Goal: Communication & Community: Answer question/provide support

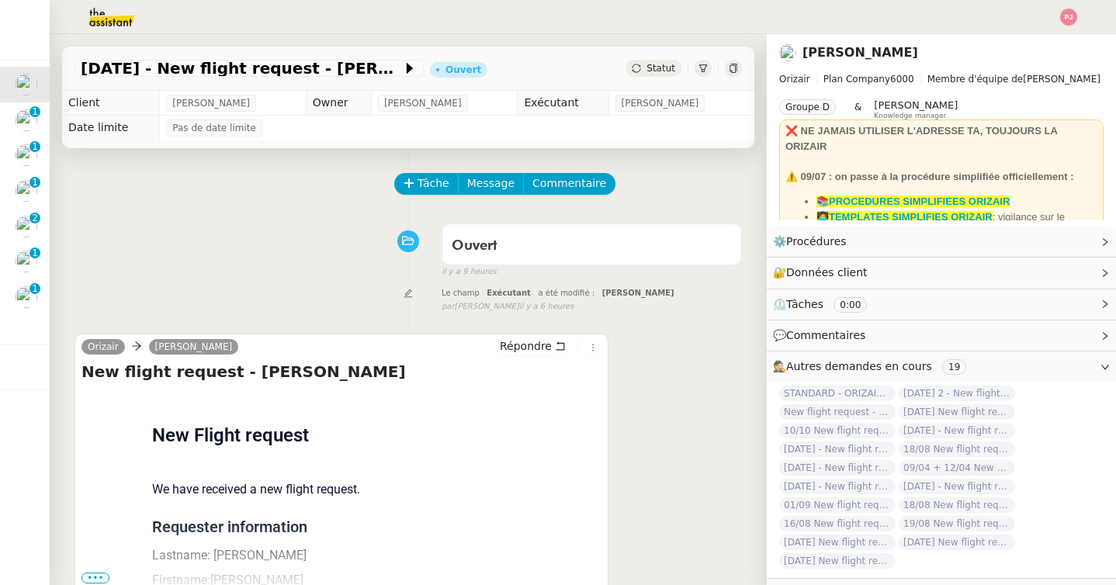
scroll to position [197, 0]
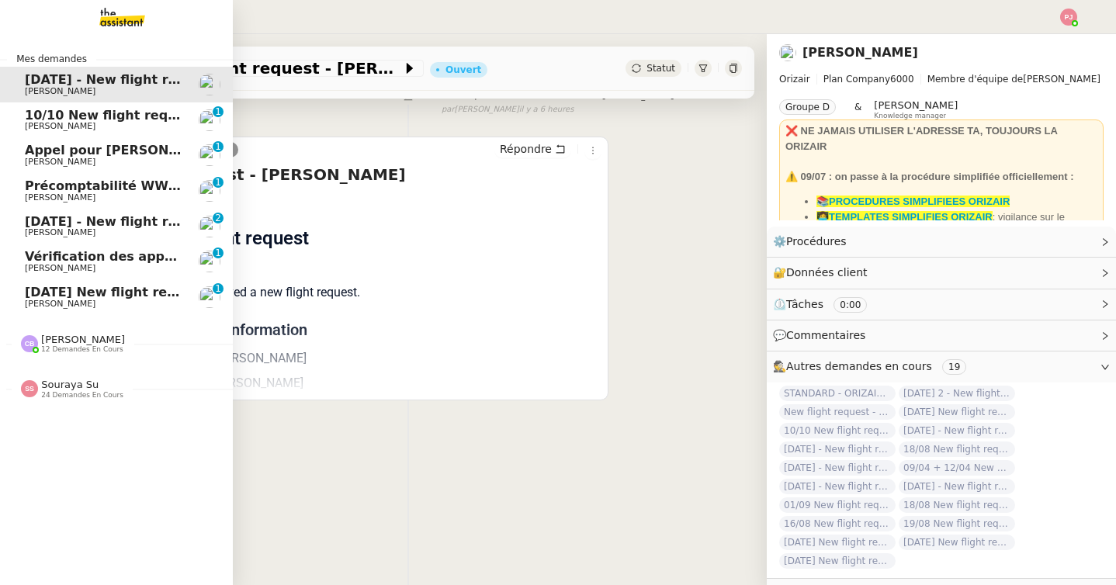
click at [26, 299] on span "[PERSON_NAME]" at bounding box center [60, 304] width 71 height 10
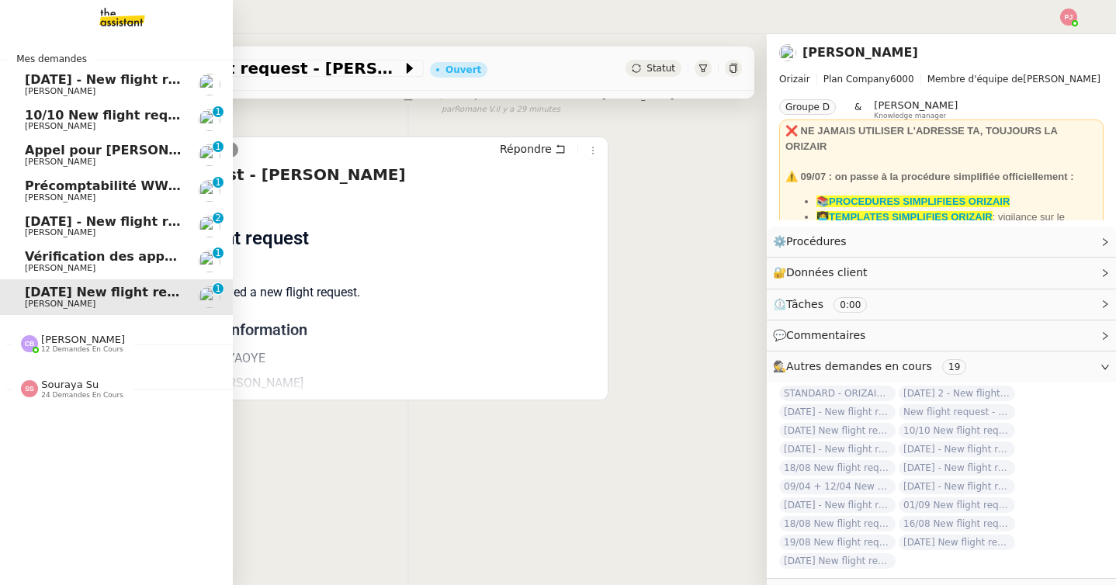
click at [28, 193] on span "[PERSON_NAME]" at bounding box center [60, 197] width 71 height 10
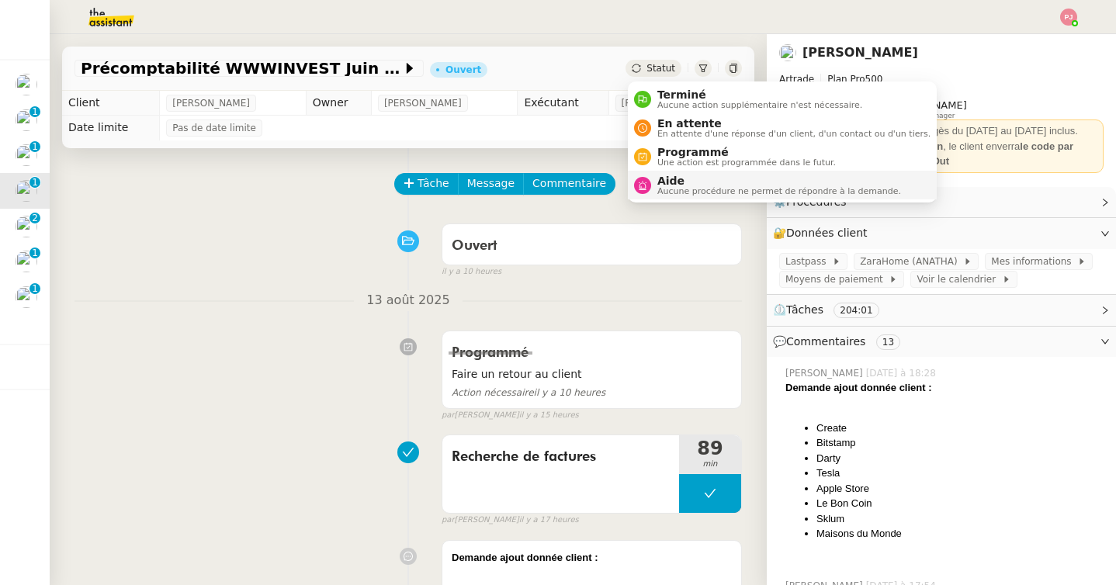
click at [670, 175] on span "Aide" at bounding box center [779, 181] width 244 height 12
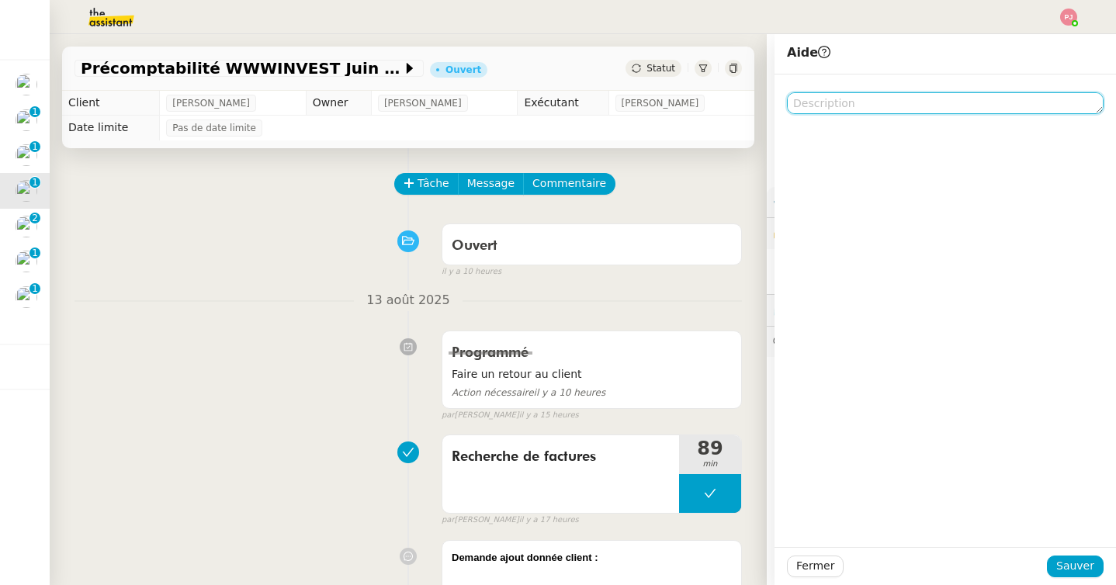
click at [830, 109] on textarea at bounding box center [945, 103] width 317 height 22
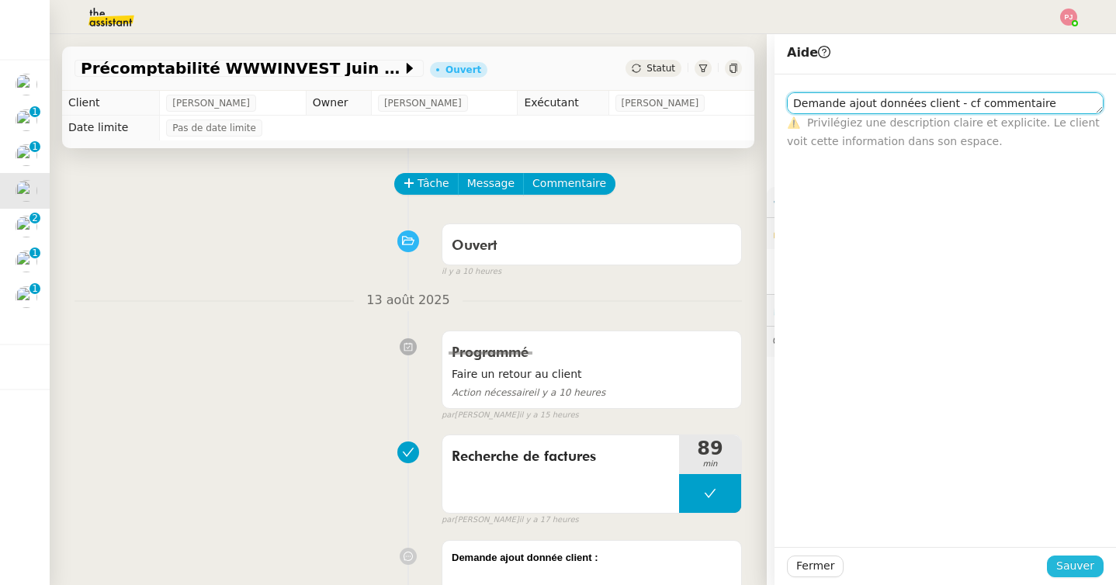
type textarea "Demande ajout données client - cf commentaire"
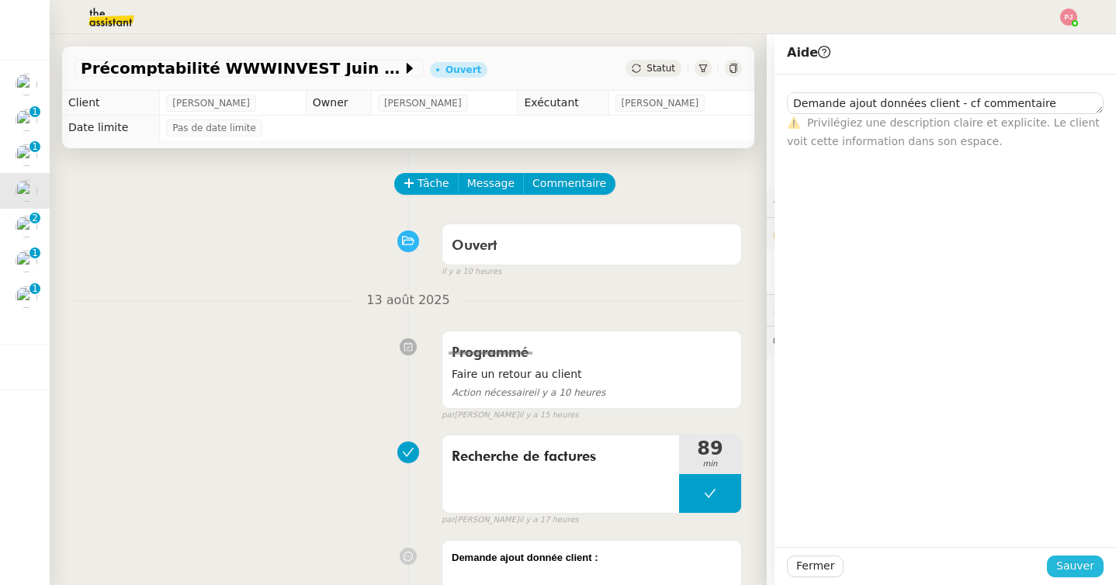
click at [1069, 556] on button "Sauver" at bounding box center [1075, 567] width 57 height 22
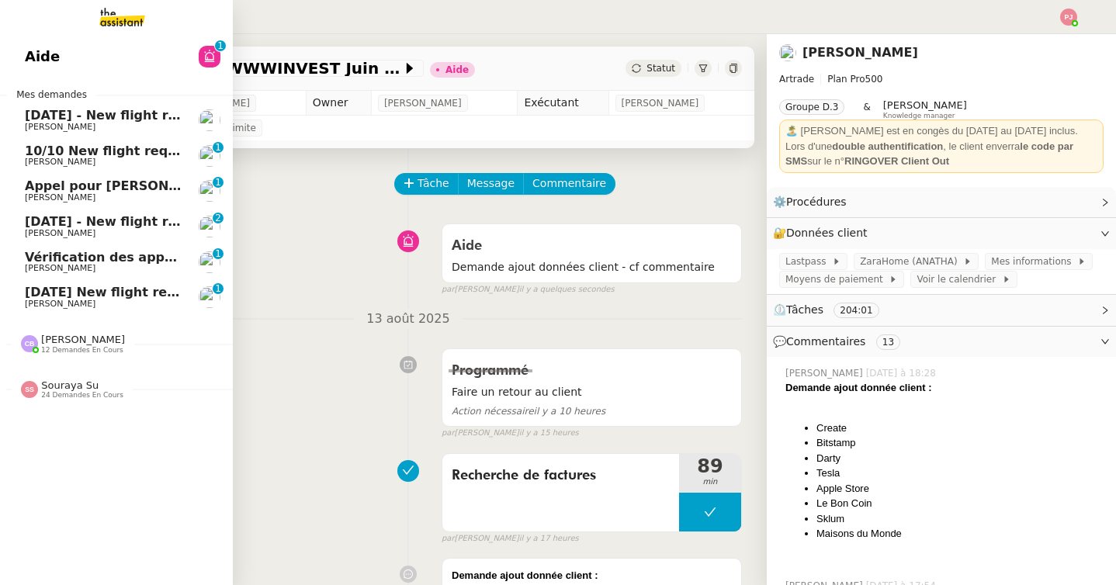
click at [109, 110] on span "[DATE] - New flight request - [PERSON_NAME]" at bounding box center [185, 115] width 321 height 15
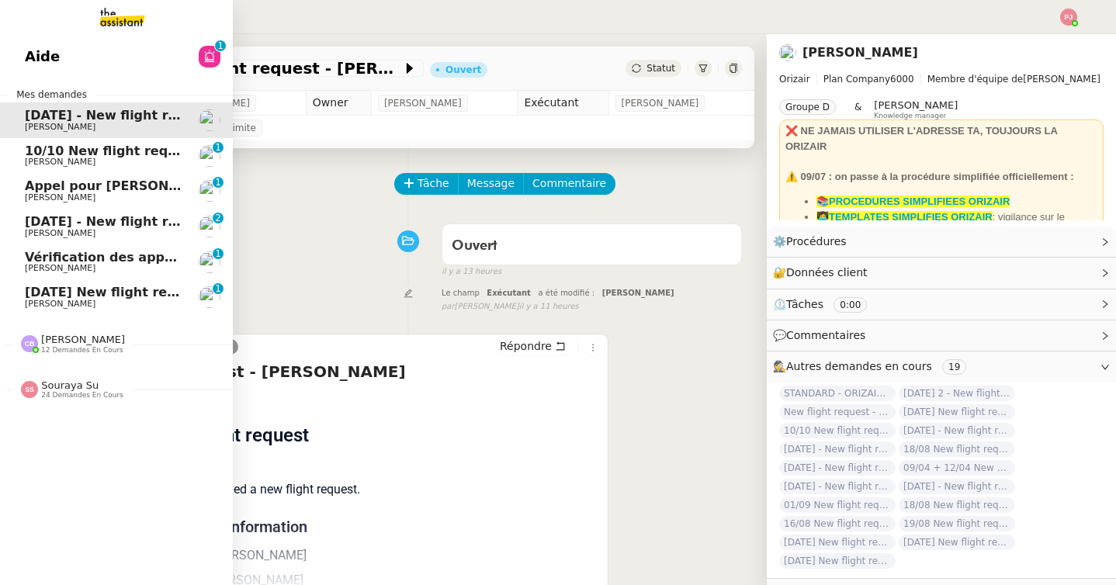
click at [41, 382] on span "Souraya Su" at bounding box center [69, 386] width 57 height 12
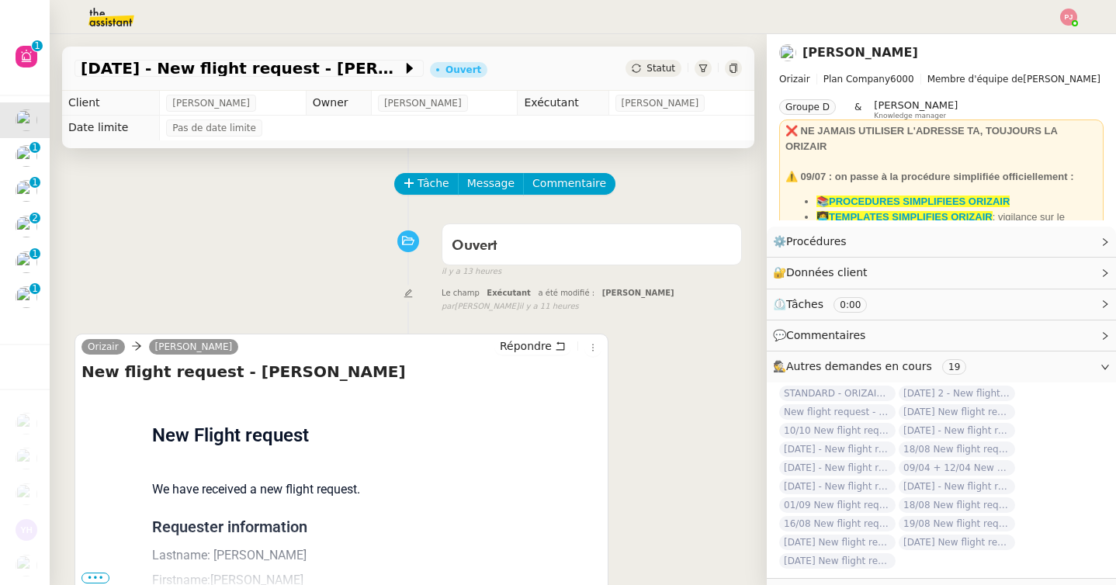
click at [323, 302] on div "Le champ Exécutant a été modifié : [PERSON_NAME] false par [PERSON_NAME] il y a…" at bounding box center [408, 298] width 667 height 29
click at [446, 182] on span "Tâche" at bounding box center [434, 184] width 32 height 18
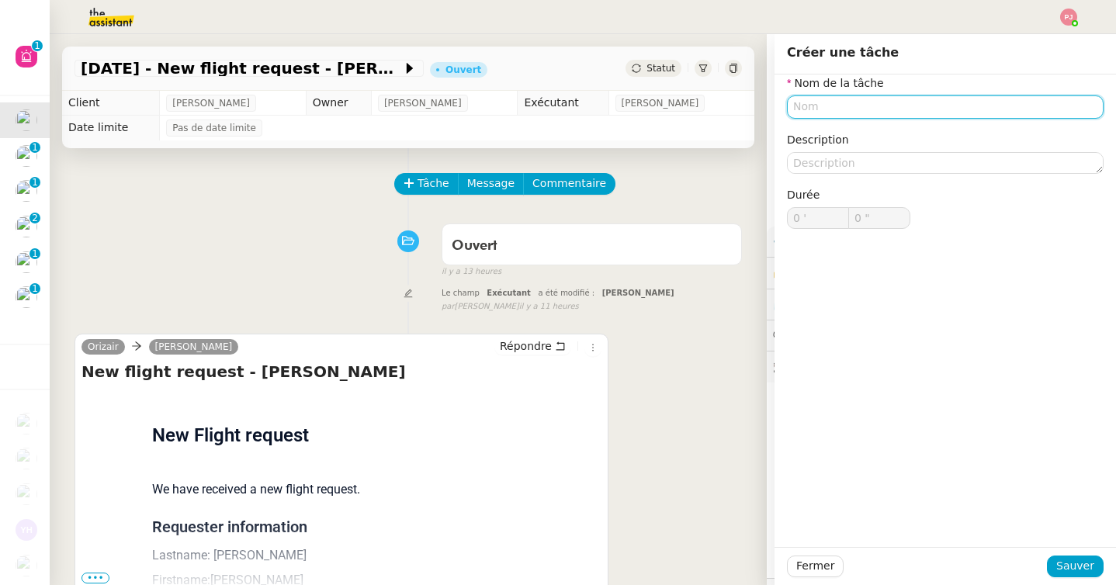
click at [814, 103] on input "text" at bounding box center [945, 106] width 317 height 23
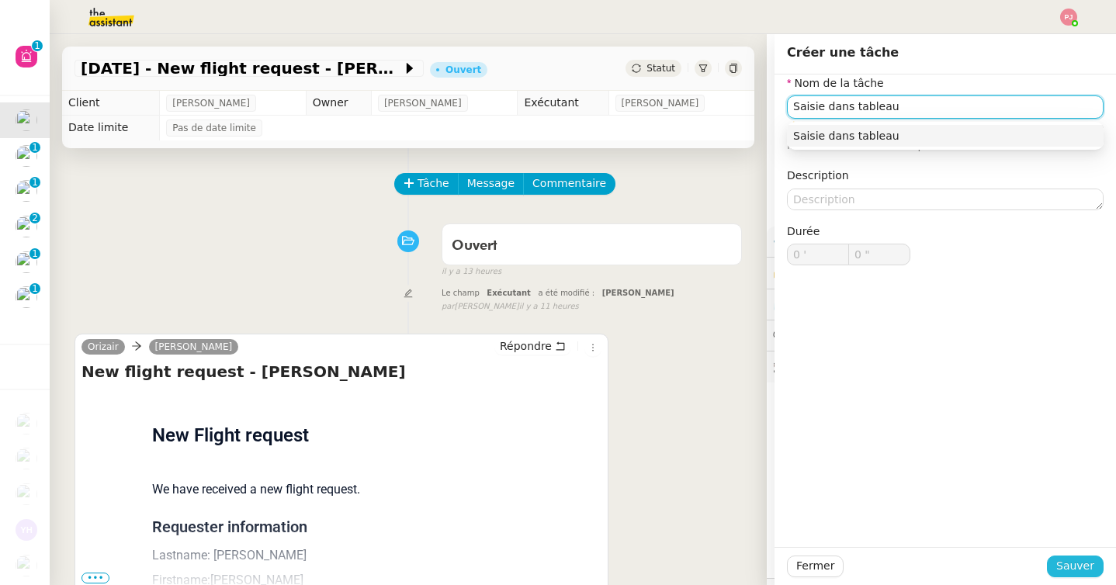
type input "Saisie dans tableau"
click at [1075, 563] on span "Sauver" at bounding box center [1075, 566] width 38 height 18
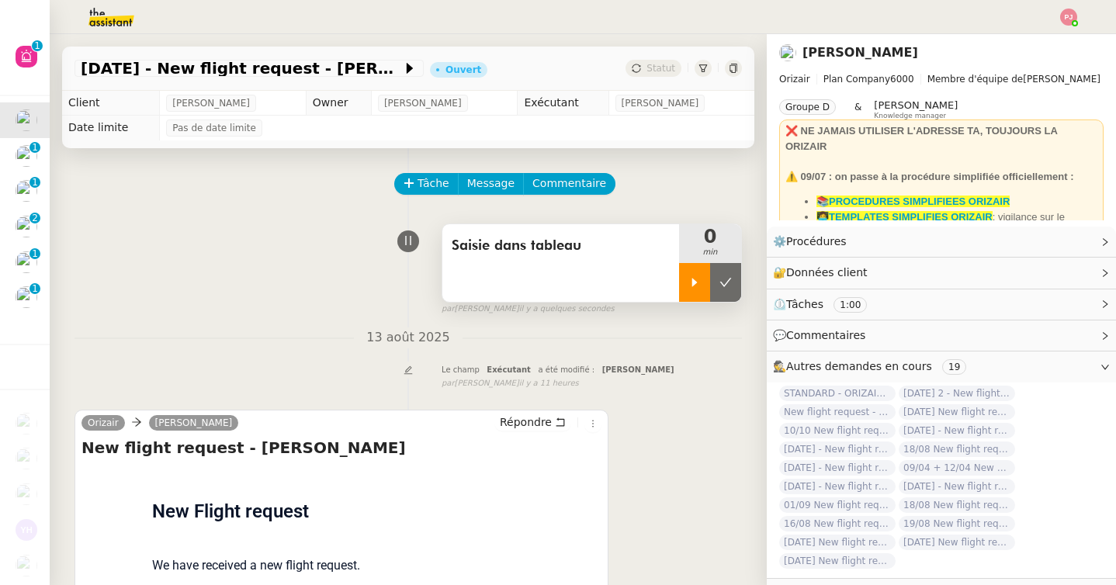
click at [702, 293] on div at bounding box center [694, 282] width 31 height 39
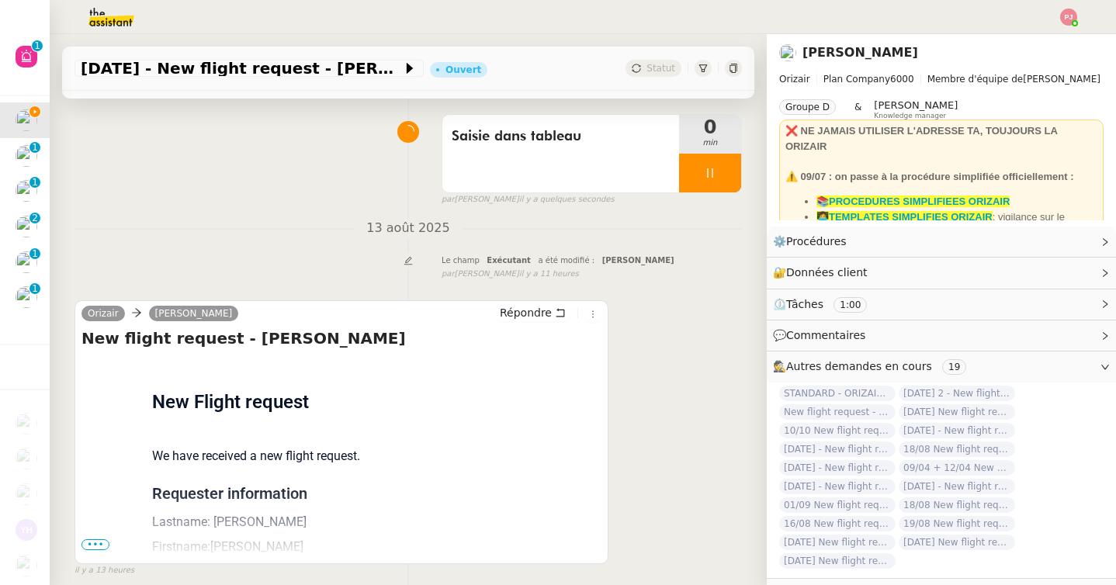
scroll to position [197, 0]
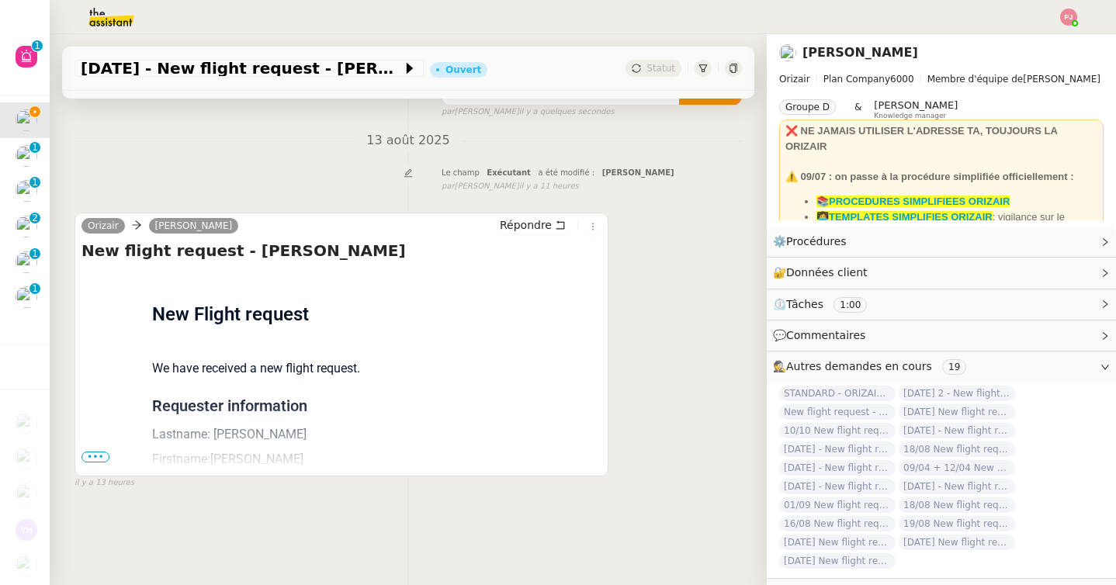
click at [99, 455] on span "•••" at bounding box center [95, 457] width 28 height 11
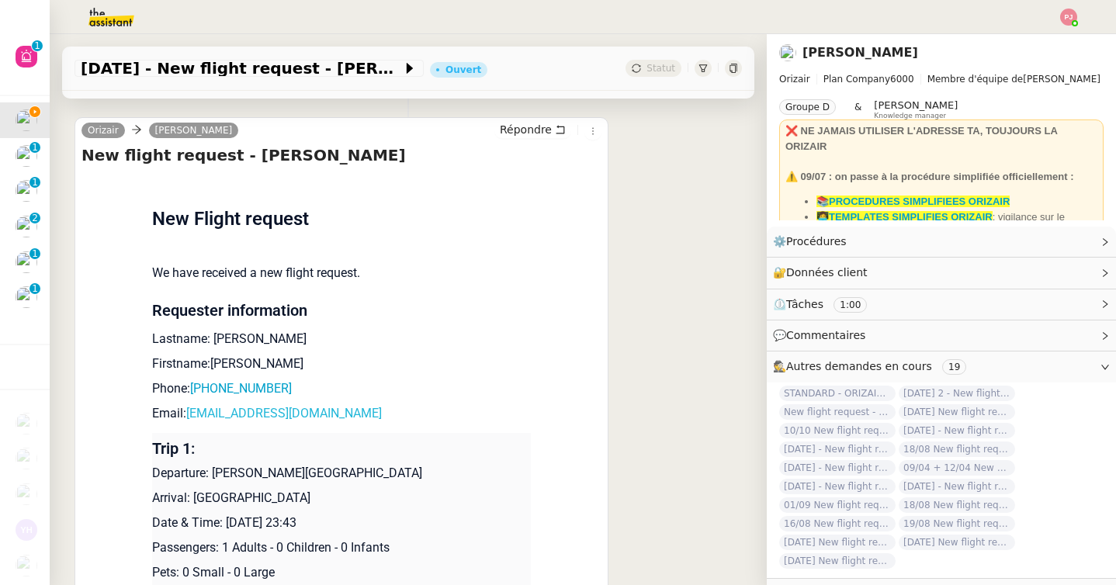
scroll to position [296, 0]
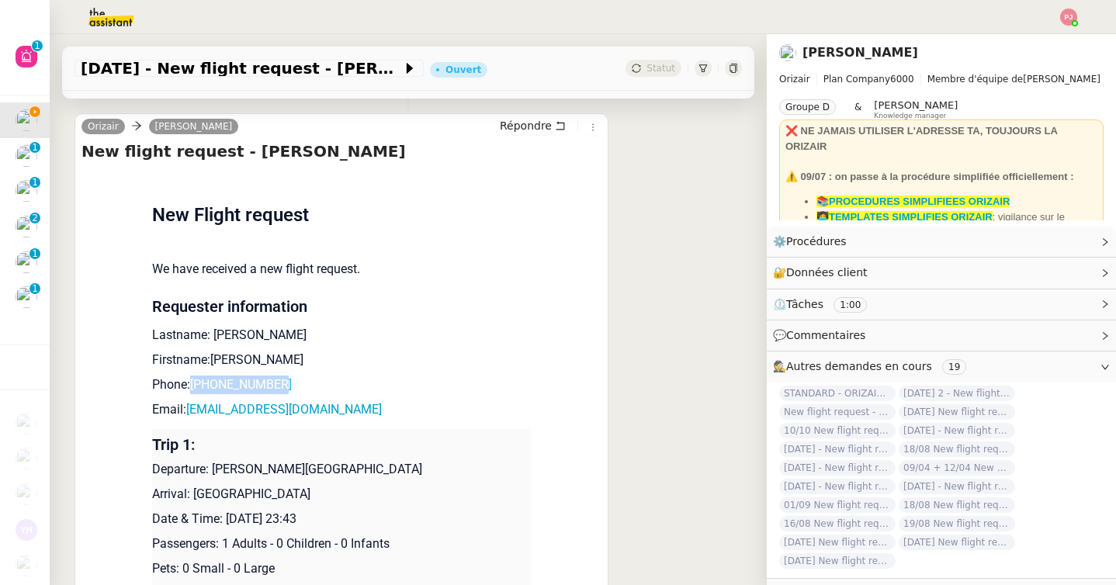
drag, startPoint x: 293, startPoint y: 389, endPoint x: 193, endPoint y: 388, distance: 100.1
click at [193, 388] on p "Phone: [PHONE_NUMBER]" at bounding box center [341, 385] width 379 height 19
copy link "[PHONE_NUMBER]"
drag, startPoint x: 352, startPoint y: 411, endPoint x: 191, endPoint y: 414, distance: 160.7
click at [191, 414] on p "Email: [EMAIL_ADDRESS][DOMAIN_NAME]" at bounding box center [341, 409] width 379 height 19
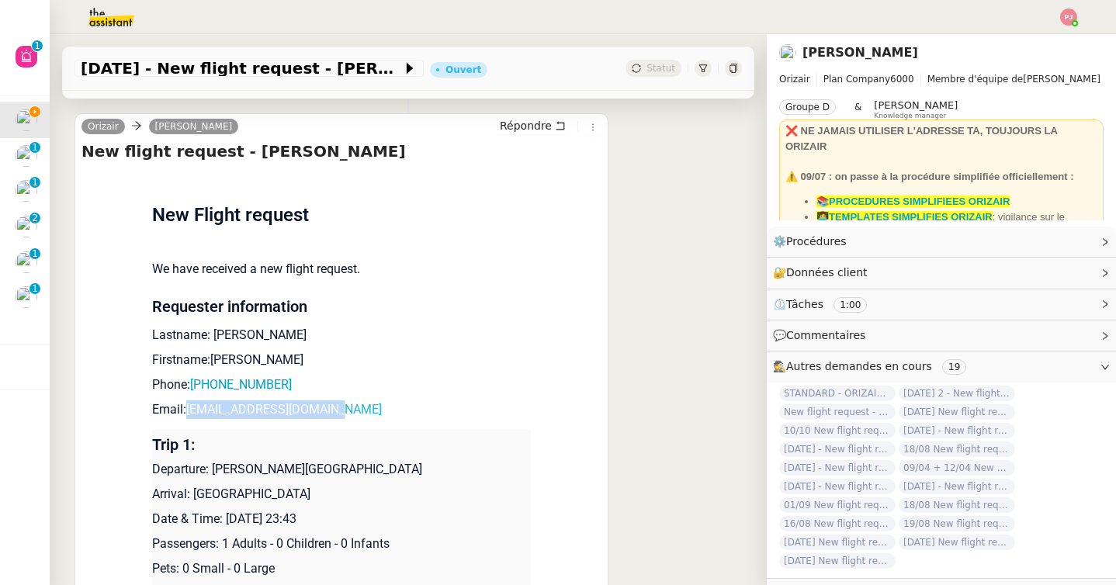
copy link "[EMAIL_ADDRESS][DOMAIN_NAME]"
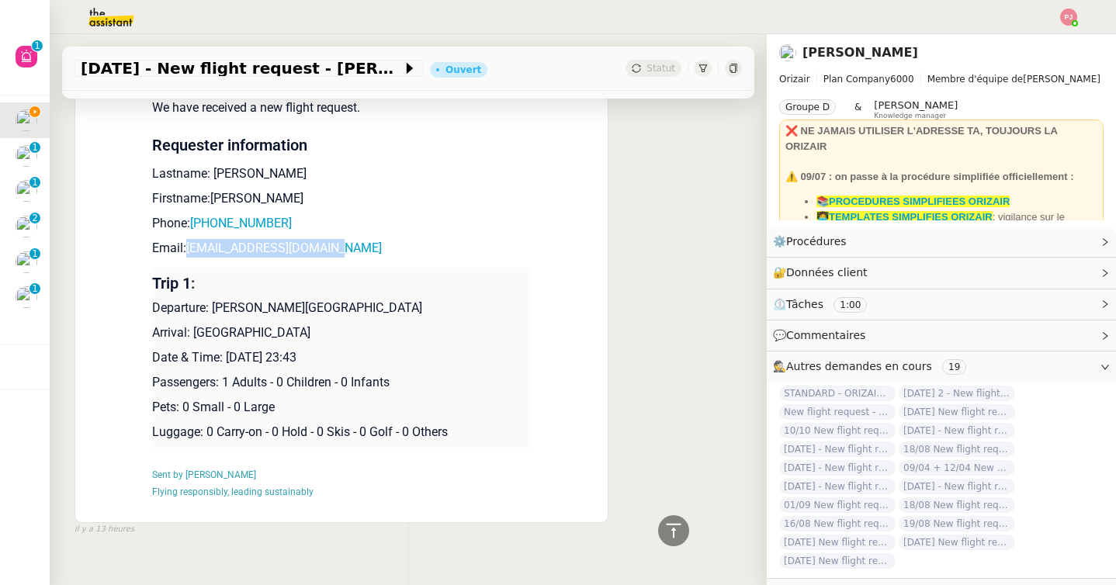
scroll to position [484, 0]
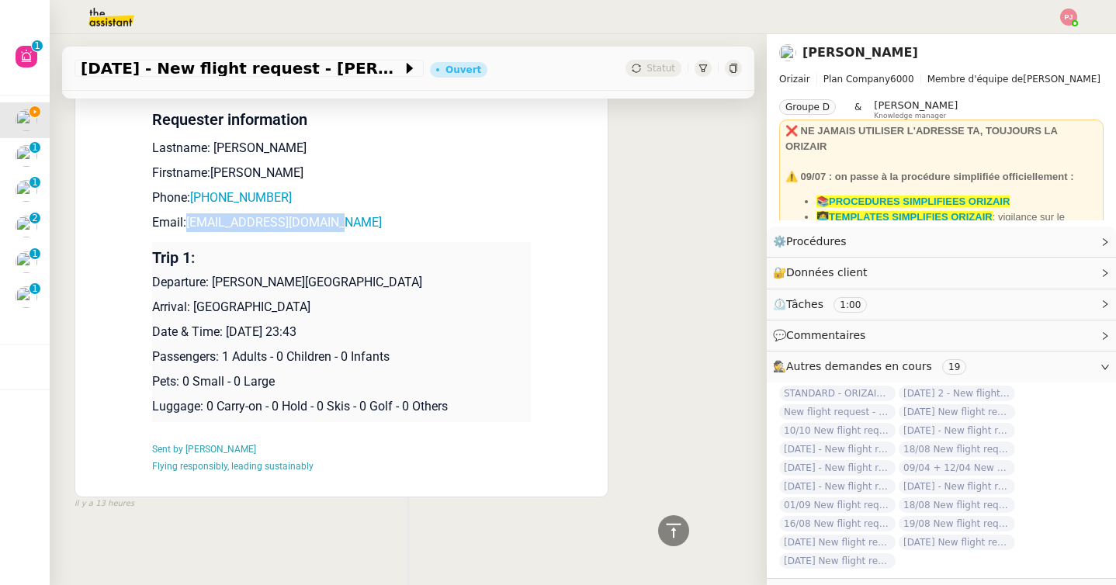
drag, startPoint x: 400, startPoint y: 283, endPoint x: 215, endPoint y: 282, distance: 184.7
click at [215, 282] on p "Departure: [PERSON_NAME][GEOGRAPHIC_DATA]" at bounding box center [341, 282] width 379 height 19
copy p "[PERSON_NAME][GEOGRAPHIC_DATA]"
drag, startPoint x: 347, startPoint y: 302, endPoint x: 192, endPoint y: 308, distance: 154.6
click at [192, 308] on p "Arrival: [GEOGRAPHIC_DATA]" at bounding box center [341, 307] width 379 height 19
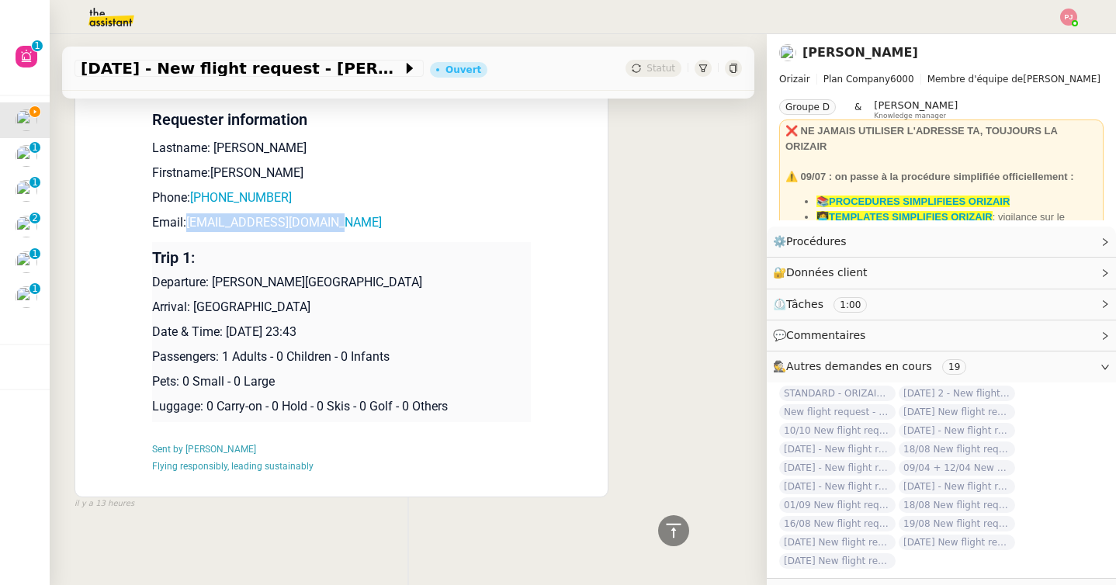
copy p "[GEOGRAPHIC_DATA]"
drag, startPoint x: 302, startPoint y: 198, endPoint x: 193, endPoint y: 193, distance: 108.8
click at [193, 193] on p "Phone: [PHONE_NUMBER]" at bounding box center [341, 198] width 379 height 19
copy link "[PHONE_NUMBER]"
drag, startPoint x: 365, startPoint y: 226, endPoint x: 189, endPoint y: 220, distance: 175.5
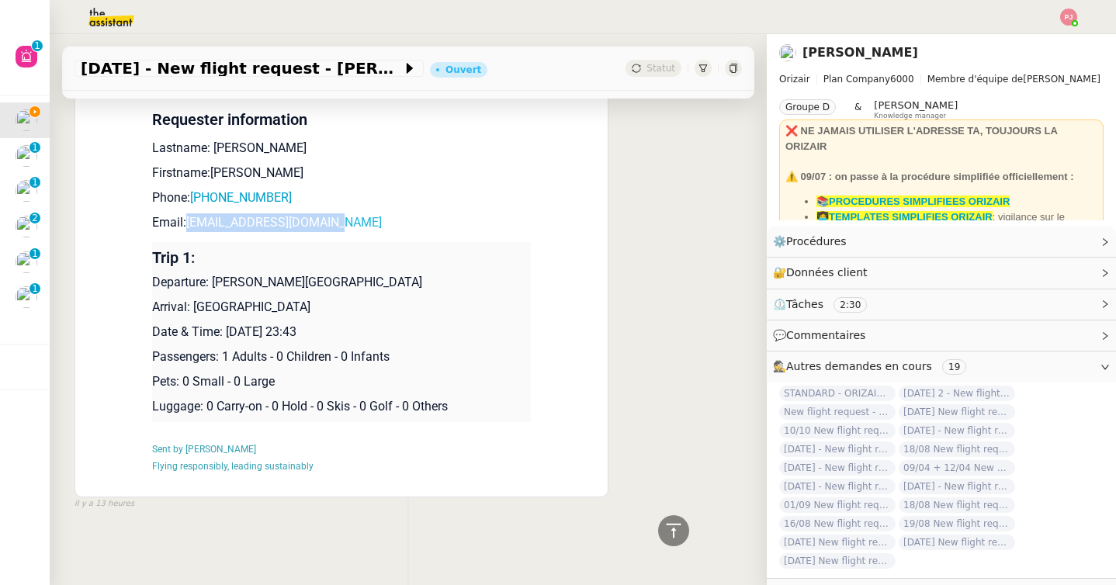
click at [189, 220] on p "Email: [EMAIL_ADDRESS][DOMAIN_NAME]" at bounding box center [341, 222] width 379 height 19
copy link "[EMAIL_ADDRESS][DOMAIN_NAME]"
drag, startPoint x: 399, startPoint y: 280, endPoint x: 213, endPoint y: 280, distance: 185.5
click at [213, 280] on p "Departure: [PERSON_NAME][GEOGRAPHIC_DATA]" at bounding box center [341, 282] width 379 height 19
copy p "[PERSON_NAME][GEOGRAPHIC_DATA]"
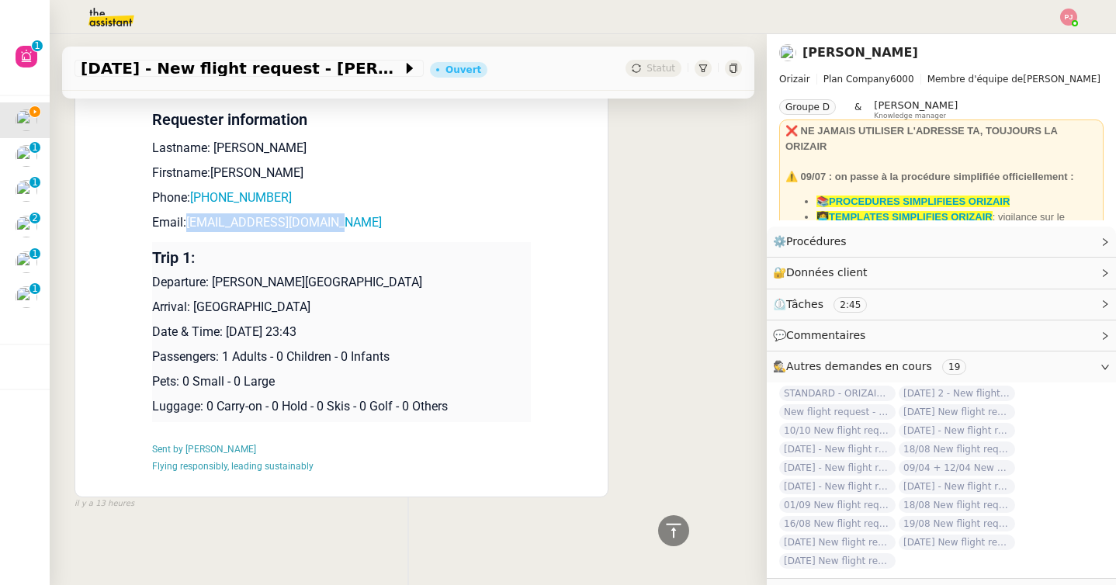
drag, startPoint x: 359, startPoint y: 307, endPoint x: 196, endPoint y: 305, distance: 163.0
click at [196, 305] on p "Arrival: [GEOGRAPHIC_DATA]" at bounding box center [341, 307] width 379 height 19
copy p "[GEOGRAPHIC_DATA]"
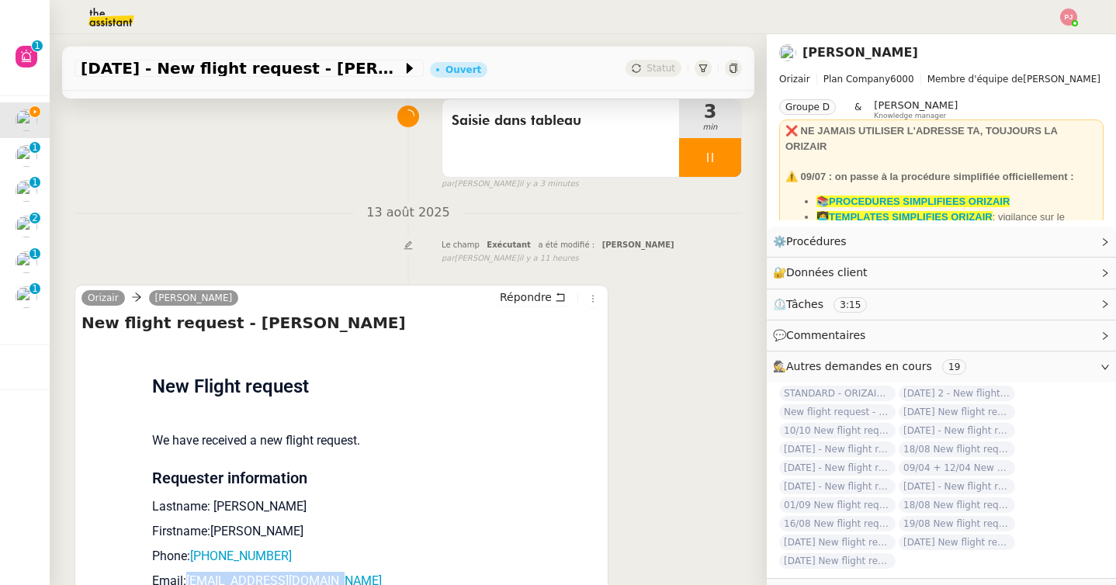
scroll to position [0, 0]
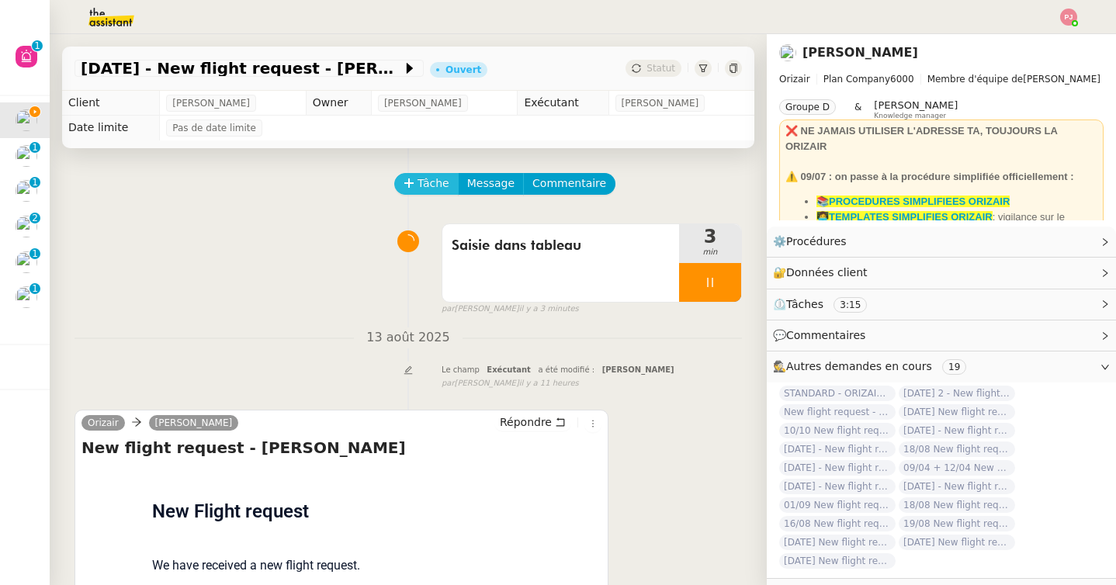
click at [431, 179] on span "Tâche" at bounding box center [434, 184] width 32 height 18
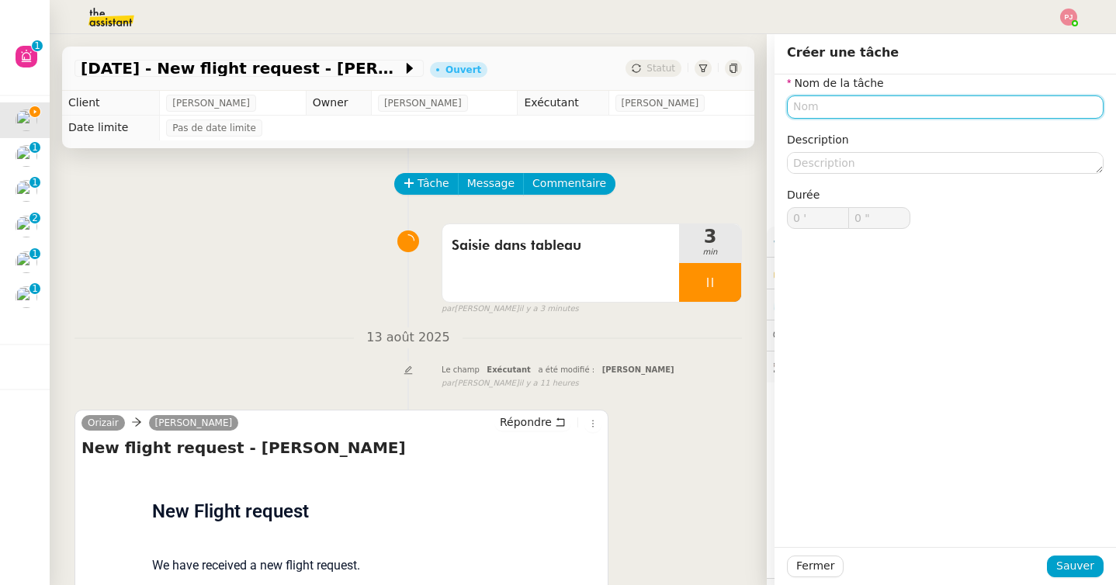
click at [844, 113] on input "text" at bounding box center [945, 106] width 317 height 23
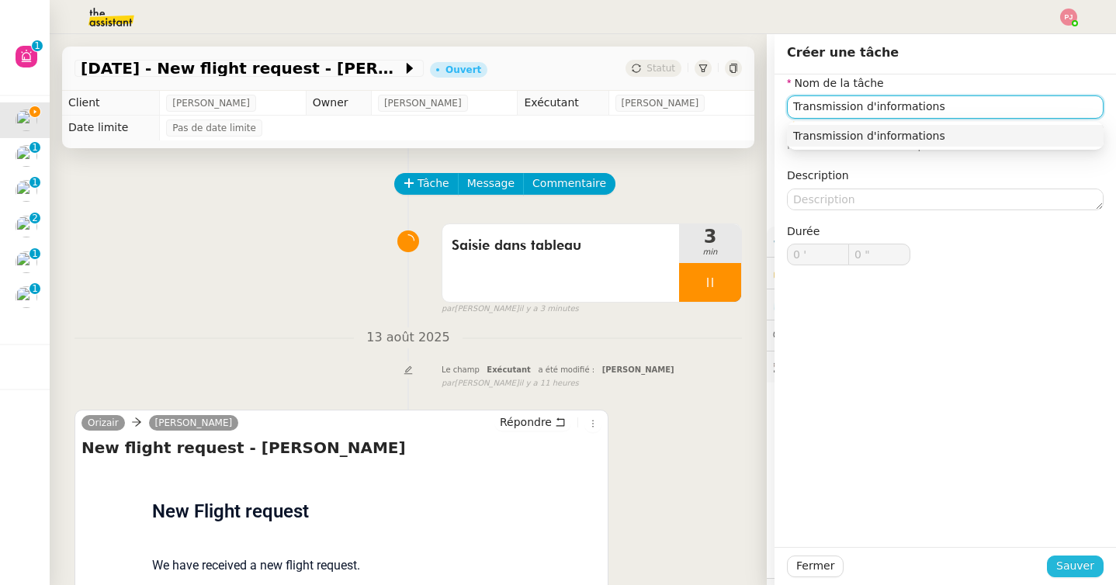
type input "Transmission d'informations"
click at [1063, 570] on span "Sauver" at bounding box center [1075, 566] width 38 height 18
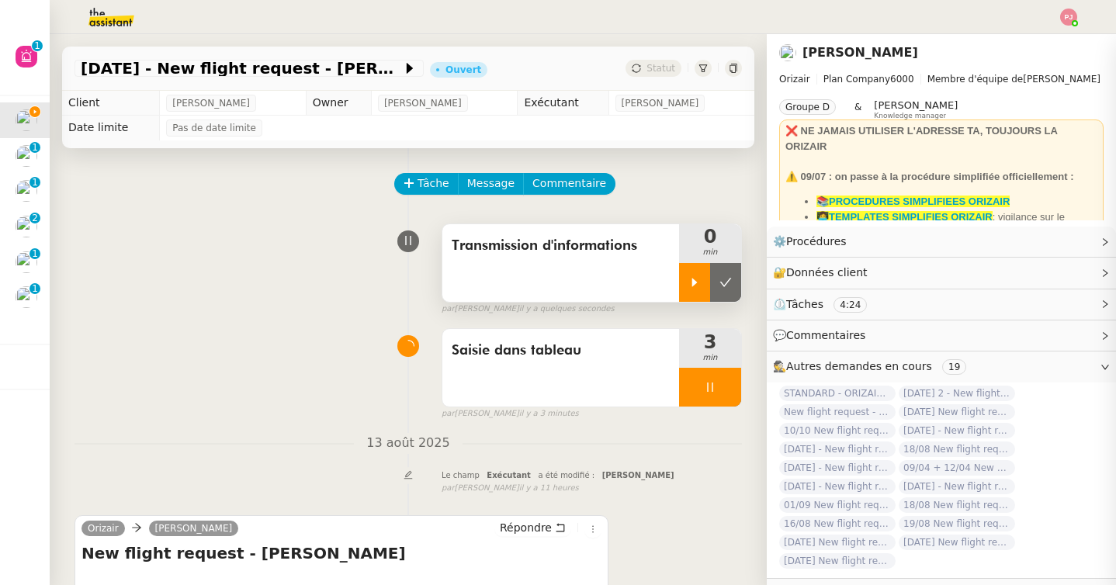
click at [697, 285] on icon at bounding box center [694, 282] width 12 height 12
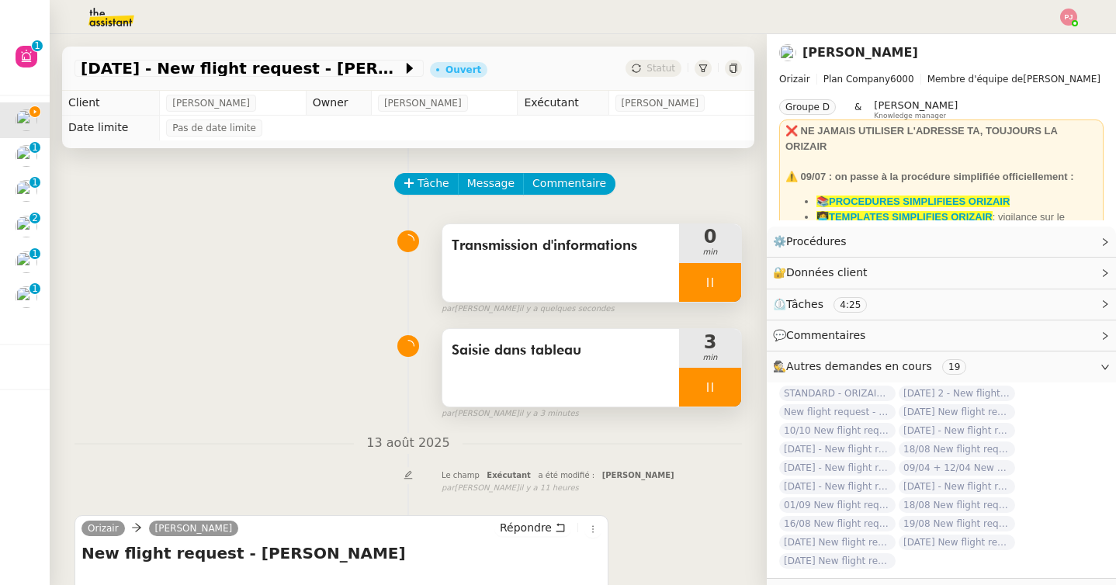
click at [709, 392] on icon at bounding box center [710, 387] width 12 height 12
click at [723, 392] on icon at bounding box center [725, 387] width 12 height 12
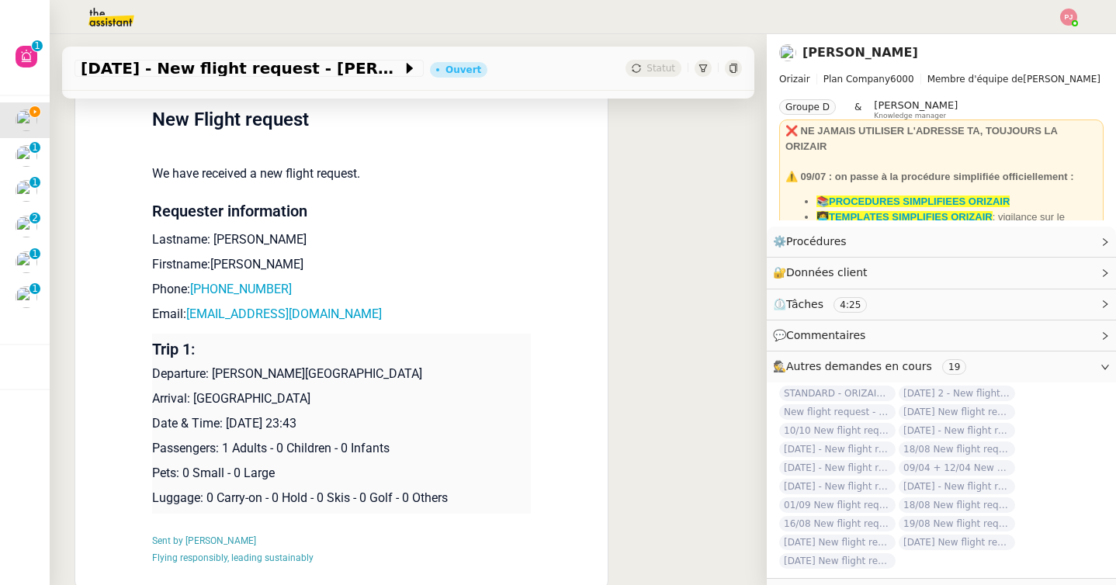
scroll to position [504, 0]
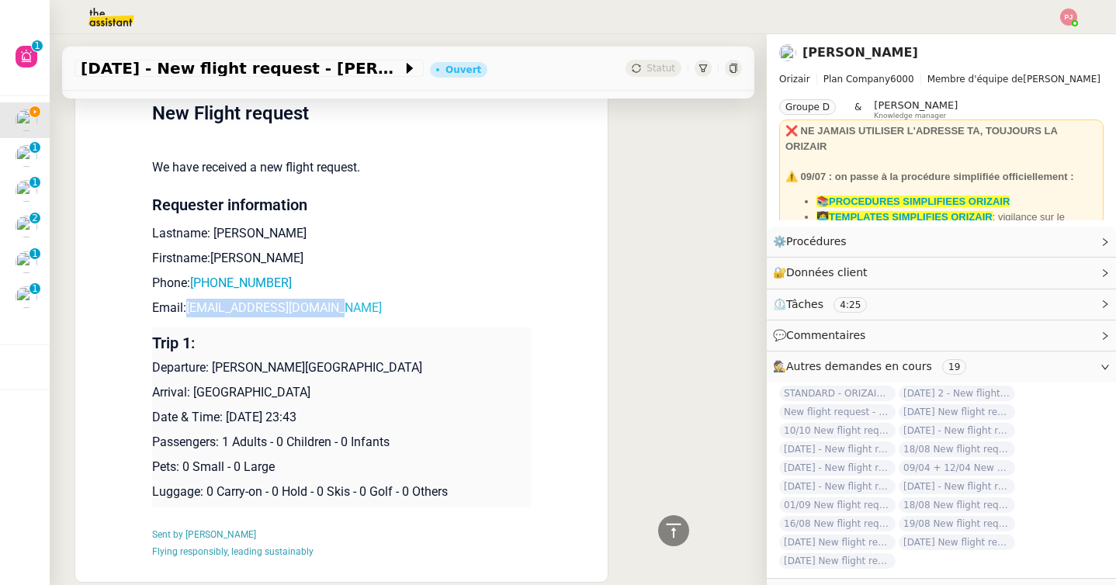
drag, startPoint x: 355, startPoint y: 310, endPoint x: 191, endPoint y: 310, distance: 163.8
click at [191, 310] on p "Email: [EMAIL_ADDRESS][DOMAIN_NAME]" at bounding box center [341, 308] width 379 height 19
copy link "[EMAIL_ADDRESS][DOMAIN_NAME]"
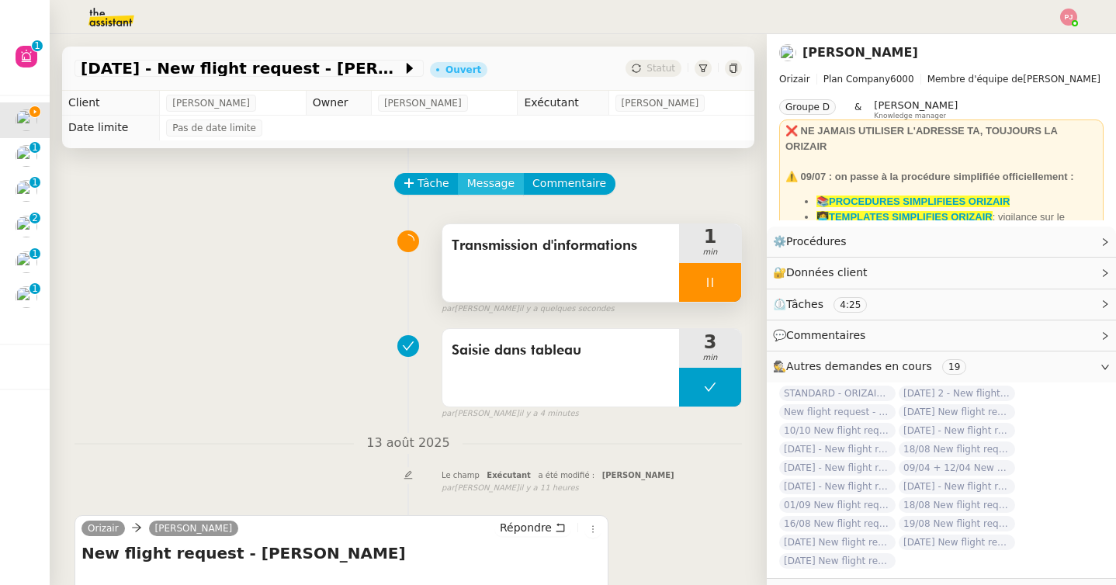
click at [497, 179] on span "Message" at bounding box center [490, 184] width 47 height 18
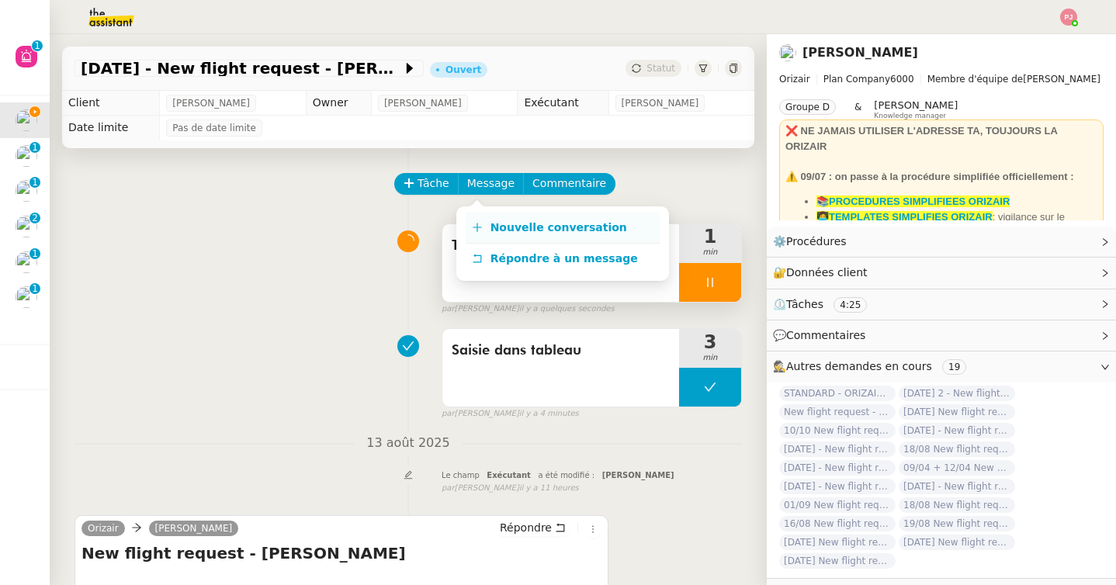
click at [496, 237] on link "Nouvelle conversation" at bounding box center [563, 228] width 194 height 31
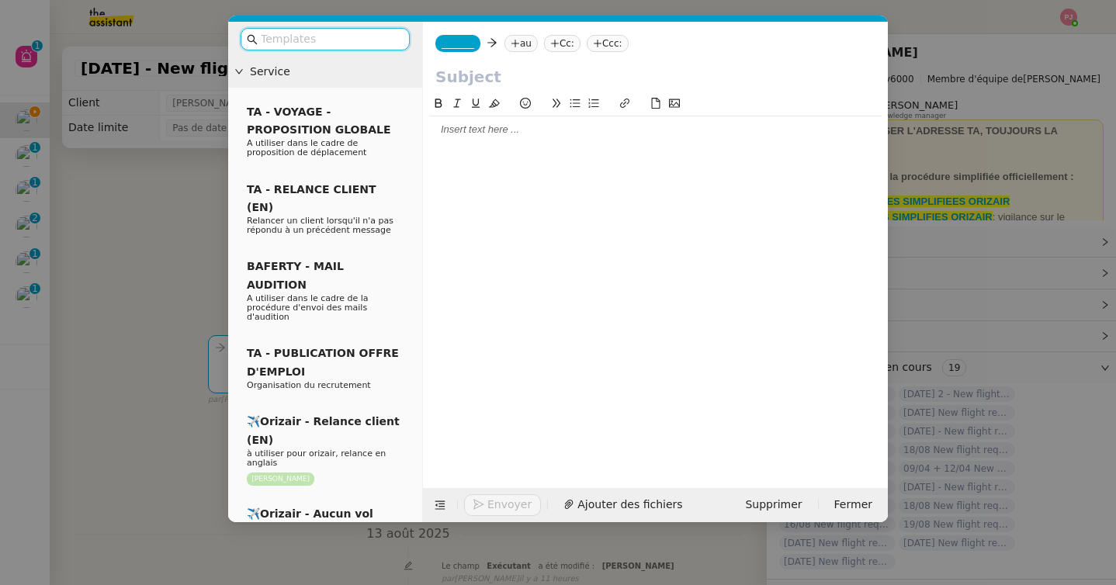
click at [383, 47] on input "text" at bounding box center [331, 39] width 140 height 18
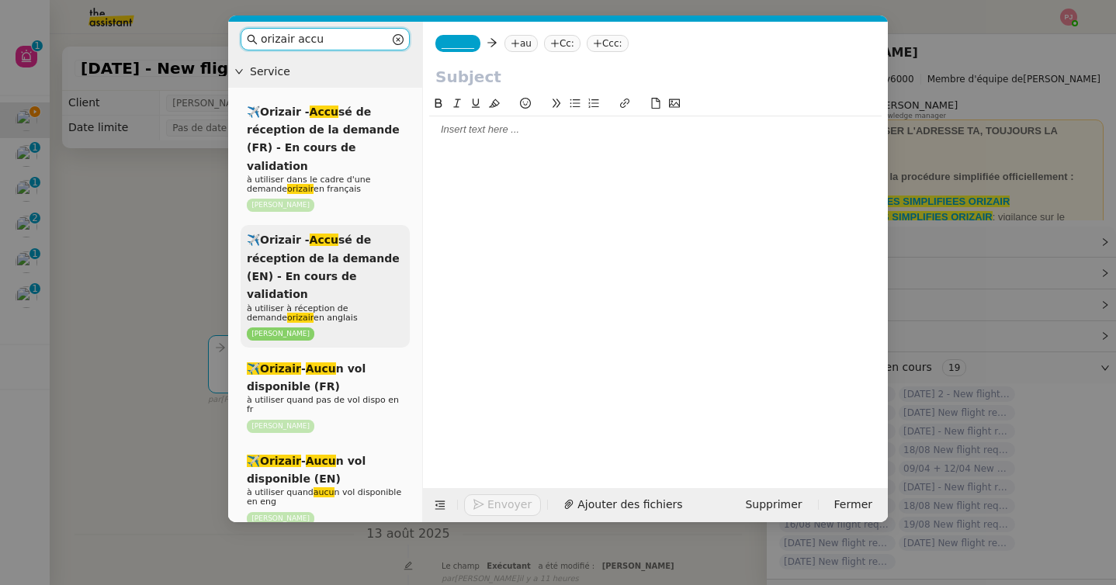
type input "orizair accu"
click at [365, 237] on span "✈️Orizair - Accu sé de réception de la demande (EN) - En cours de validation" at bounding box center [323, 267] width 153 height 67
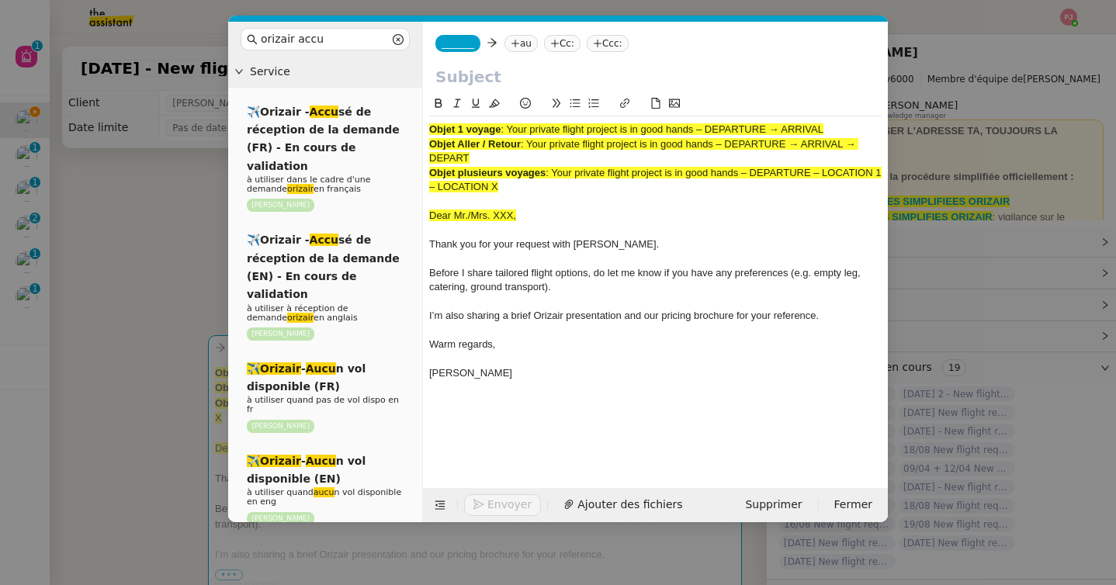
click at [474, 43] on span "_______" at bounding box center [458, 43] width 33 height 11
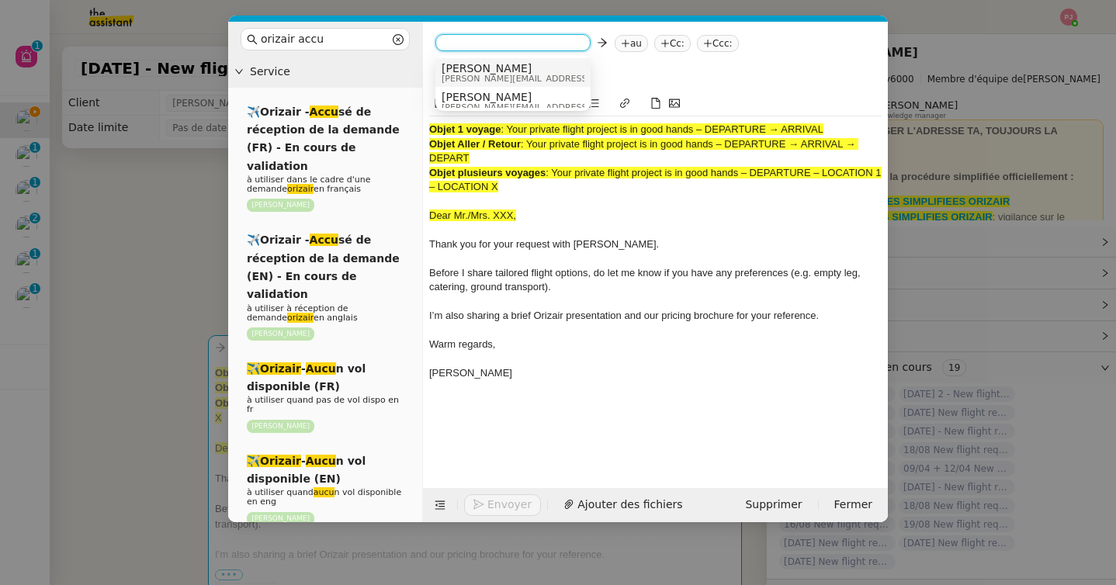
click at [500, 69] on span "[PERSON_NAME]" at bounding box center [552, 68] width 220 height 12
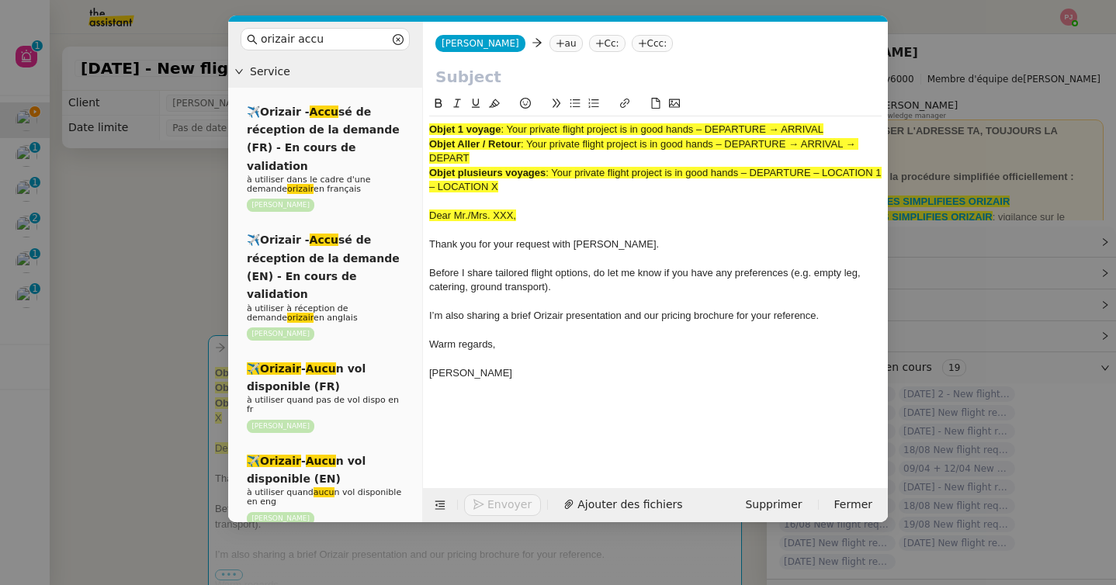
click at [550, 43] on nz-tag "au" at bounding box center [566, 43] width 33 height 17
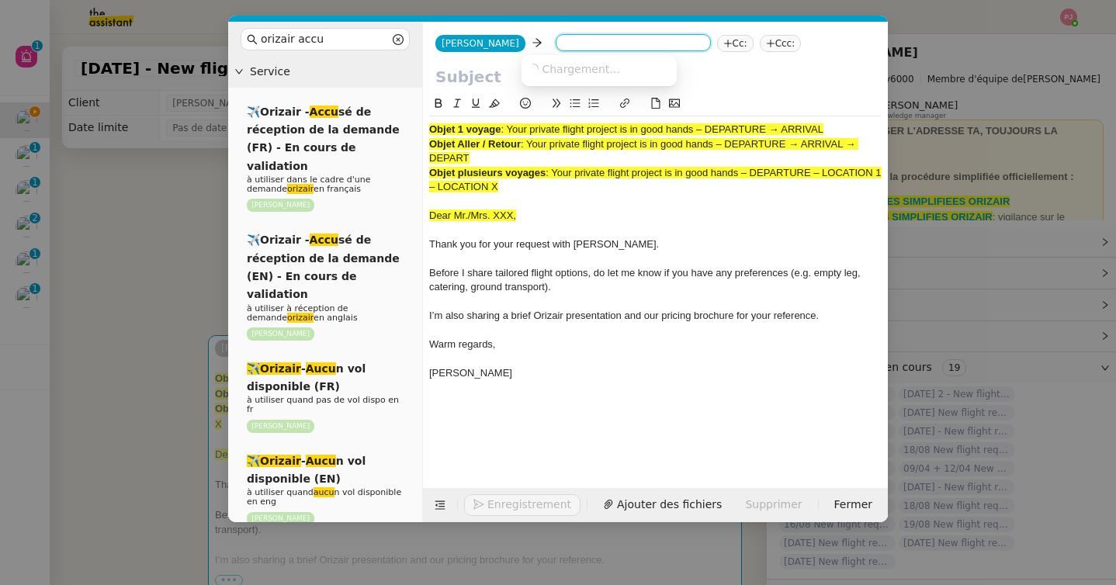
paste input "[EMAIL_ADDRESS][DOMAIN_NAME]"
type input "[EMAIL_ADDRESS][DOMAIN_NAME]"
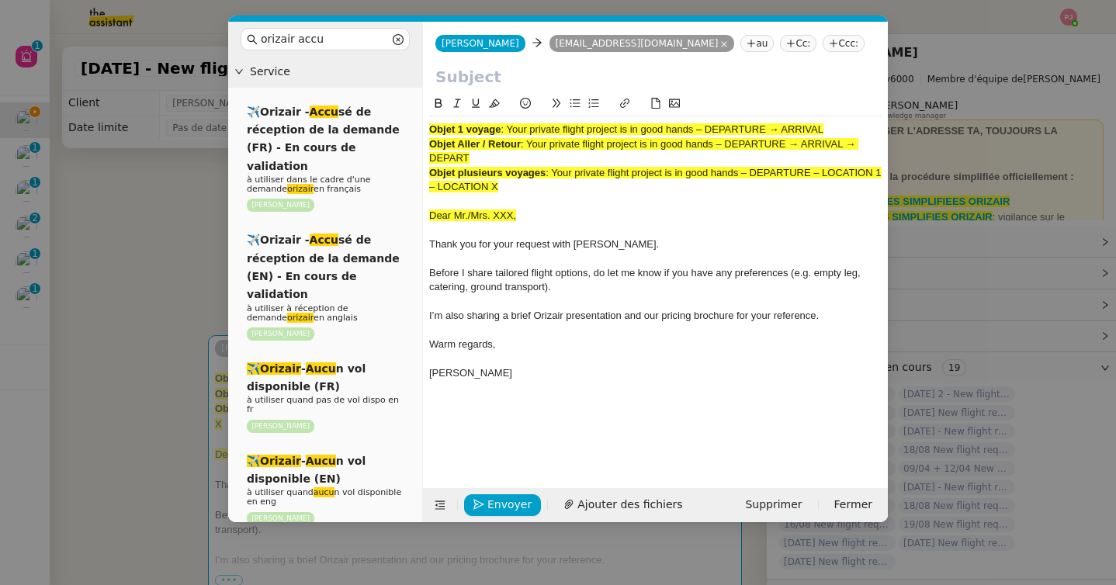
click at [823, 43] on nz-tag "Ccc:" at bounding box center [844, 43] width 42 height 17
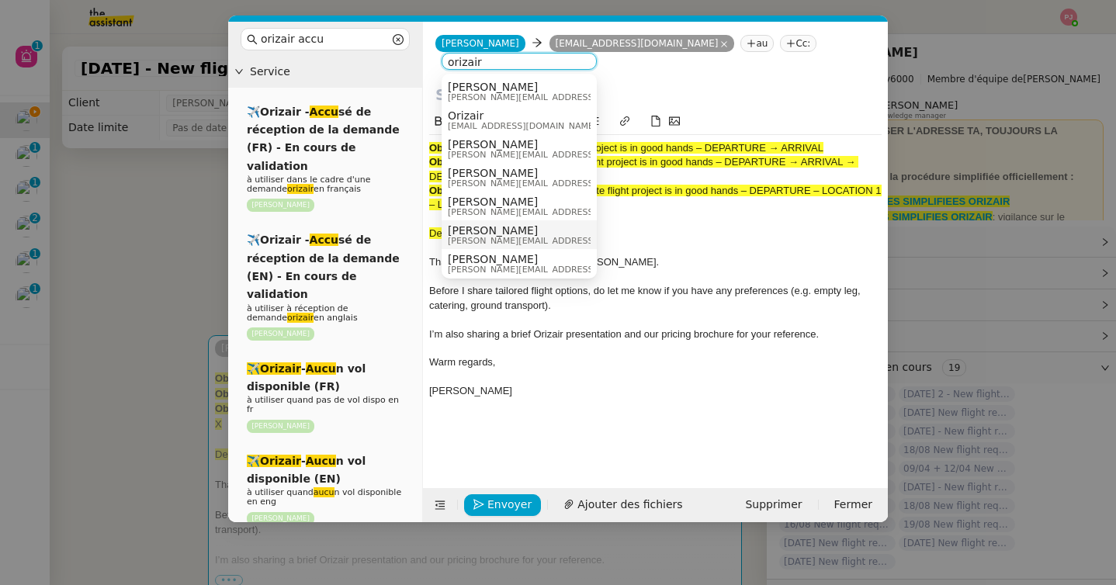
type input "orizair"
click at [491, 261] on span "[PERSON_NAME]" at bounding box center [558, 259] width 220 height 12
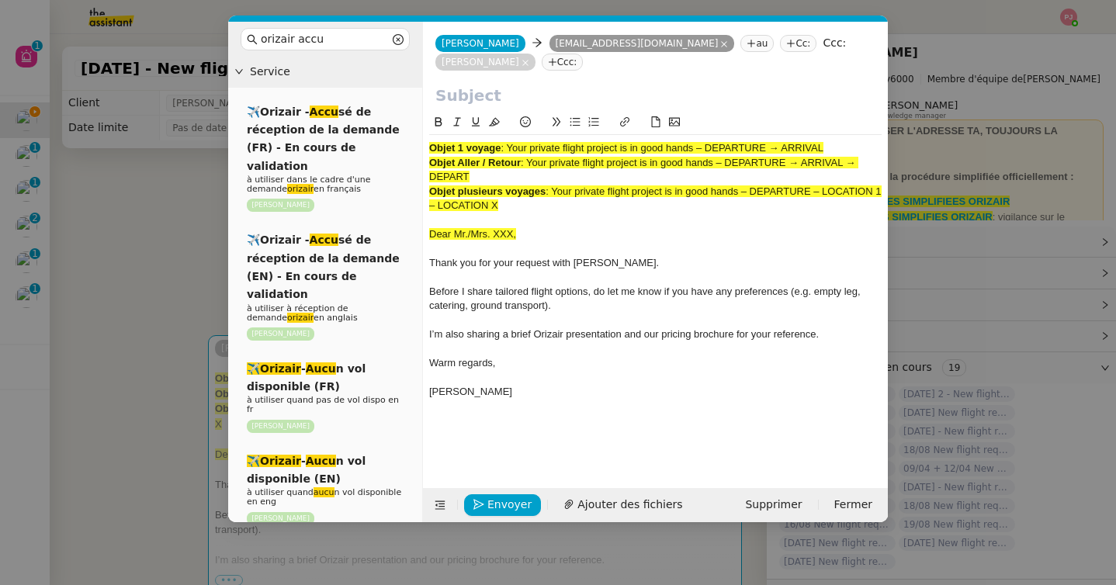
drag, startPoint x: 511, startPoint y: 147, endPoint x: 853, endPoint y: 146, distance: 342.3
click at [853, 146] on div "Objet 1 voyage : Your private flight project is in good hands – DEPARTURE → ARR…" at bounding box center [655, 148] width 452 height 14
copy span "Your private flight project is in good hands – DEPARTURE → ARRIVAL"
click at [543, 95] on input "text" at bounding box center [655, 95] width 440 height 23
paste input "Your private flight project is in good hands – DEPARTURE → ARRIVAL"
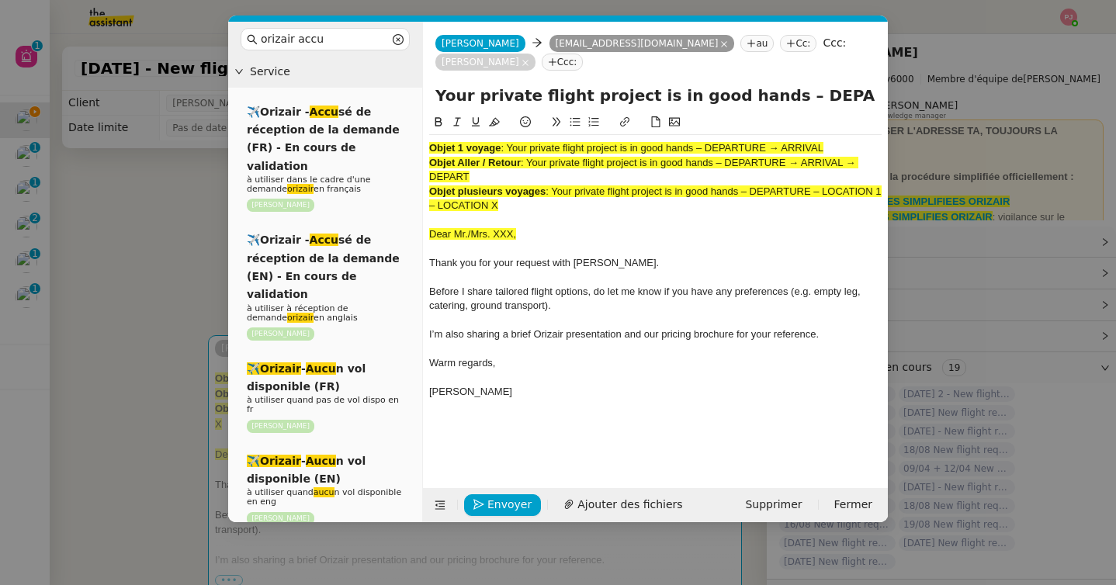
scroll to position [0, 62]
type input "Your private flight project is in good hands – DEPARTURE → ARRIVAL"
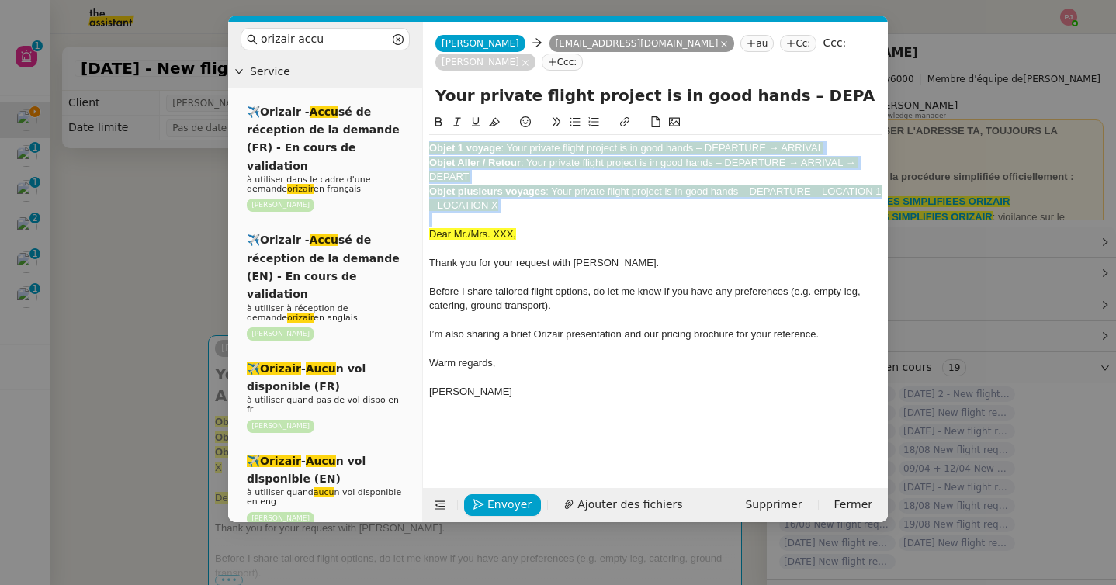
drag, startPoint x: 430, startPoint y: 233, endPoint x: 429, endPoint y: 112, distance: 121.1
click at [429, 112] on form "[PERSON_NAME] [PERSON_NAME][EMAIL_ADDRESS][DOMAIN_NAME] [EMAIL_ADDRESS][DOMAIN_…" at bounding box center [655, 272] width 466 height 501
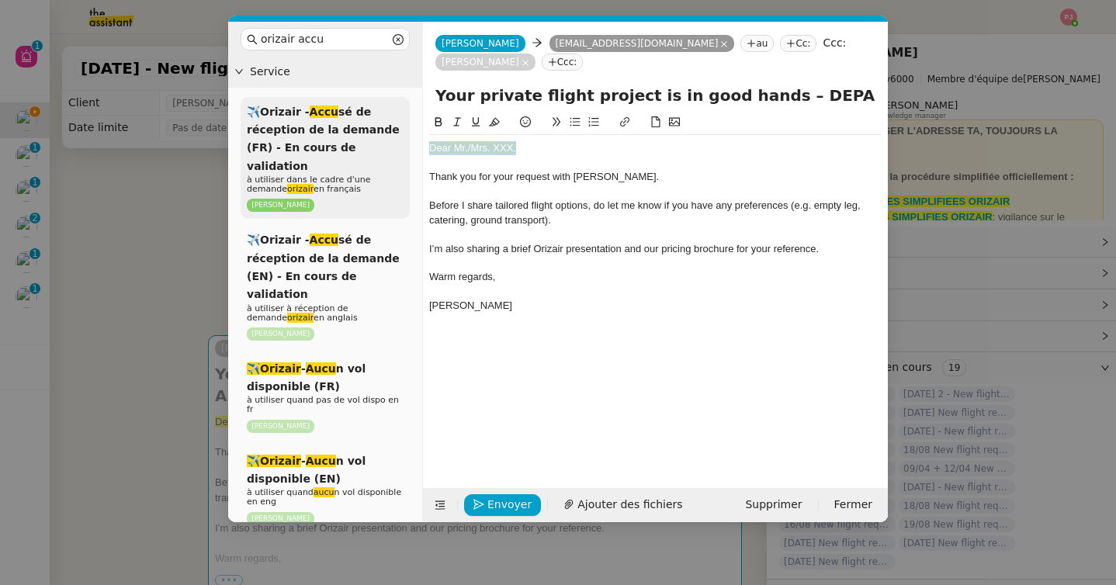
drag, startPoint x: 535, startPoint y: 142, endPoint x: 380, endPoint y: 141, distance: 154.5
click at [380, 141] on nz-layout "orizair accu Service ✈️Orizair - Accu sé de réception de la demande (FR) - En c…" at bounding box center [558, 272] width 660 height 501
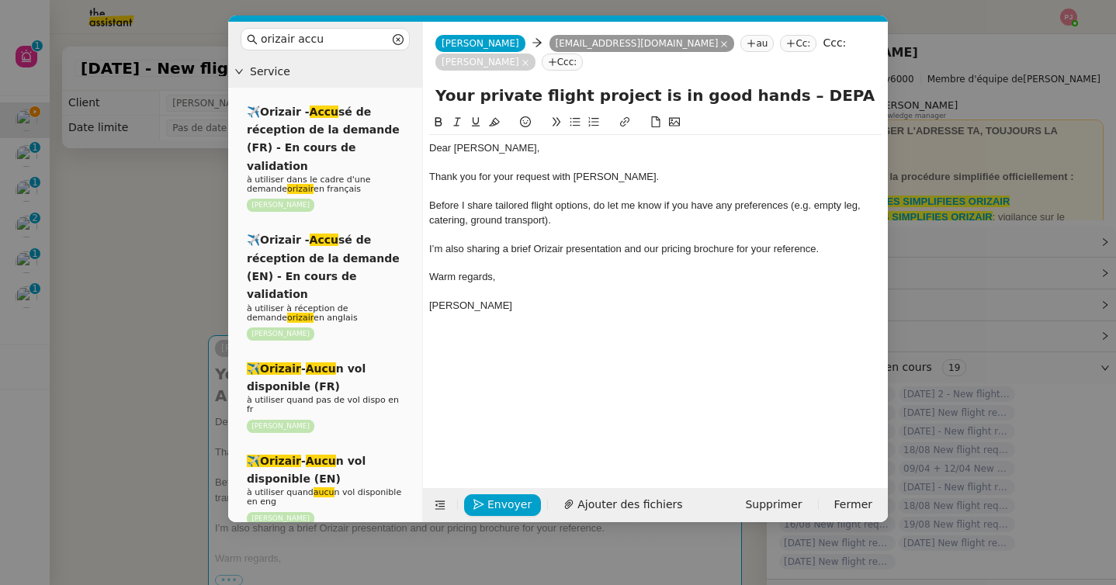
click at [132, 353] on nz-modal-container "orizair accu Service ✈️Orizair - Accu sé de réception de la demande (FR) - En c…" at bounding box center [558, 292] width 1116 height 585
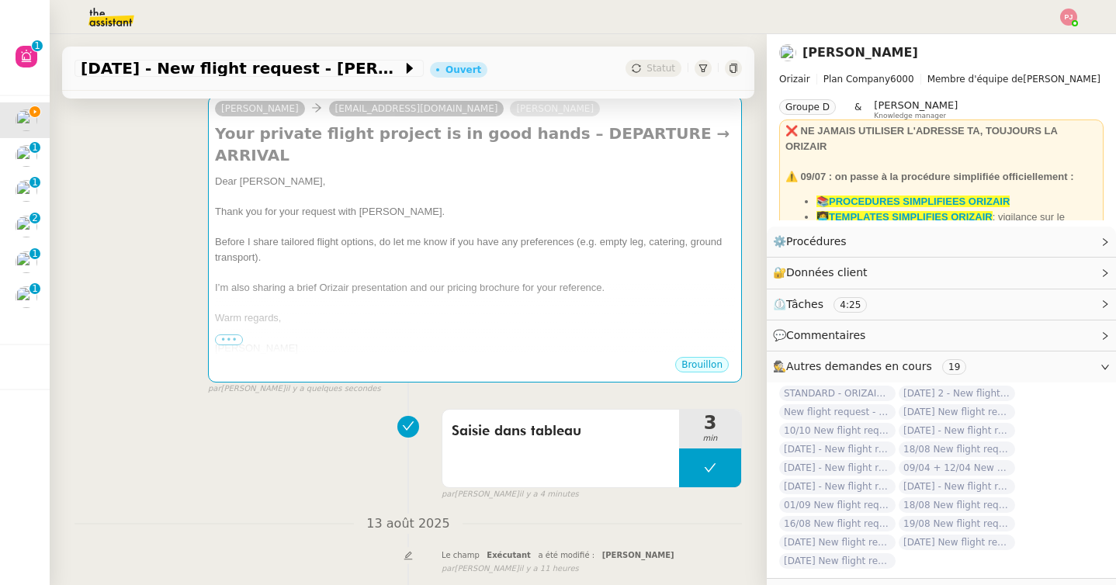
scroll to position [220, 0]
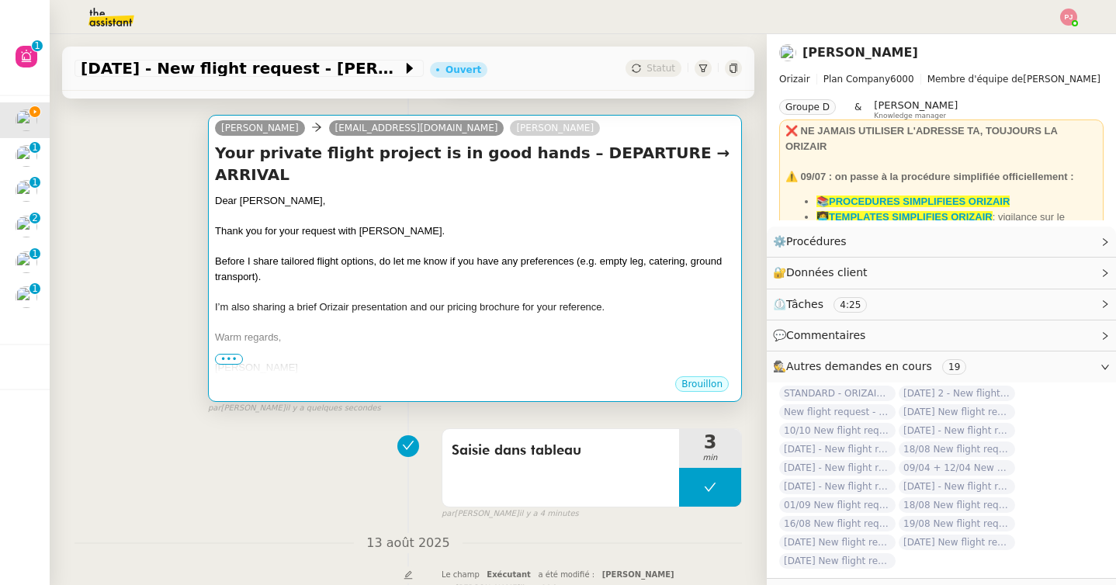
click at [314, 330] on div "Warm regards," at bounding box center [475, 338] width 520 height 16
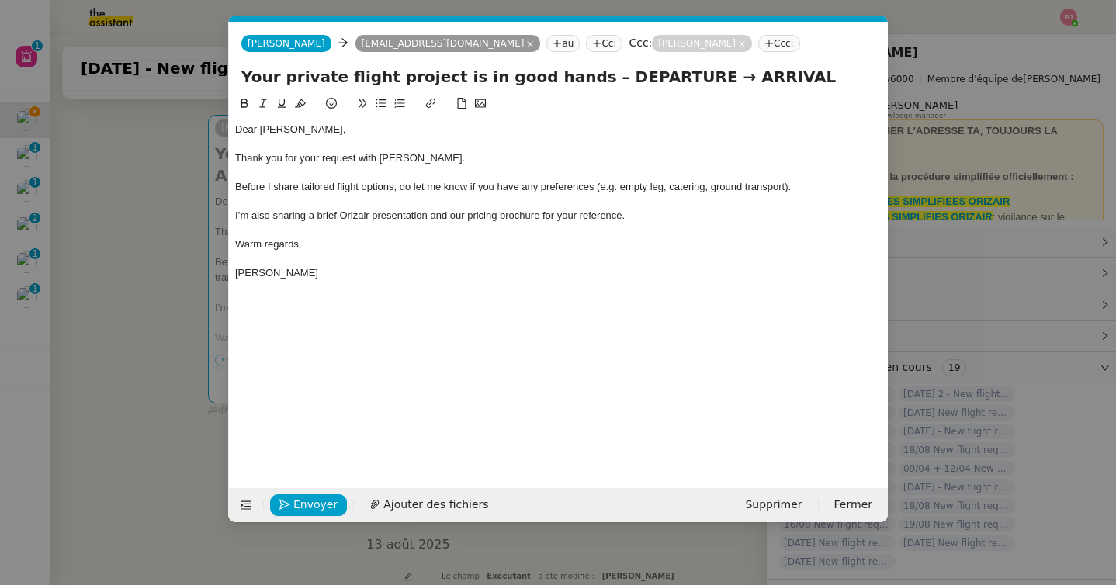
scroll to position [0, 91]
click at [307, 130] on div "Dear [PERSON_NAME]," at bounding box center [558, 130] width 647 height 14
click at [198, 436] on nz-modal-container "orizair accu Service ✈️Orizair - Accu sé de réception de la demande (FR) - En c…" at bounding box center [558, 292] width 1116 height 585
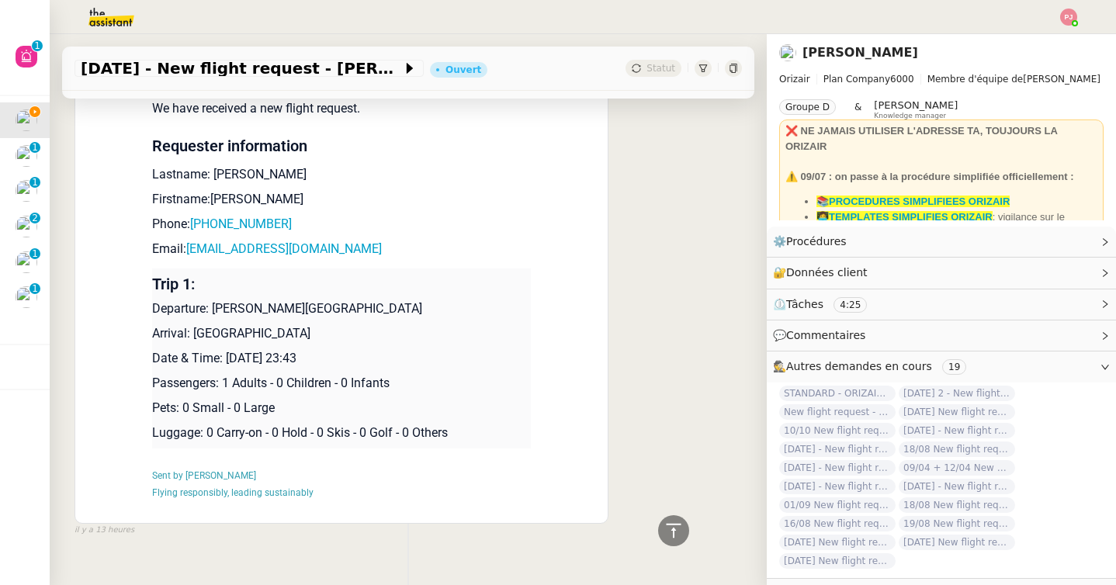
scroll to position [887, 0]
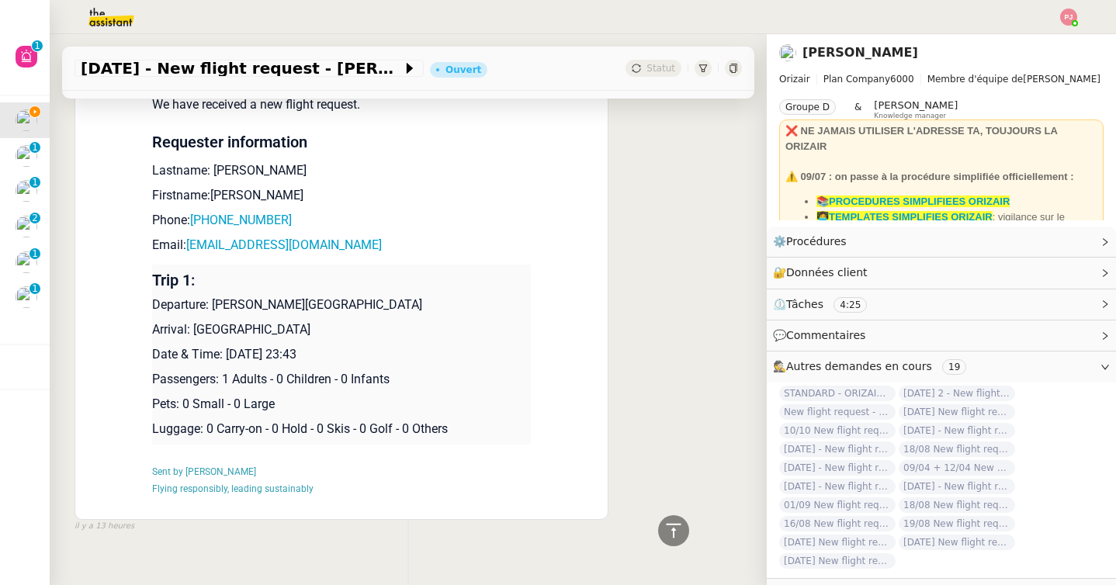
drag, startPoint x: 404, startPoint y: 286, endPoint x: 213, endPoint y: 286, distance: 190.9
click at [213, 296] on p "Departure: [PERSON_NAME][GEOGRAPHIC_DATA]" at bounding box center [341, 305] width 379 height 19
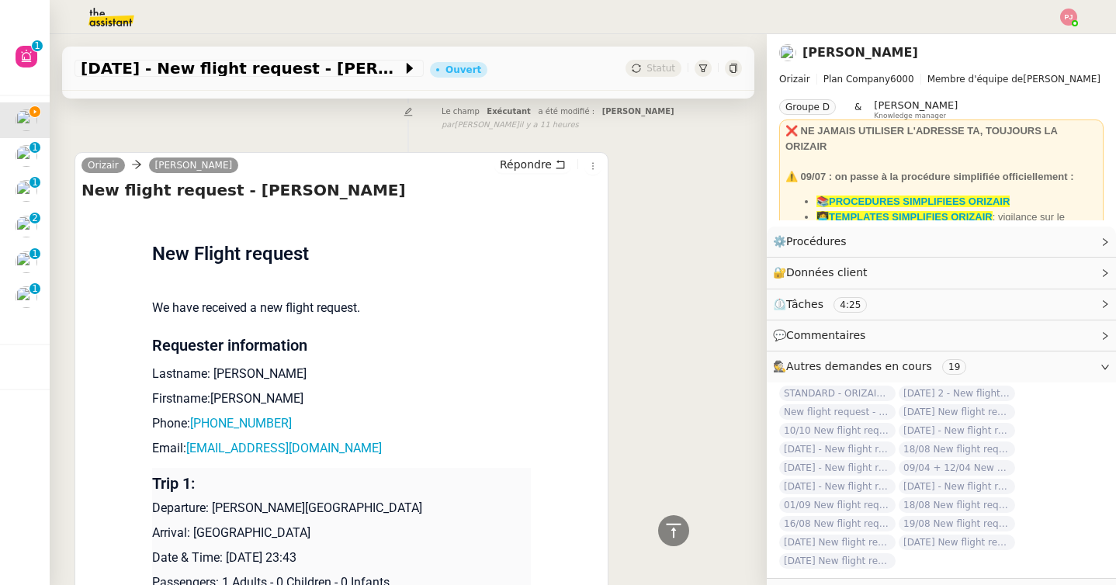
scroll to position [0, 0]
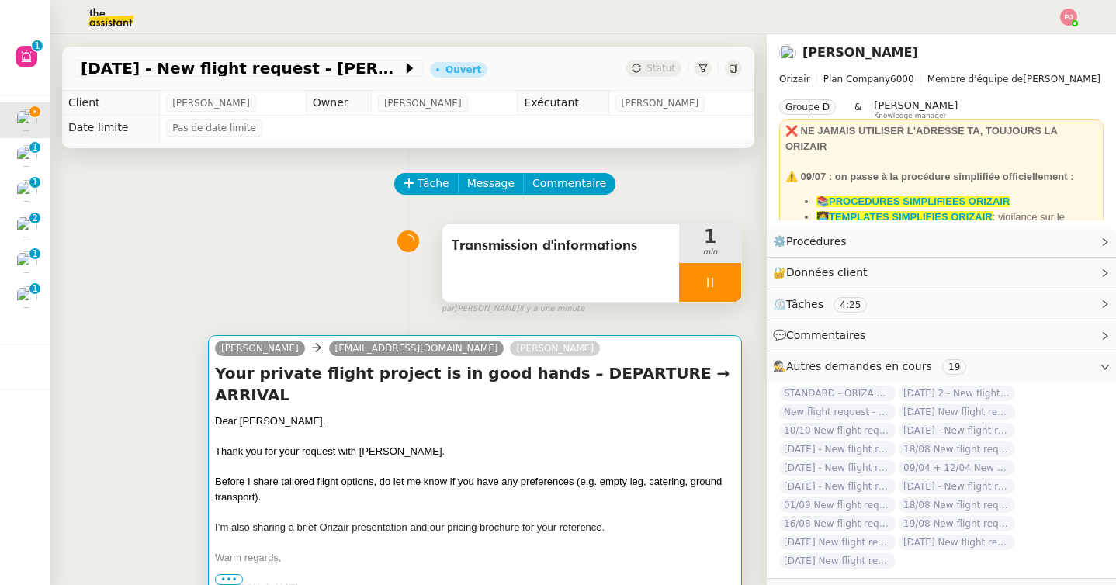
click at [291, 476] on span "Before I share tailored flight options, do let me know if you have any preferen…" at bounding box center [468, 489] width 507 height 27
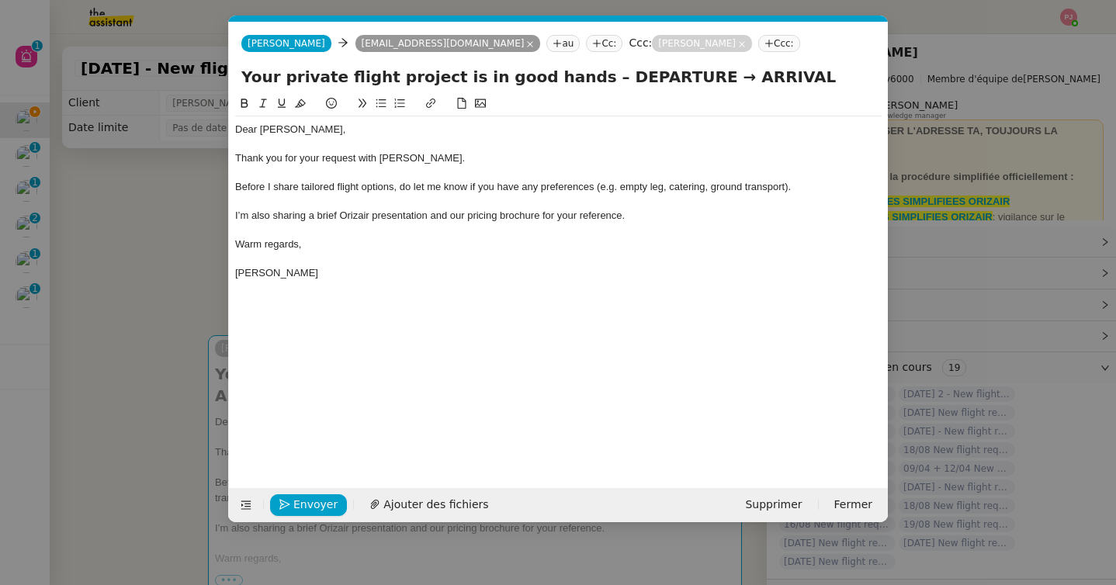
scroll to position [0, 91]
drag, startPoint x: 650, startPoint y: 82, endPoint x: 567, endPoint y: 81, distance: 83.1
click at [567, 81] on input "Your private flight project is in good hands – DEPARTURE → ARRIVAL" at bounding box center [558, 76] width 634 height 23
paste input "[PERSON_NAME][GEOGRAPHIC_DATA]"
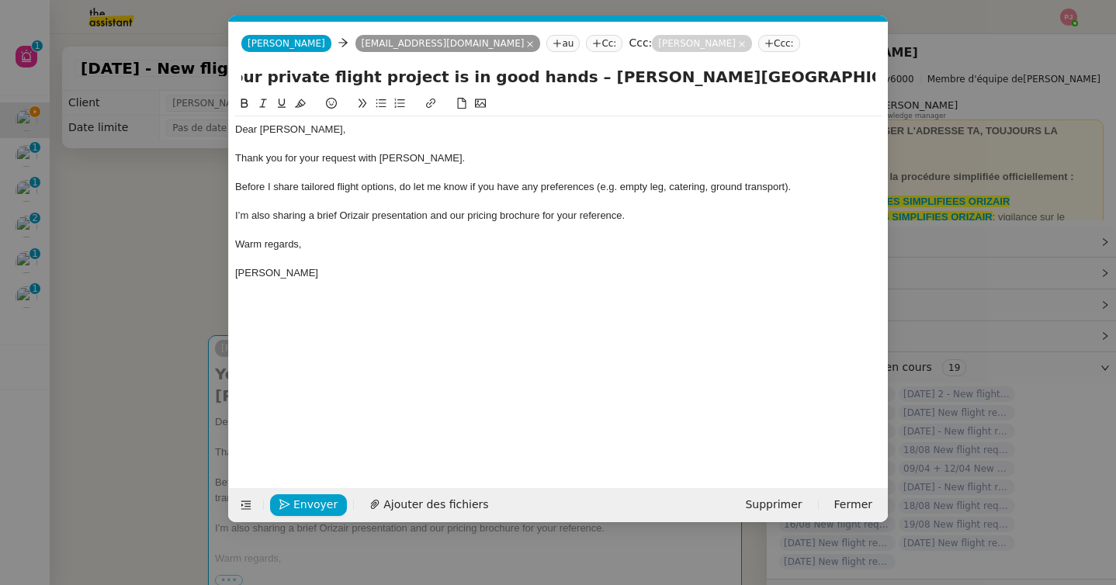
drag, startPoint x: 827, startPoint y: 75, endPoint x: 964, endPoint y: 81, distance: 137.6
click at [964, 81] on nz-modal-container "orizair accu Service ✈️Orizair - Accu sé de réception de la demande (FR) - En c…" at bounding box center [558, 292] width 1116 height 585
type input "Your private flight project is in good hands – [PERSON_NAME][GEOGRAPHIC_DATA] →…"
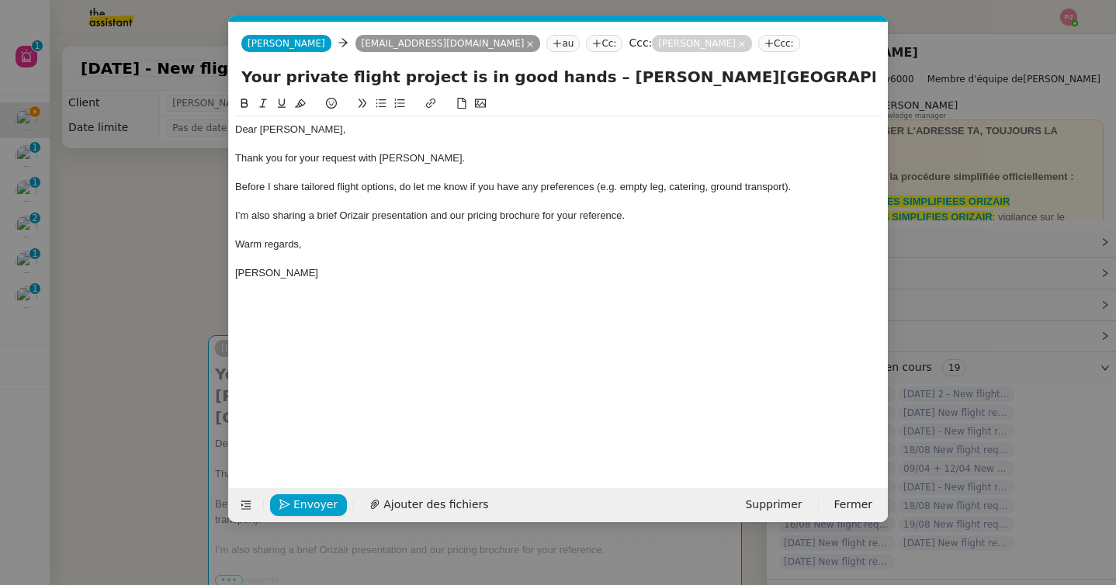
click at [374, 272] on div "[PERSON_NAME]" at bounding box center [558, 273] width 647 height 14
click at [383, 504] on span "Ajouter des fichiers" at bounding box center [435, 505] width 105 height 18
click at [324, 508] on span "Envoyer" at bounding box center [315, 505] width 44 height 18
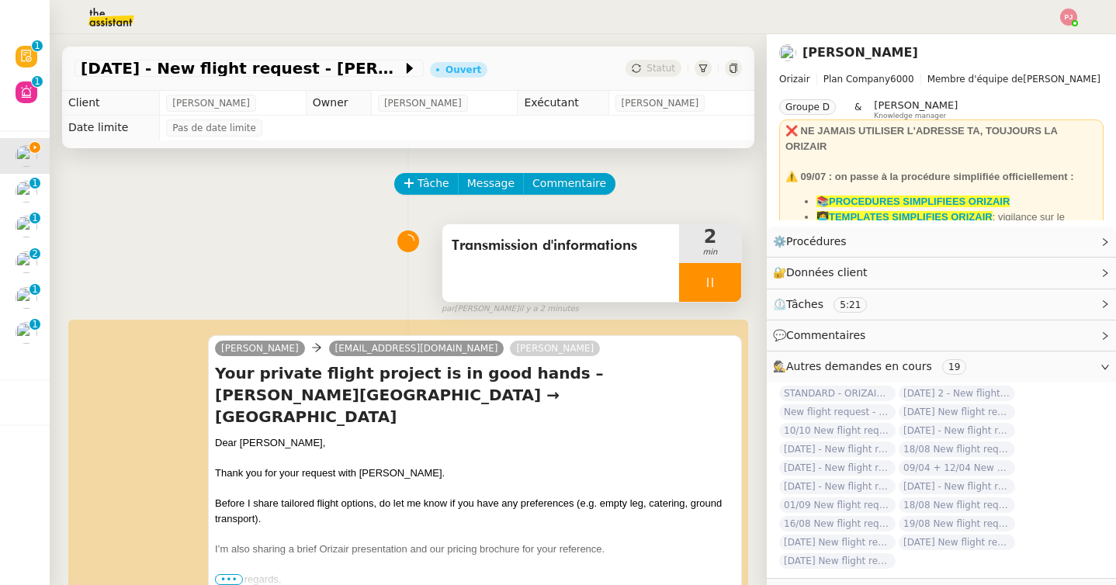
click at [713, 286] on icon at bounding box center [710, 282] width 12 height 12
click at [723, 286] on icon at bounding box center [725, 282] width 12 height 12
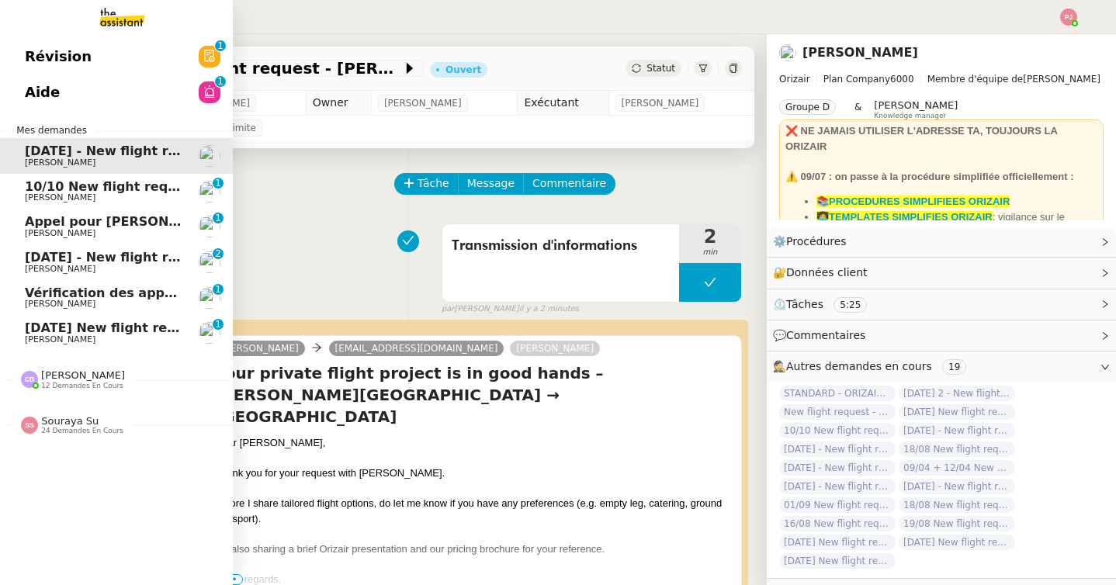
click at [55, 194] on span "[PERSON_NAME]" at bounding box center [60, 197] width 71 height 10
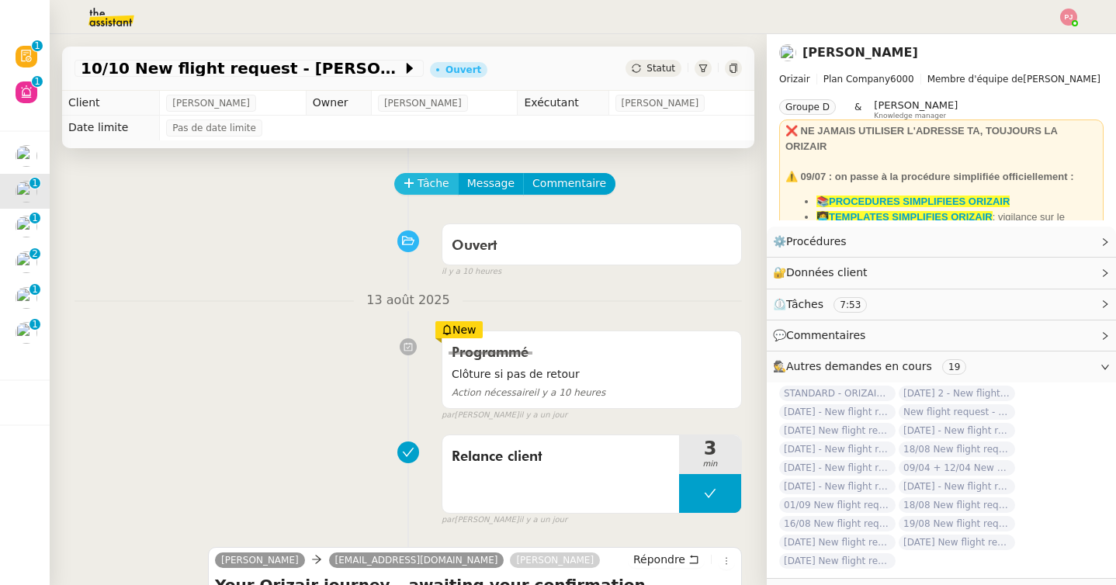
click at [422, 182] on span "Tâche" at bounding box center [434, 184] width 32 height 18
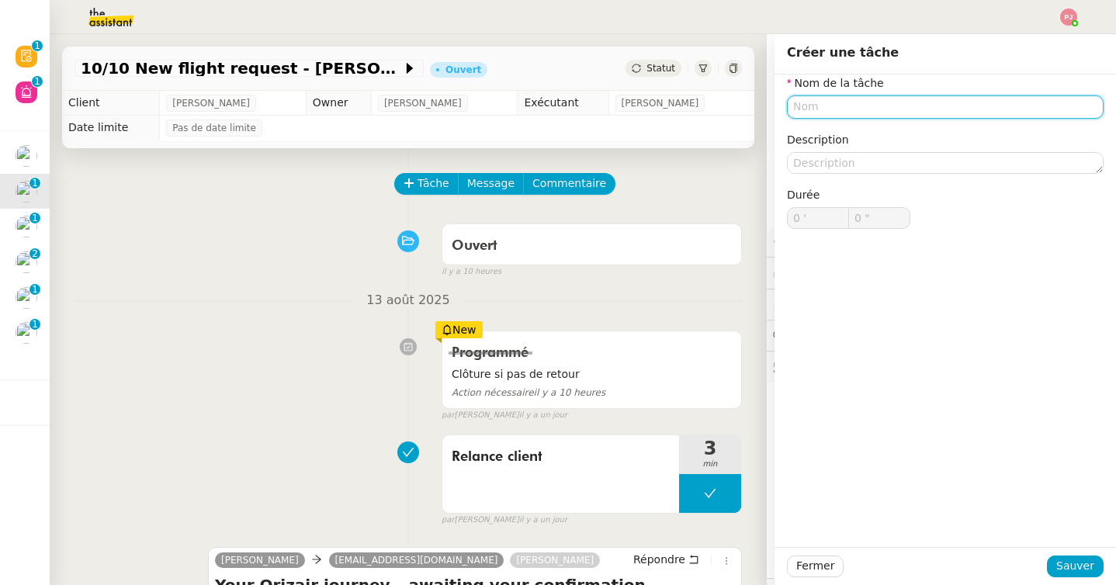
click at [808, 107] on input "text" at bounding box center [945, 106] width 317 height 23
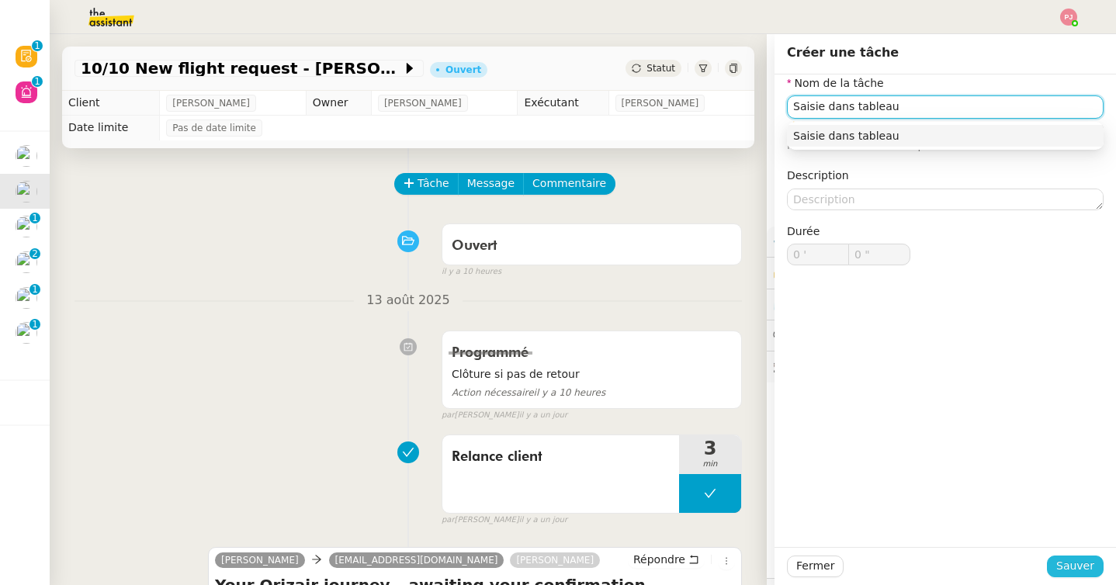
type input "Saisie dans tableau"
click at [1090, 563] on span "Sauver" at bounding box center [1075, 566] width 38 height 18
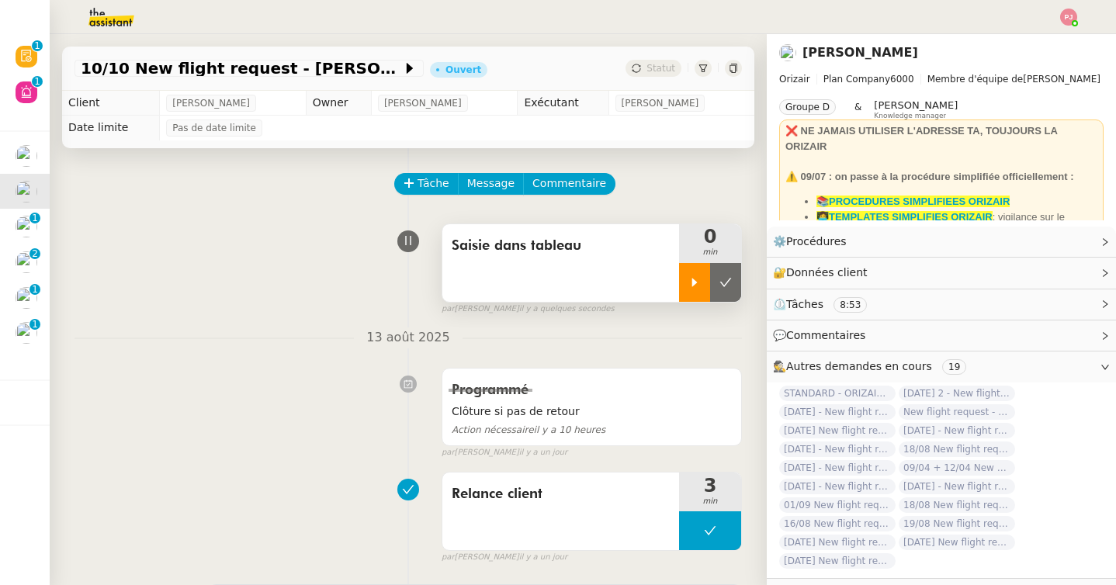
click at [685, 272] on div at bounding box center [694, 282] width 31 height 39
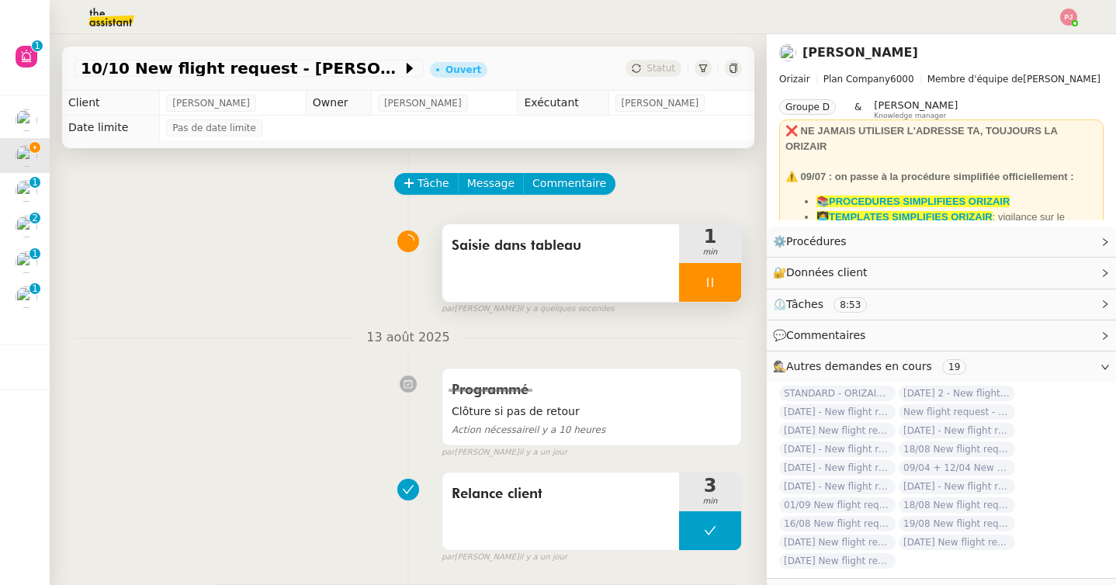
click at [713, 282] on icon at bounding box center [710, 282] width 12 height 12
click at [722, 282] on icon at bounding box center [725, 282] width 12 height 12
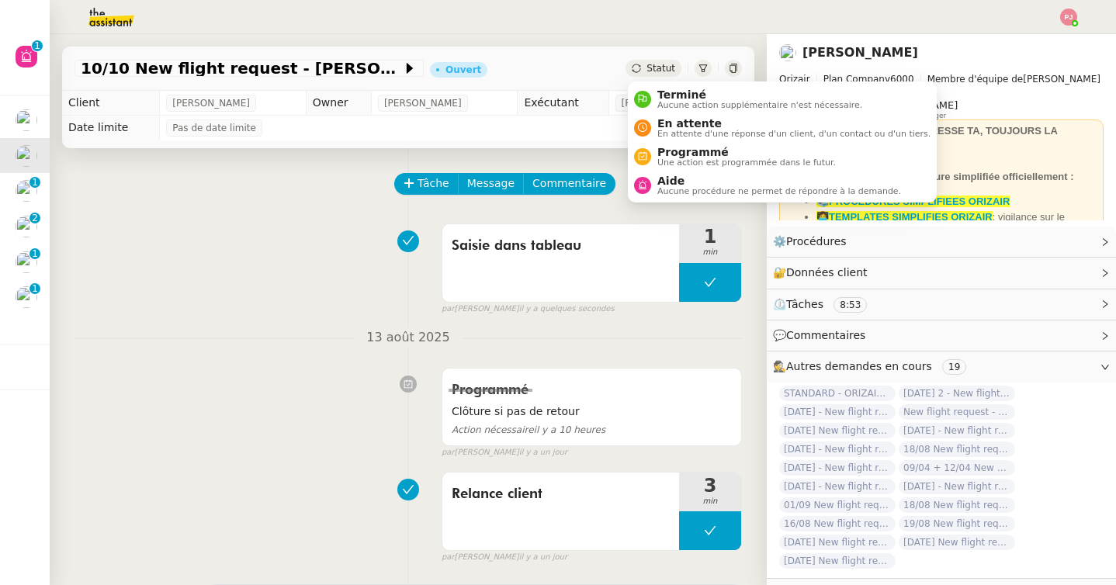
click at [644, 70] on div "Statut" at bounding box center [654, 68] width 56 height 17
click at [650, 99] on nz-avatar at bounding box center [642, 99] width 17 height 17
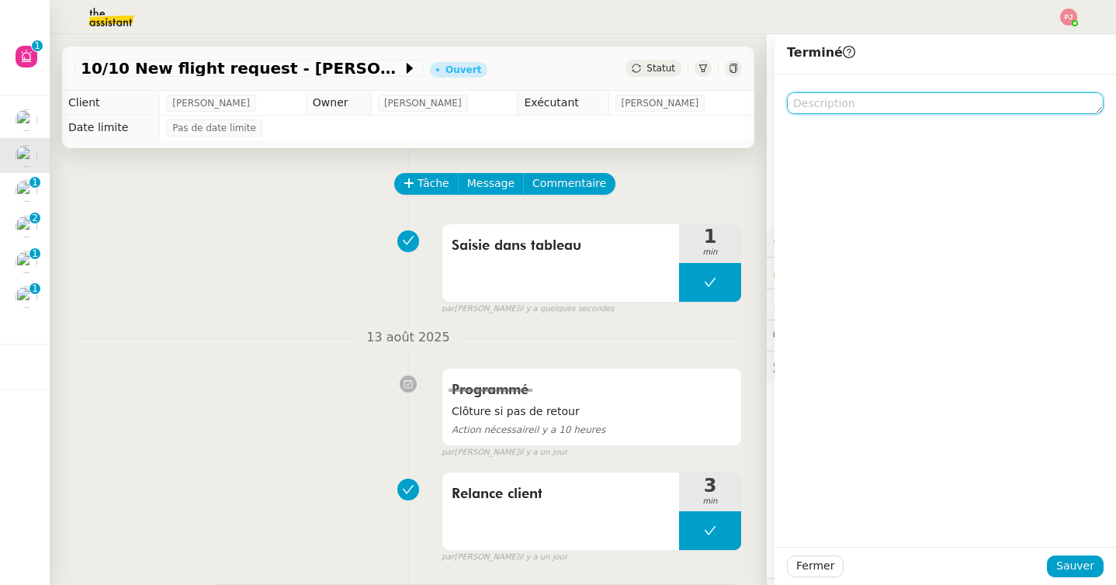
click at [870, 96] on textarea at bounding box center [945, 103] width 317 height 22
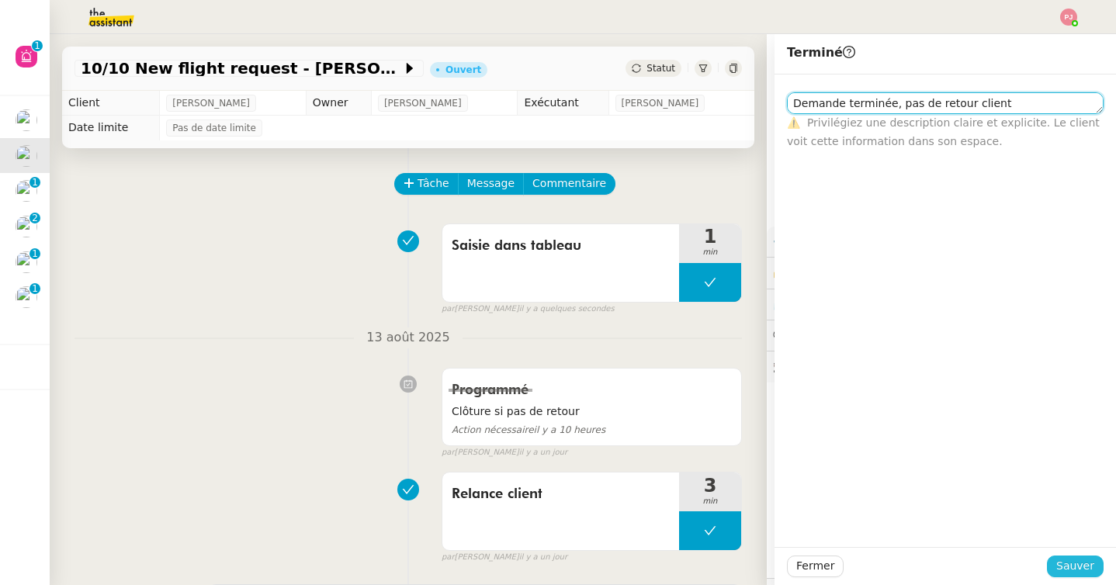
type textarea "Demande terminée, pas de retour client"
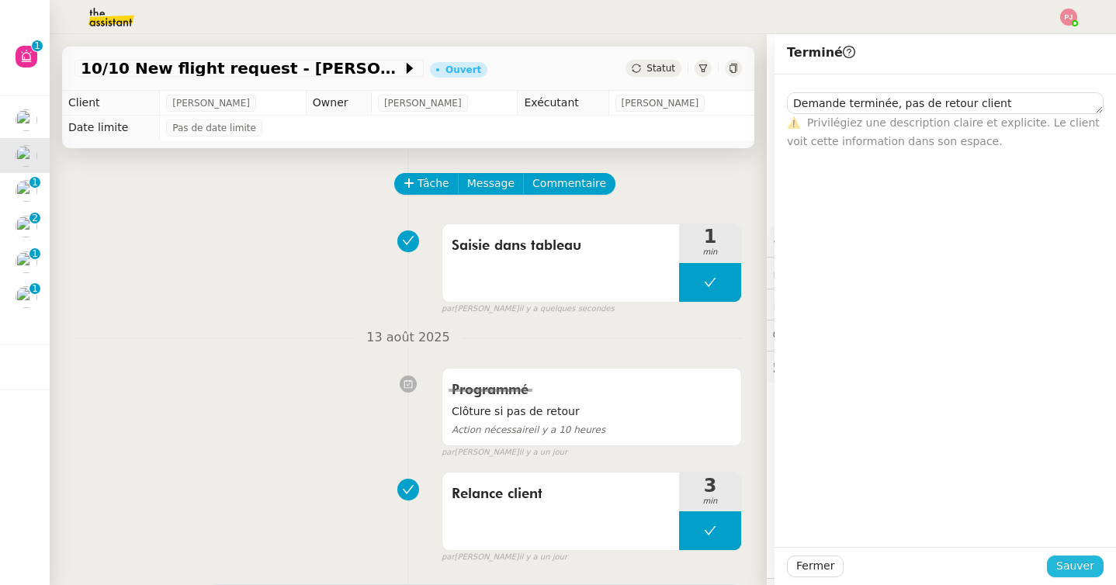
click at [1078, 565] on span "Sauver" at bounding box center [1075, 566] width 38 height 18
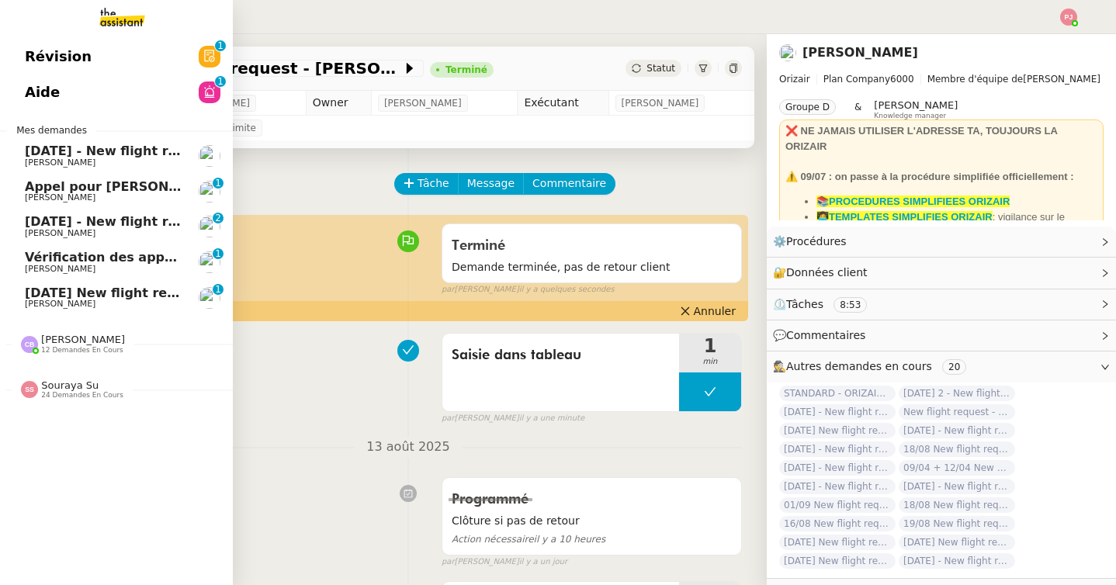
click at [25, 226] on span "[DATE] - New flight request - [PERSON_NAME]" at bounding box center [185, 221] width 321 height 15
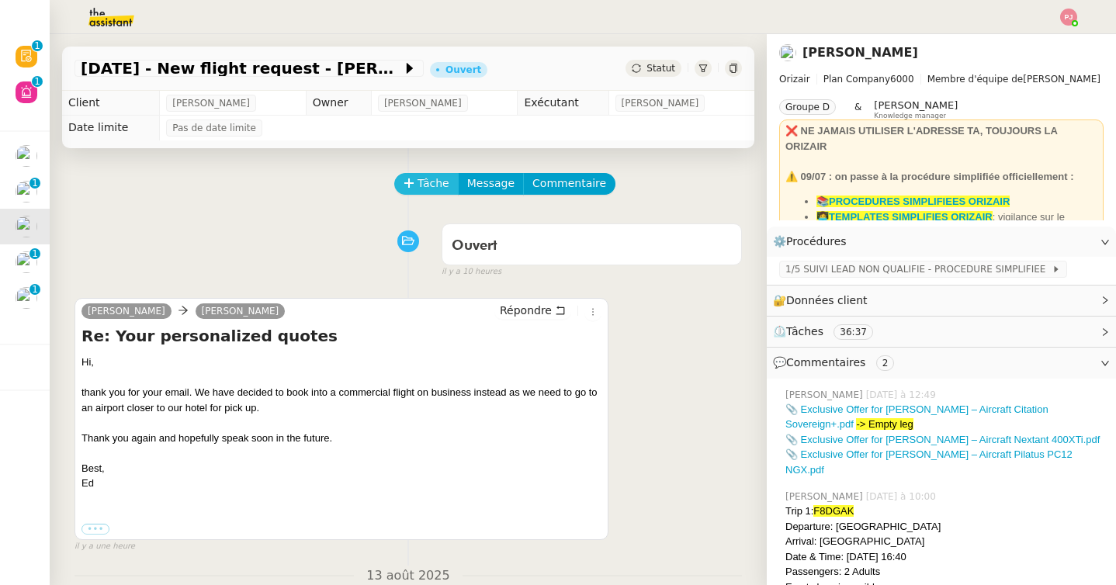
click at [424, 183] on span "Tâche" at bounding box center [434, 184] width 32 height 18
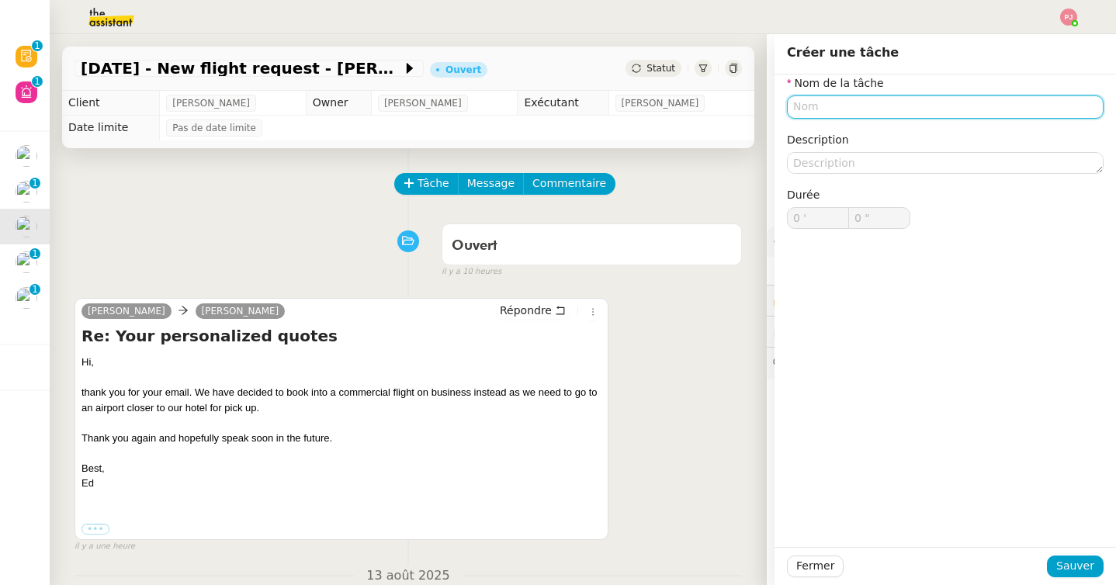
click at [848, 116] on input "text" at bounding box center [945, 106] width 317 height 23
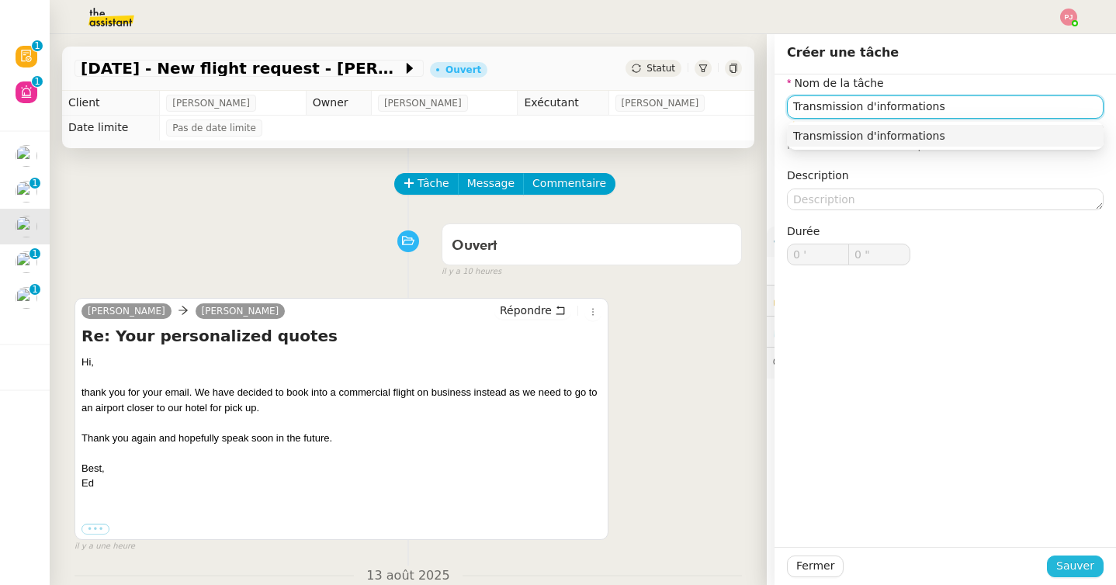
type input "Transmission d'informations"
click at [1075, 577] on button "Sauver" at bounding box center [1075, 567] width 57 height 22
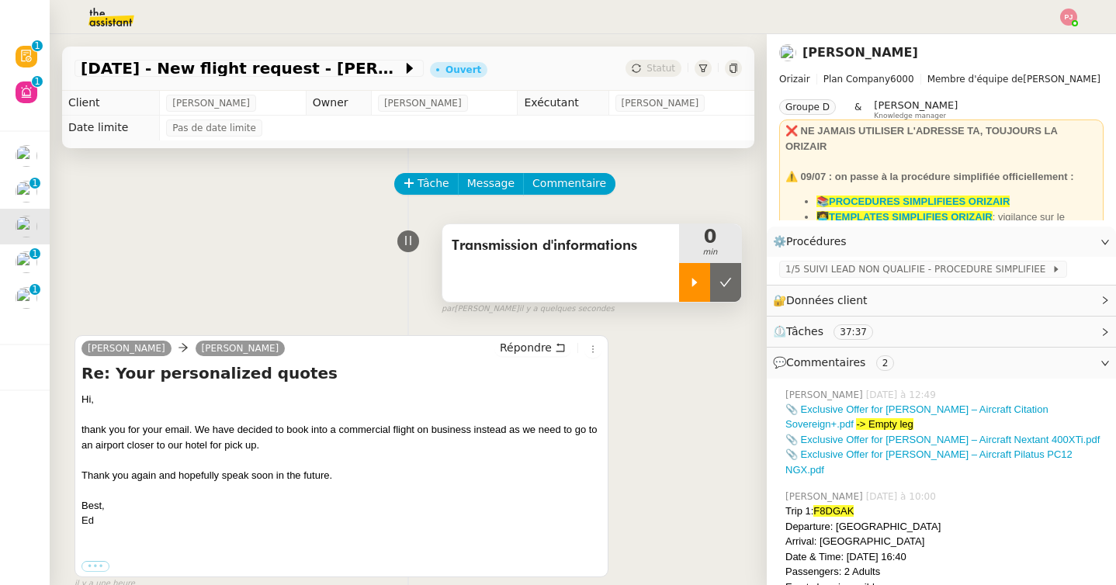
click at [689, 282] on icon at bounding box center [694, 282] width 12 height 12
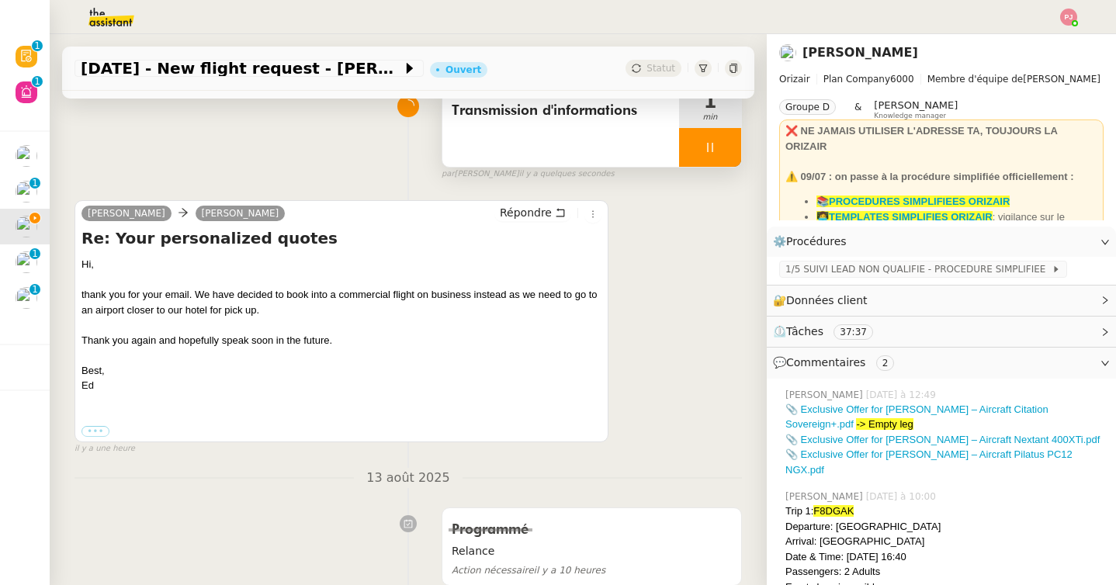
scroll to position [144, 0]
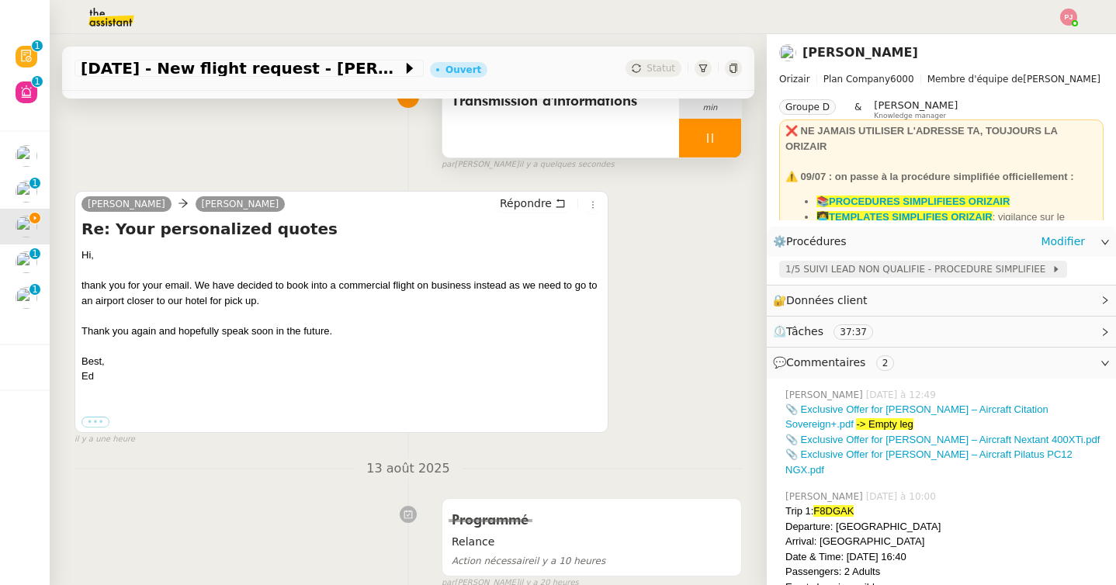
click at [861, 269] on span "1/5 SUIVI LEAD NON QUALIFIE - PROCEDURE SIMPLIFIEE" at bounding box center [918, 270] width 266 height 16
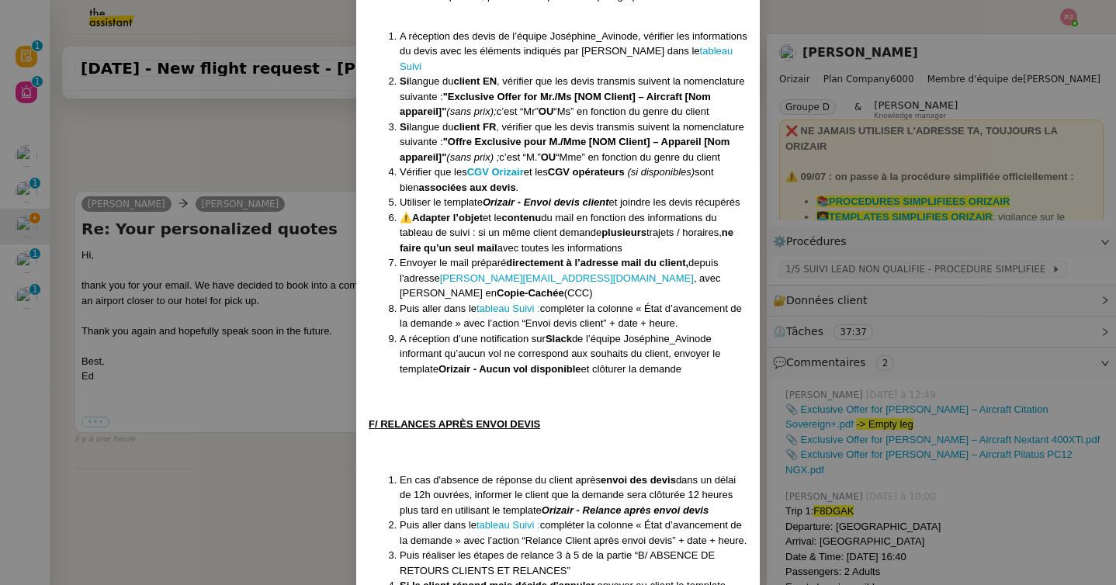
scroll to position [2124, 0]
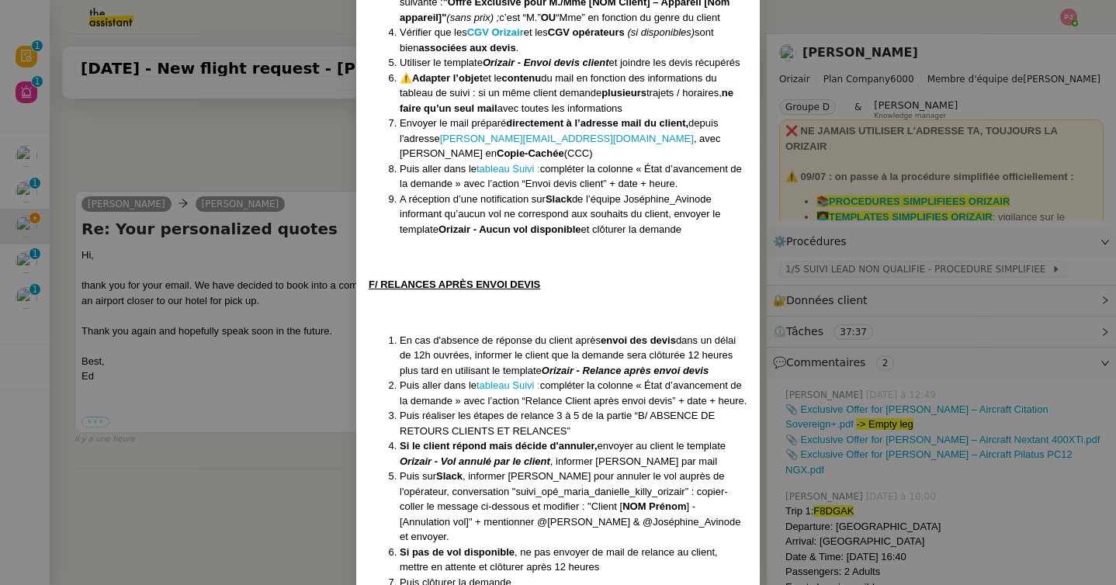
click at [513, 469] on li "Puis sur [PERSON_NAME] , informer [PERSON_NAME] pour annuler le vol auprès de l…" at bounding box center [574, 507] width 348 height 76
drag, startPoint x: 587, startPoint y: 459, endPoint x: 475, endPoint y: 476, distance: 113.1
click at [475, 476] on li "Puis sur [PERSON_NAME] , informer [PERSON_NAME] pour annuler le vol auprès de l…" at bounding box center [574, 507] width 348 height 76
click at [296, 272] on nz-modal-container "Créée le [DATE] MAJ le [DATE] Équipe Orizair qui réalise la procédure : Équipe …" at bounding box center [558, 292] width 1116 height 585
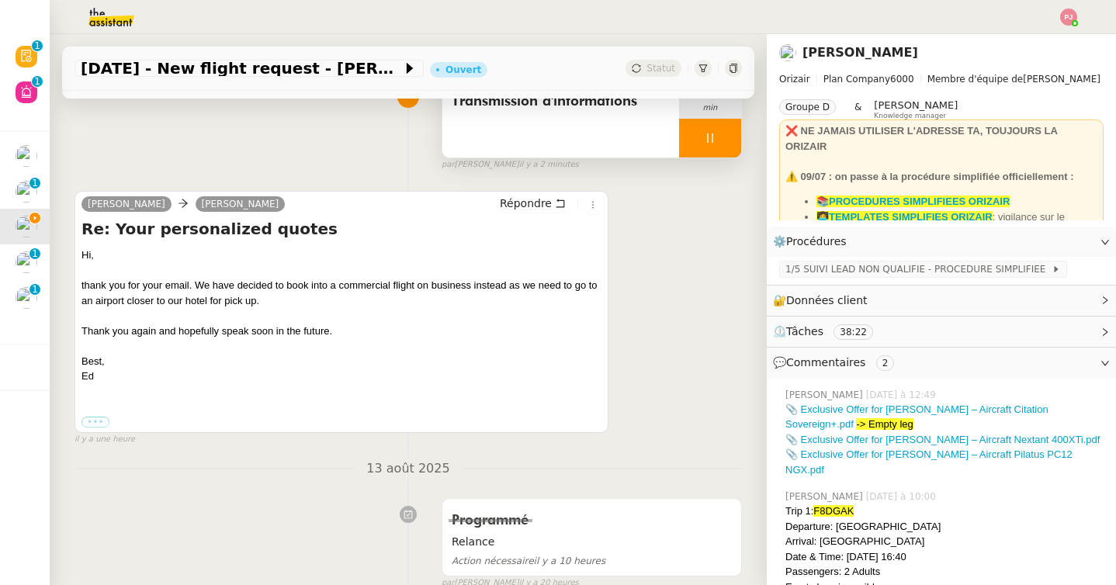
scroll to position [0, 0]
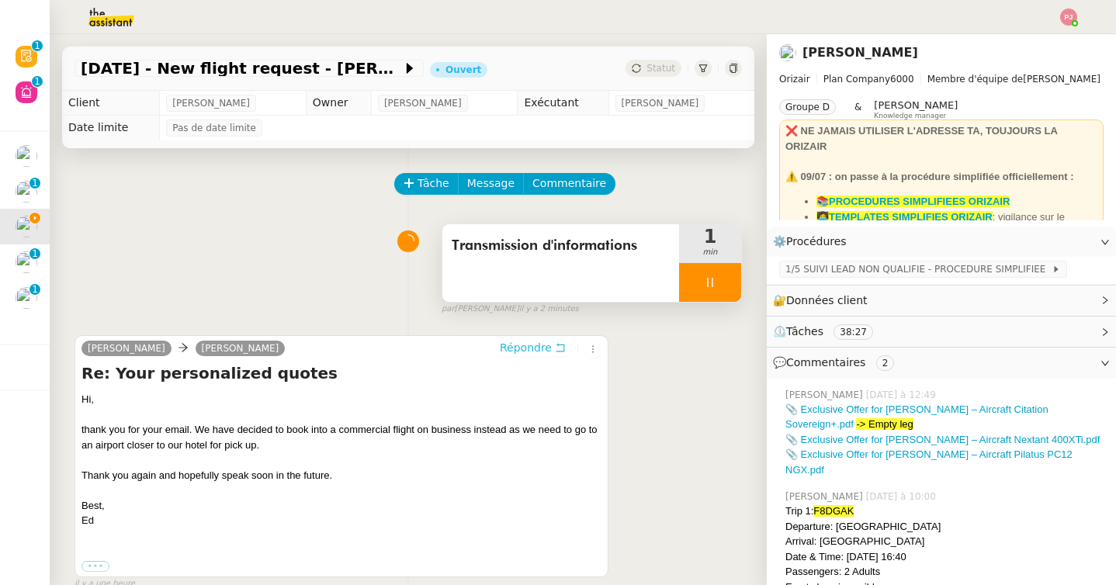
click at [543, 355] on span "Répondre" at bounding box center [526, 348] width 52 height 16
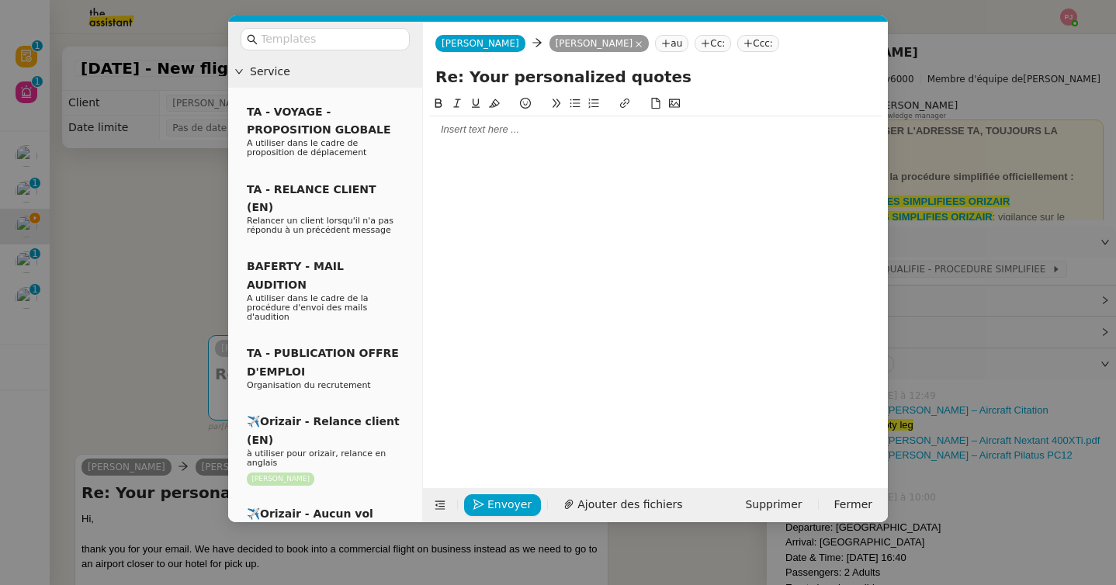
click at [291, 38] on input "text" at bounding box center [331, 39] width 140 height 18
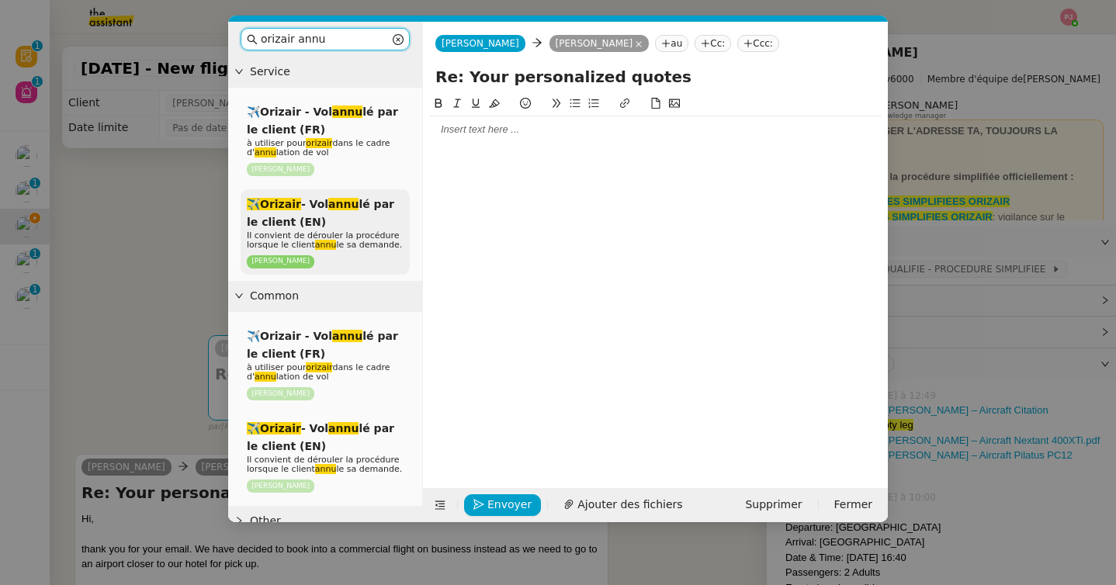
type input "orizair annu"
click at [326, 196] on div "✈️Orizair - Vol annu lé par le client (EN) Il convient de dérouler la procédure…" at bounding box center [325, 232] width 169 height 86
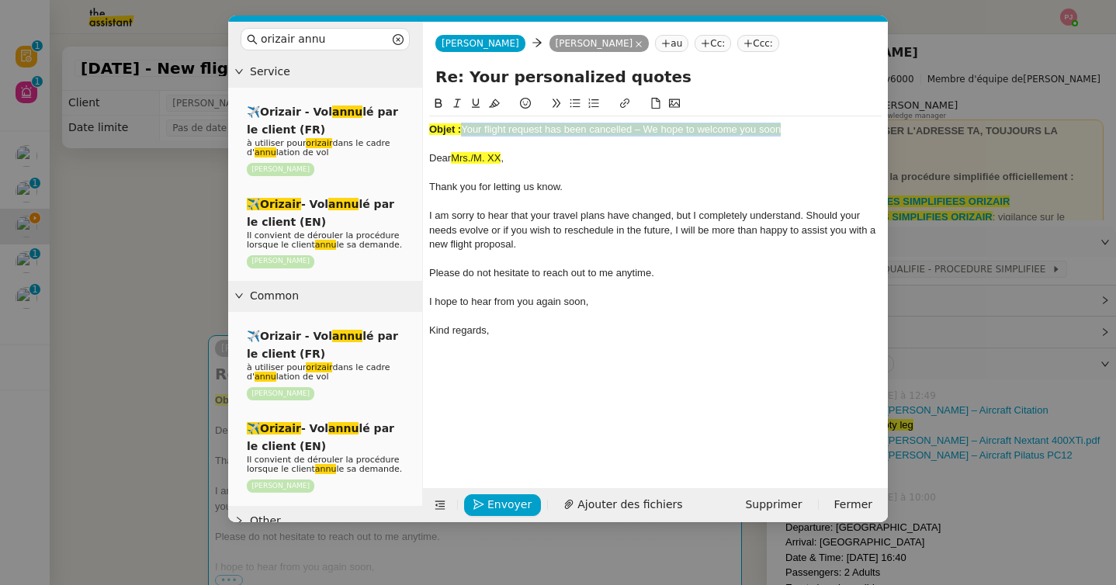
drag, startPoint x: 791, startPoint y: 130, endPoint x: 466, endPoint y: 129, distance: 325.2
click at [466, 129] on div "Objet : Your flight request has been cancelled – We hope to welcome you soon" at bounding box center [655, 130] width 452 height 14
drag, startPoint x: 673, startPoint y: 74, endPoint x: 383, endPoint y: 73, distance: 290.3
click at [383, 73] on nz-layout "orizair annu Service ✈️Orizair - Vol annu lé par le client (FR) à utiliser pour…" at bounding box center [558, 272] width 660 height 501
paste input "Your flight request has been cancelled – We hope to welcome you soon"
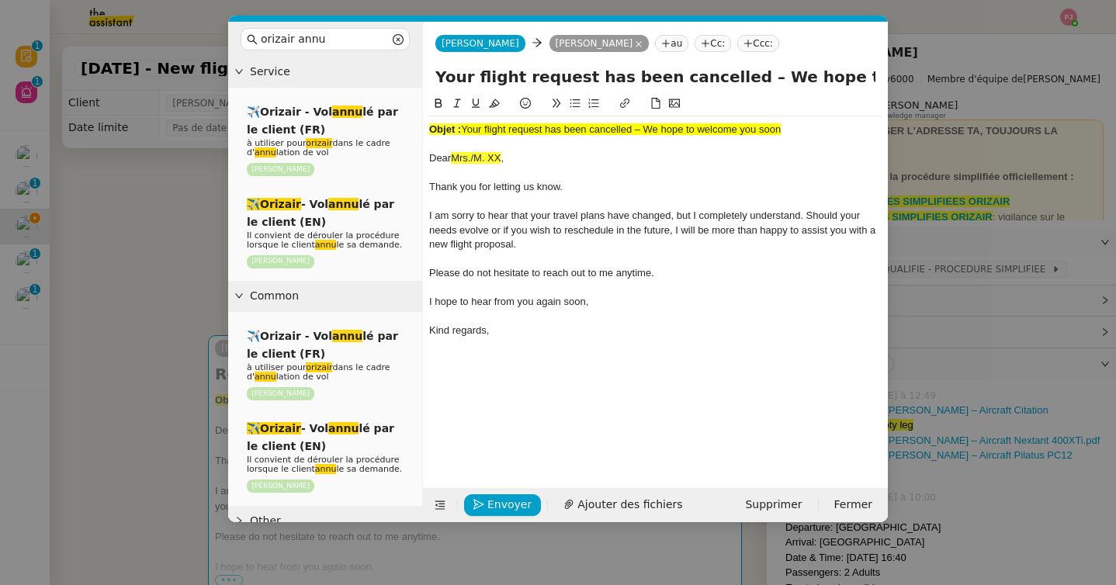
scroll to position [0, 74]
type input "Your flight request has been cancelled – We hope to welcome you soon"
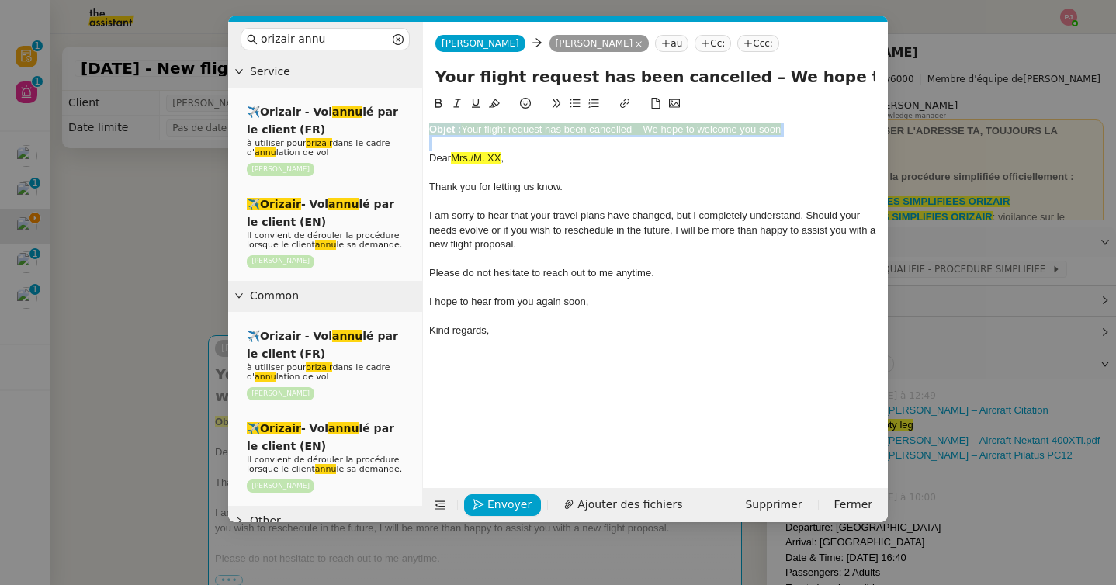
drag, startPoint x: 430, startPoint y: 158, endPoint x: 424, endPoint y: 121, distance: 37.8
click at [424, 121] on nz-spin "Objet : Your flight request has been cancelled – We hope to welcome you soon De…" at bounding box center [655, 283] width 465 height 376
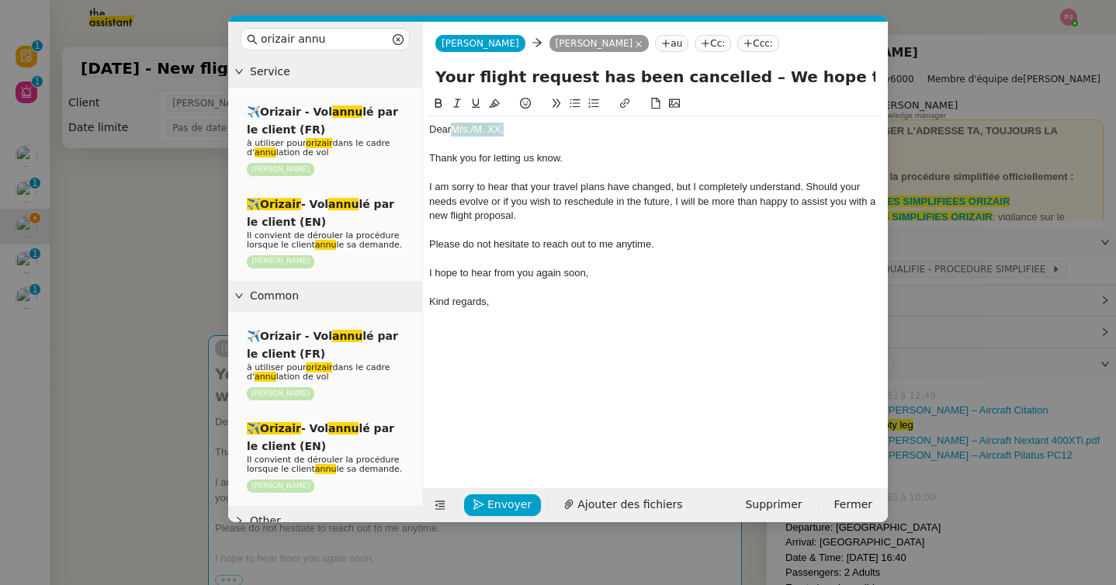
drag, startPoint x: 526, startPoint y: 127, endPoint x: 452, endPoint y: 127, distance: 74.5
click at [452, 127] on div "Dear Mrs./M. XX ," at bounding box center [655, 130] width 452 height 14
click at [123, 355] on nz-modal-container "orizair annu Service ✈️Orizair - Vol annu lé par le client (FR) à utiliser pour…" at bounding box center [558, 292] width 1116 height 585
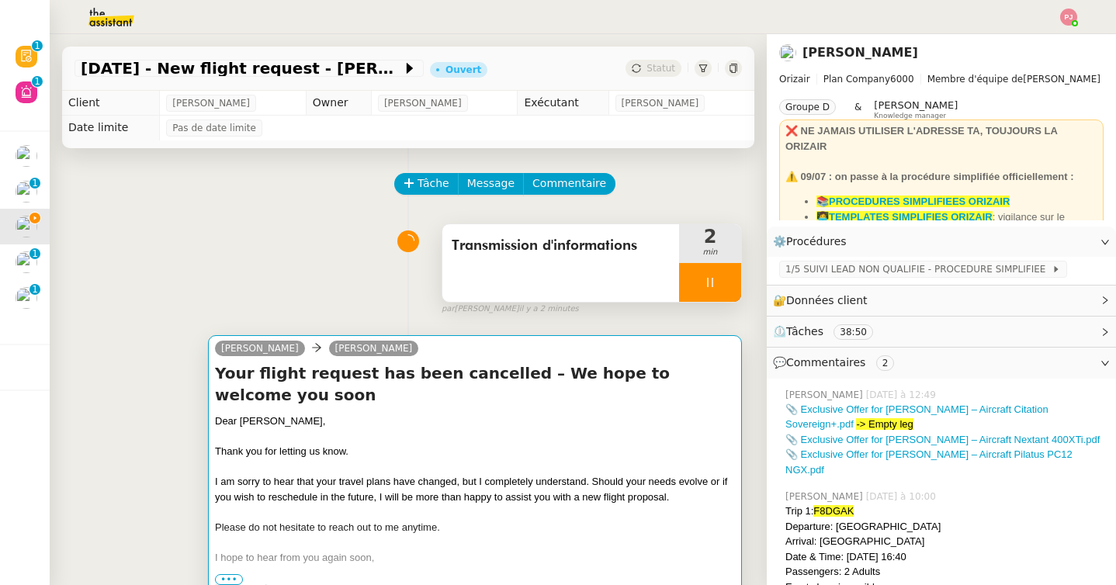
click at [274, 474] on div "I am sorry to hear that your travel plans have changed, but I completely unders…" at bounding box center [475, 489] width 520 height 30
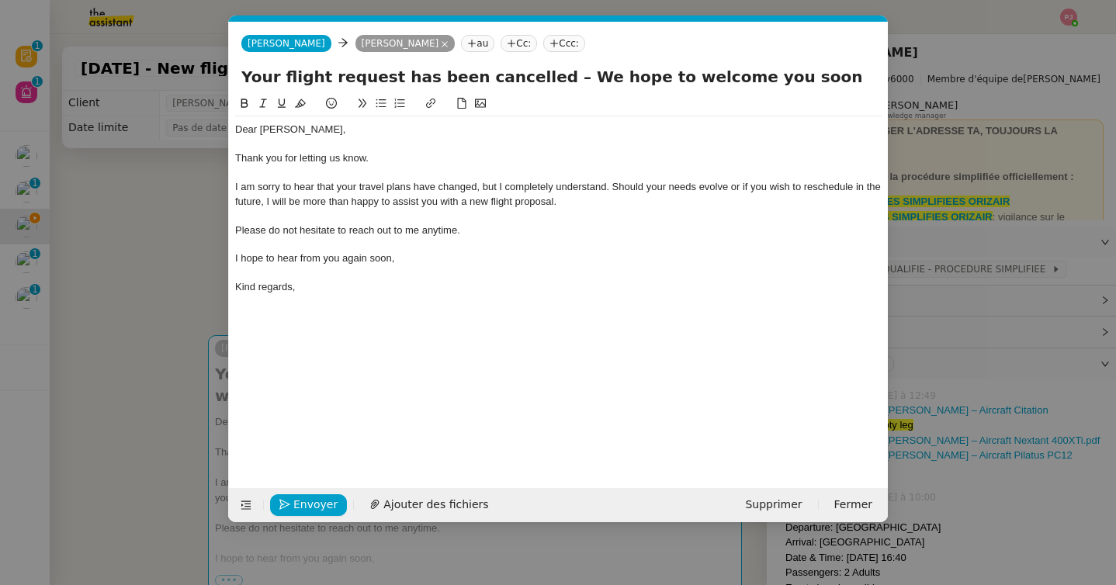
scroll to position [0, 91]
click at [133, 303] on nz-modal-container "orizair annu Service ✈️Orizair - Vol annu lé par le client (FR) à utiliser pour…" at bounding box center [558, 292] width 1116 height 585
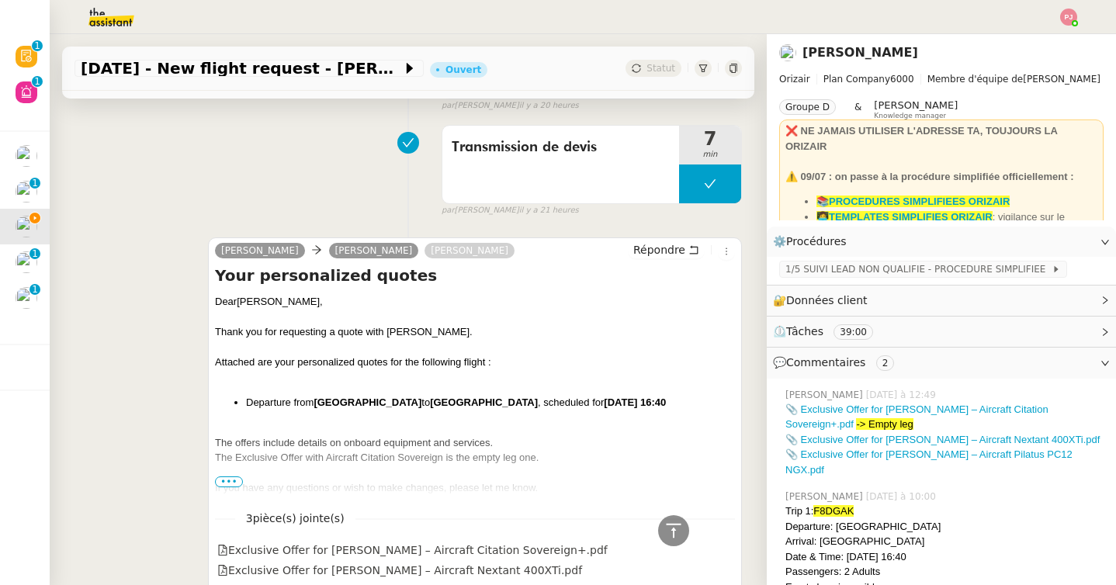
scroll to position [949, 0]
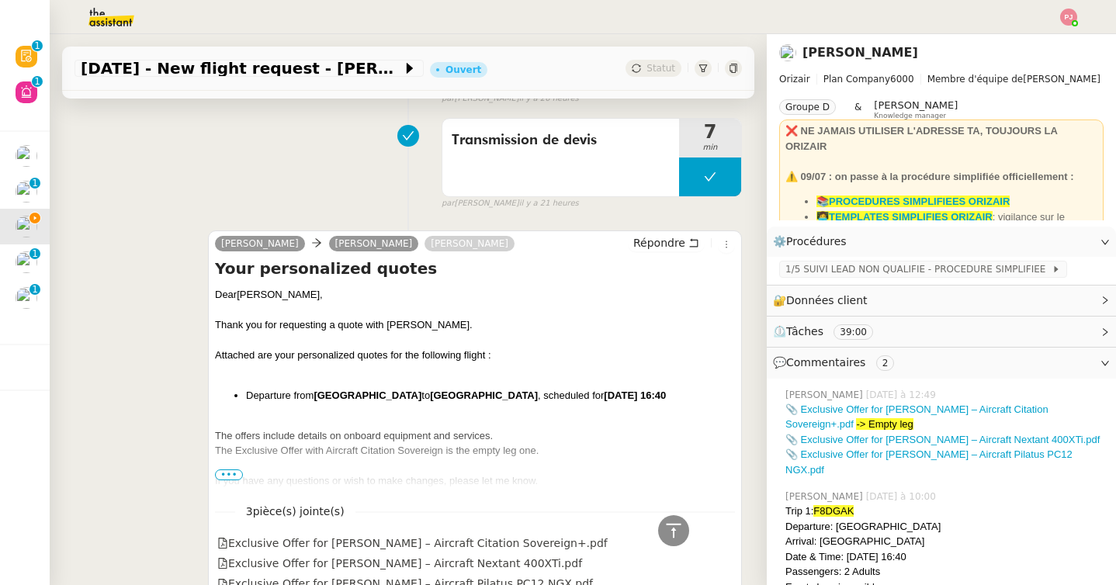
click at [235, 470] on span "•••" at bounding box center [229, 475] width 28 height 11
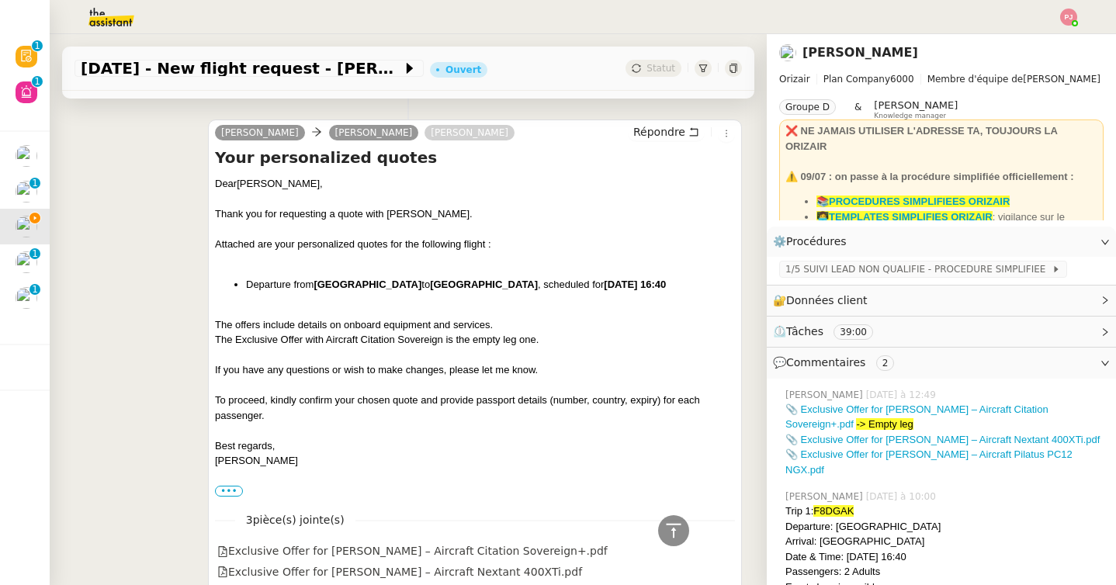
scroll to position [1105, 0]
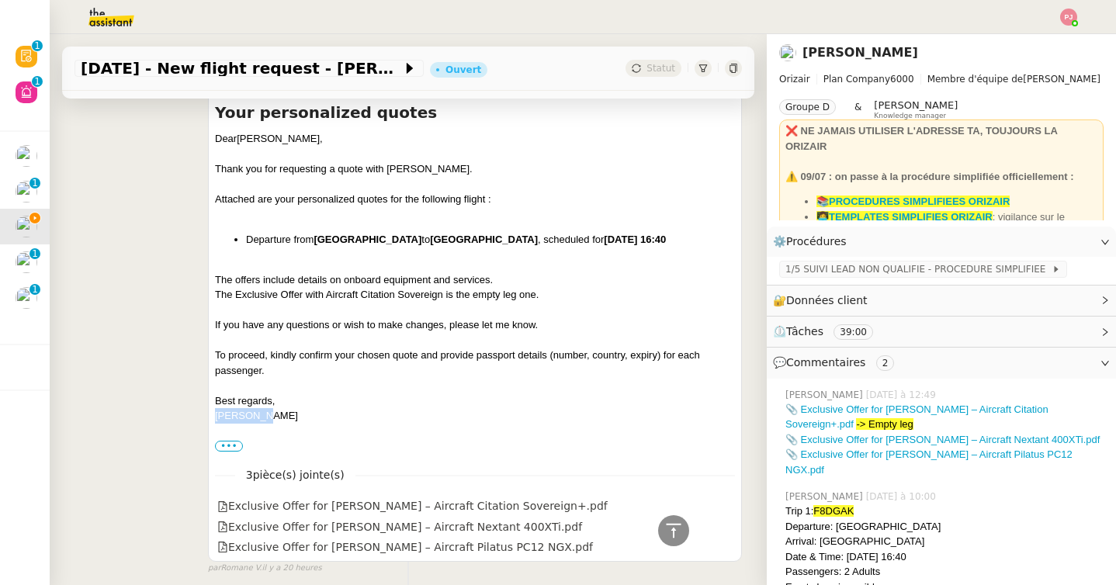
drag, startPoint x: 272, startPoint y: 397, endPoint x: 205, endPoint y: 397, distance: 66.7
click at [205, 397] on div "[PERSON_NAME] [PERSON_NAME] Répondre Your personalized quotes Dear [PERSON_NAME…" at bounding box center [408, 318] width 667 height 515
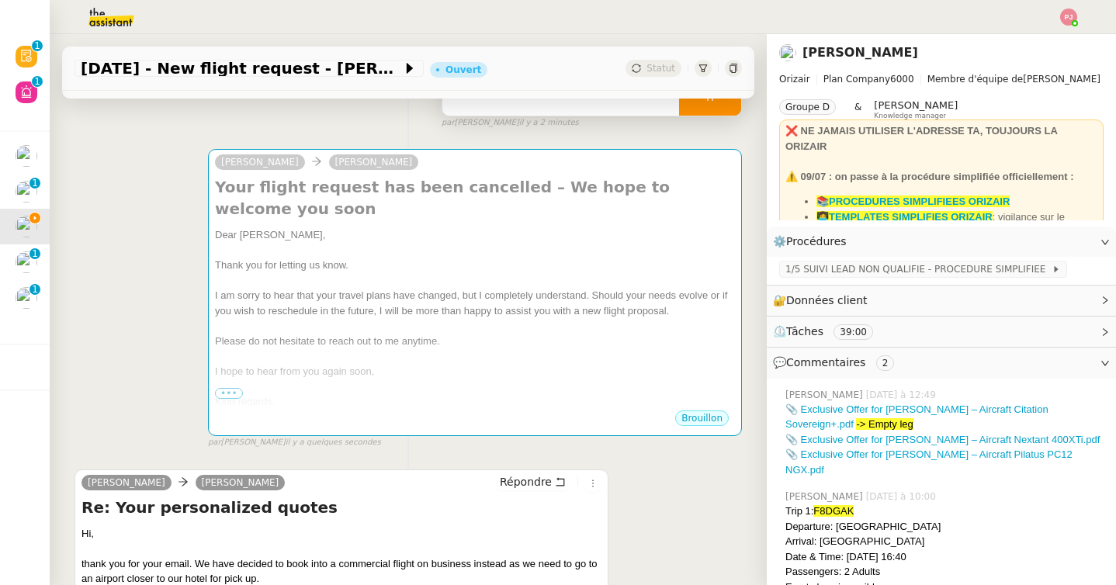
scroll to position [0, 0]
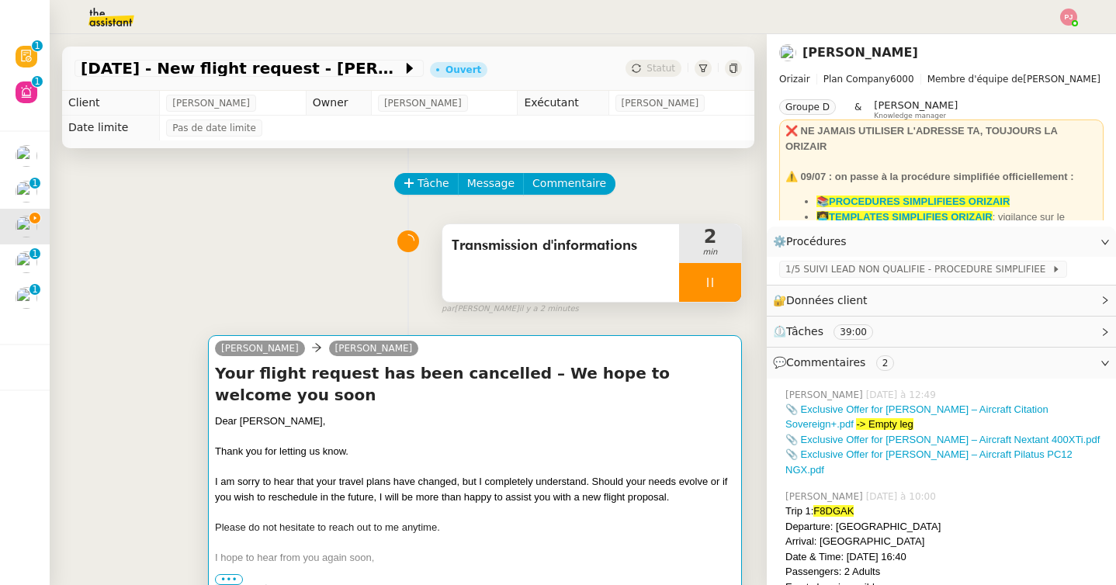
click at [297, 520] on div "Please do not hesitate to reach out to me anytime." at bounding box center [475, 528] width 520 height 16
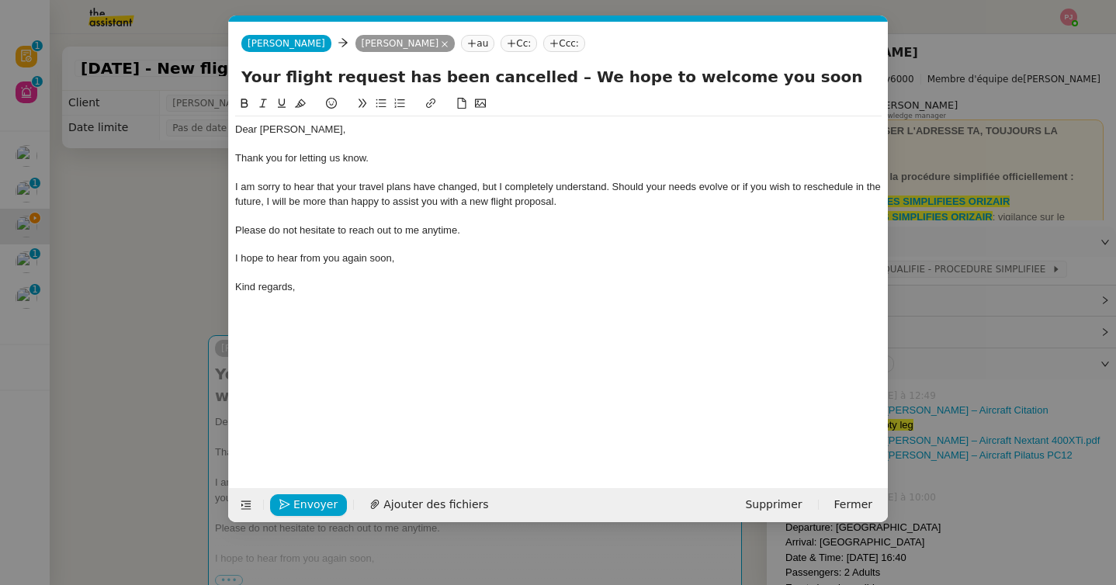
scroll to position [0, 91]
click at [319, 290] on div "Kind regards," at bounding box center [558, 287] width 647 height 14
click at [543, 51] on nz-tag "Ccc:" at bounding box center [564, 43] width 42 height 17
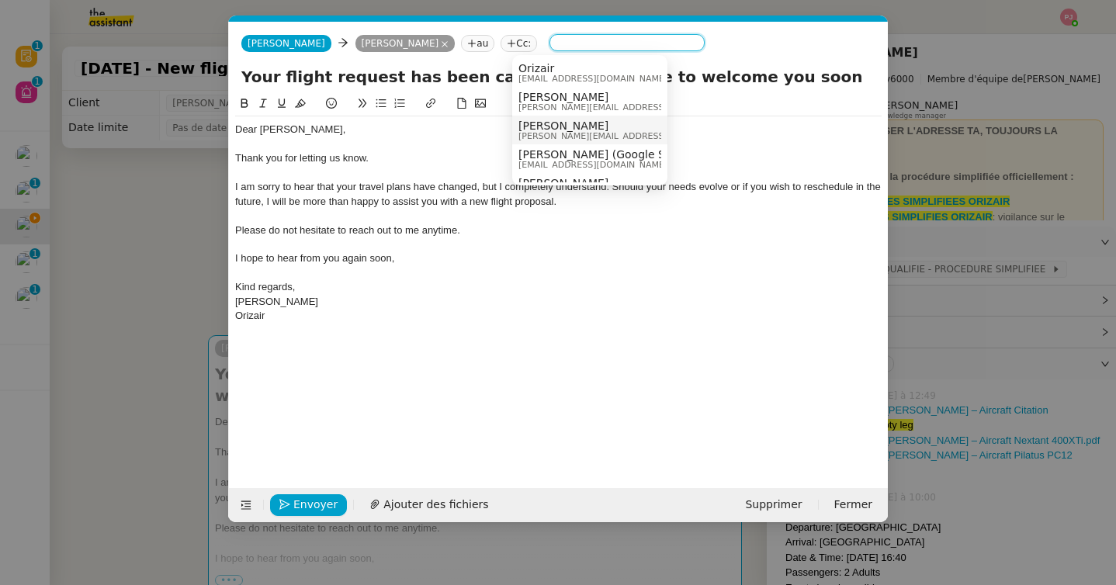
click at [552, 128] on span "[PERSON_NAME]" at bounding box center [628, 126] width 220 height 12
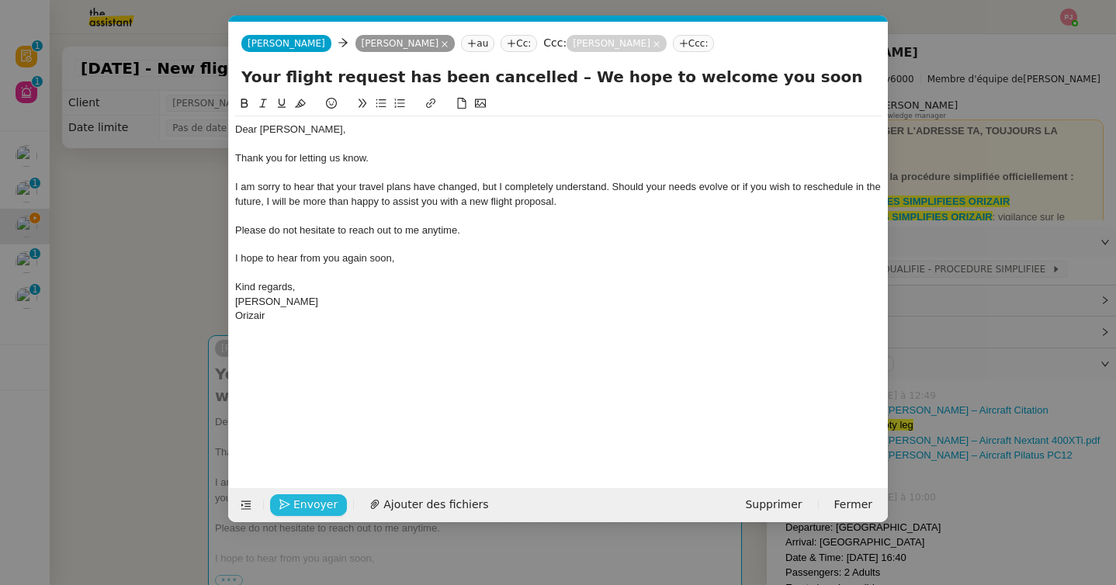
click at [315, 501] on span "Envoyer" at bounding box center [315, 505] width 44 height 18
click at [315, 501] on span "Confirmer l'envoi" at bounding box center [339, 505] width 93 height 18
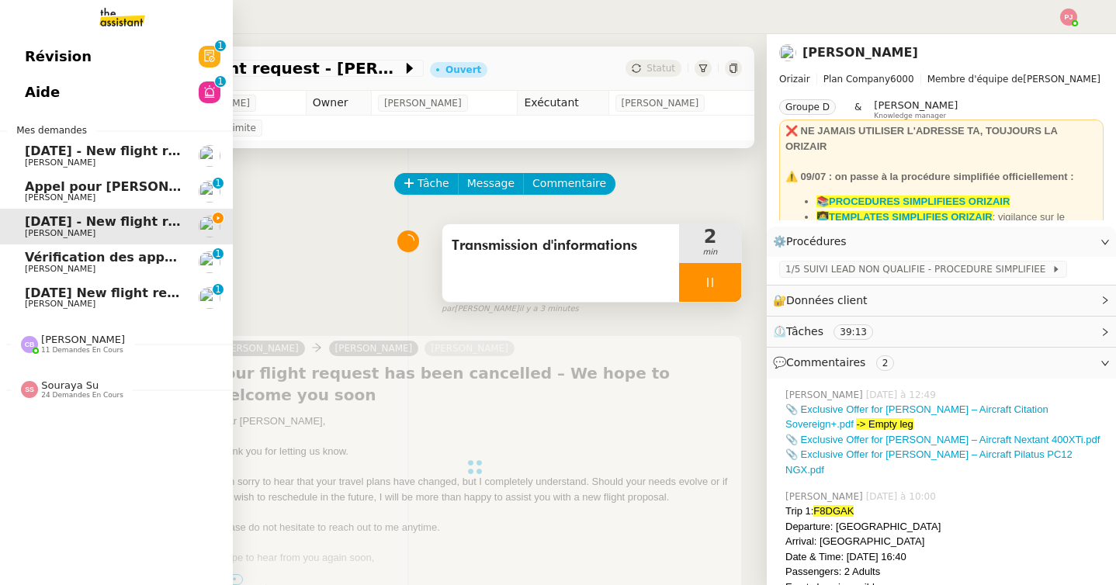
click at [95, 154] on span "[DATE] - New flight request - [PERSON_NAME]" at bounding box center [185, 151] width 321 height 15
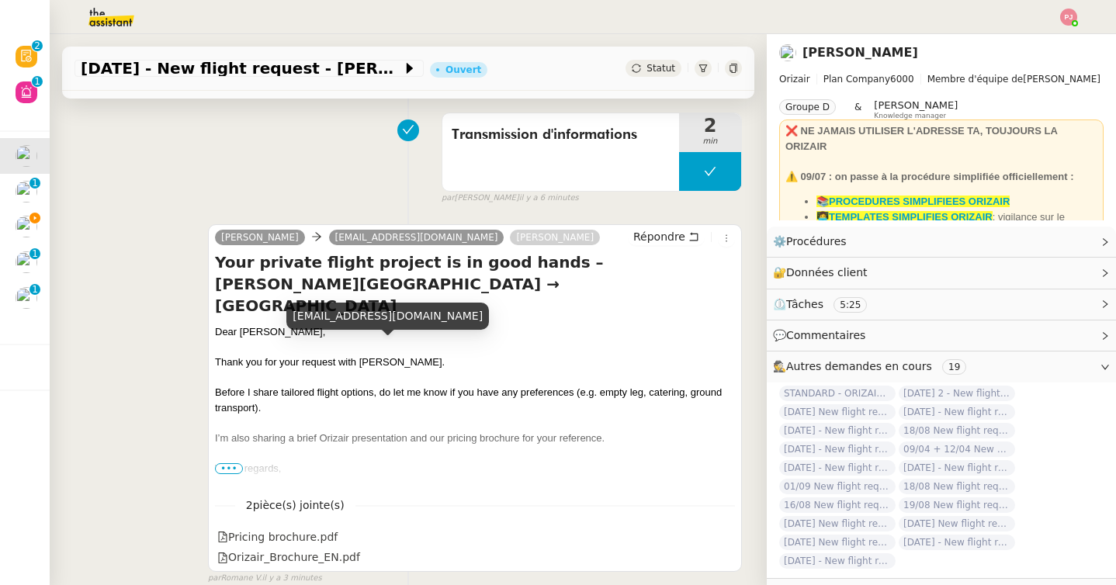
scroll to position [113, 0]
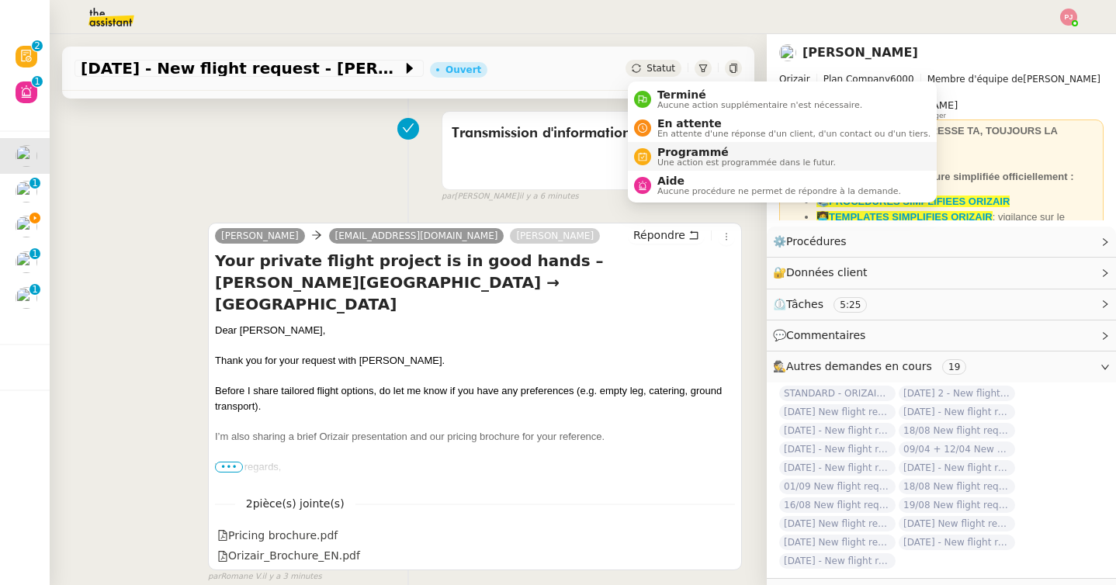
click at [673, 151] on span "Programmé" at bounding box center [746, 152] width 179 height 12
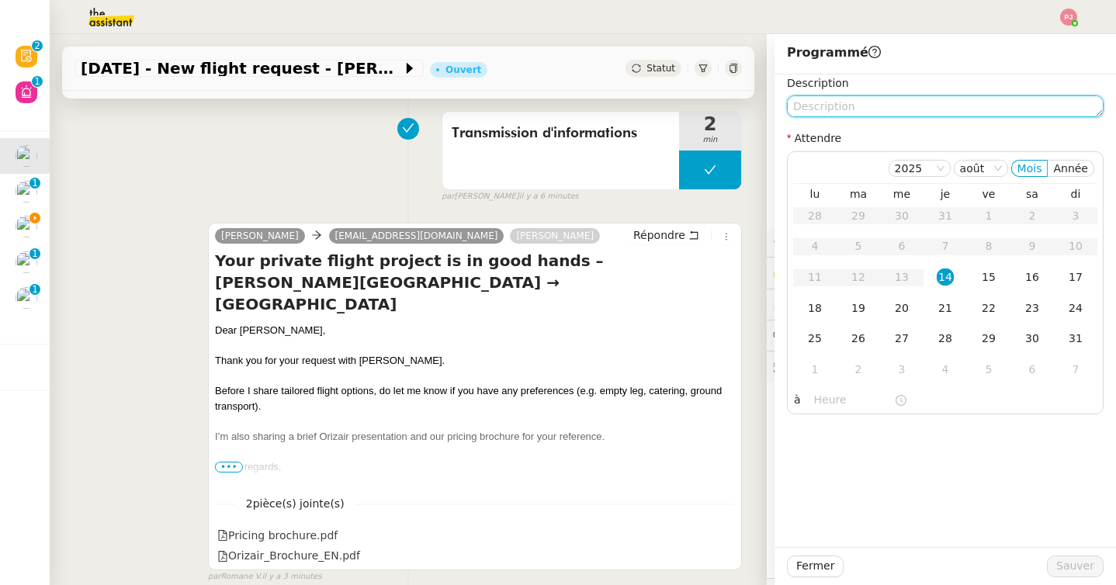
click at [861, 109] on textarea at bounding box center [945, 106] width 317 height 22
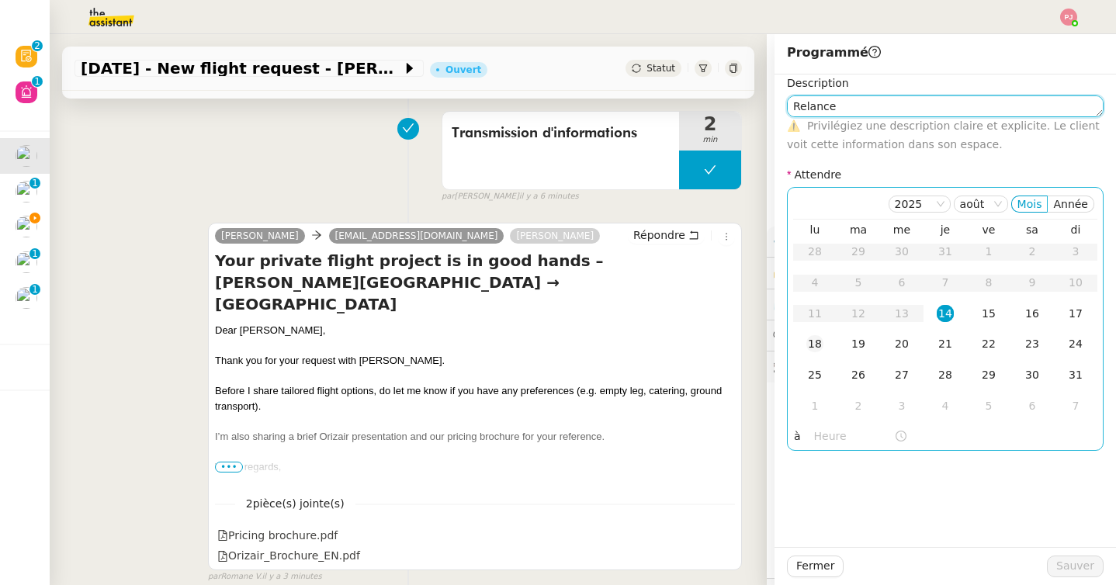
type textarea "Relance"
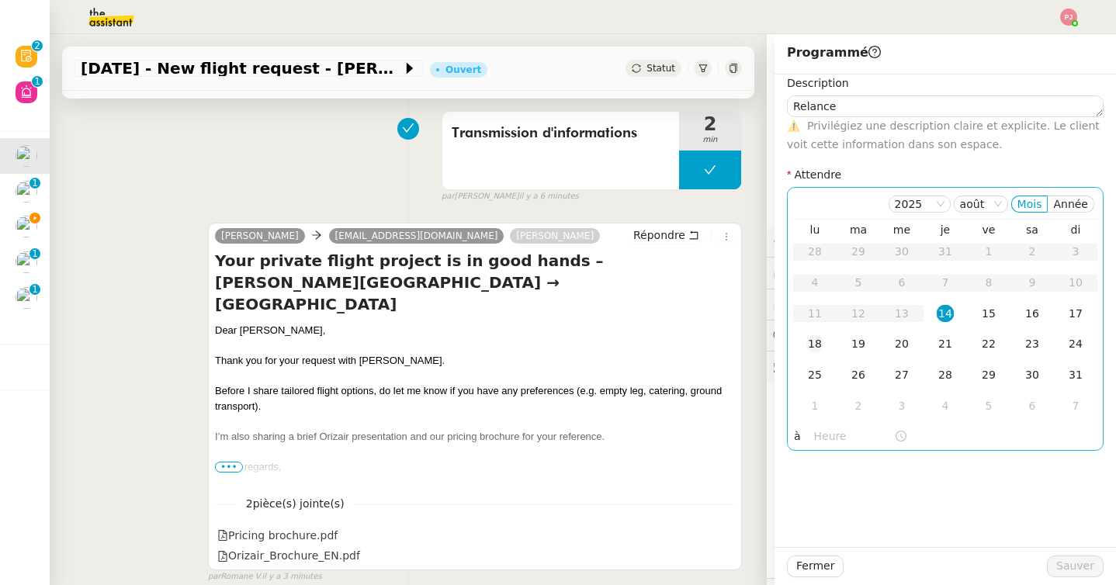
click at [820, 345] on div "18" at bounding box center [814, 343] width 17 height 17
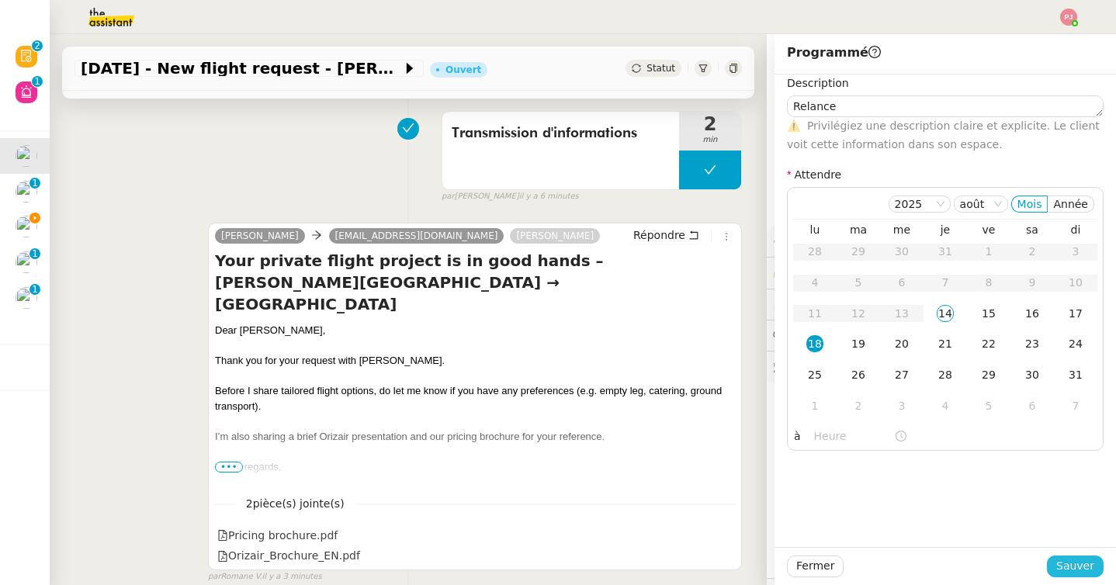
click at [1091, 565] on span "Sauver" at bounding box center [1075, 566] width 38 height 18
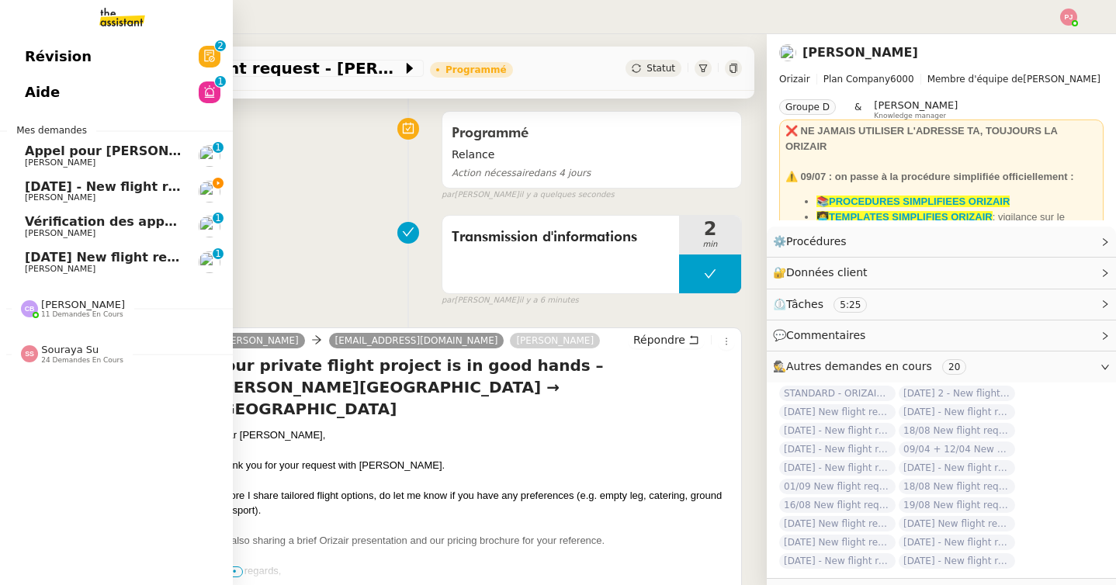
click at [43, 185] on span "[DATE] - New flight request - [PERSON_NAME]" at bounding box center [185, 186] width 321 height 15
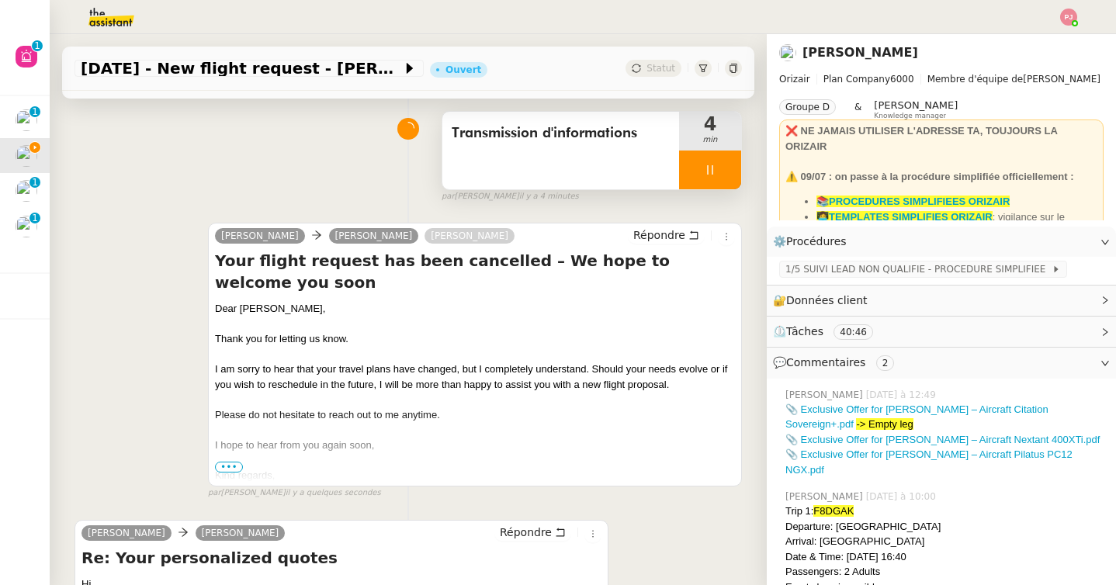
click at [703, 171] on div at bounding box center [710, 170] width 62 height 39
click at [726, 173] on icon at bounding box center [725, 170] width 12 height 12
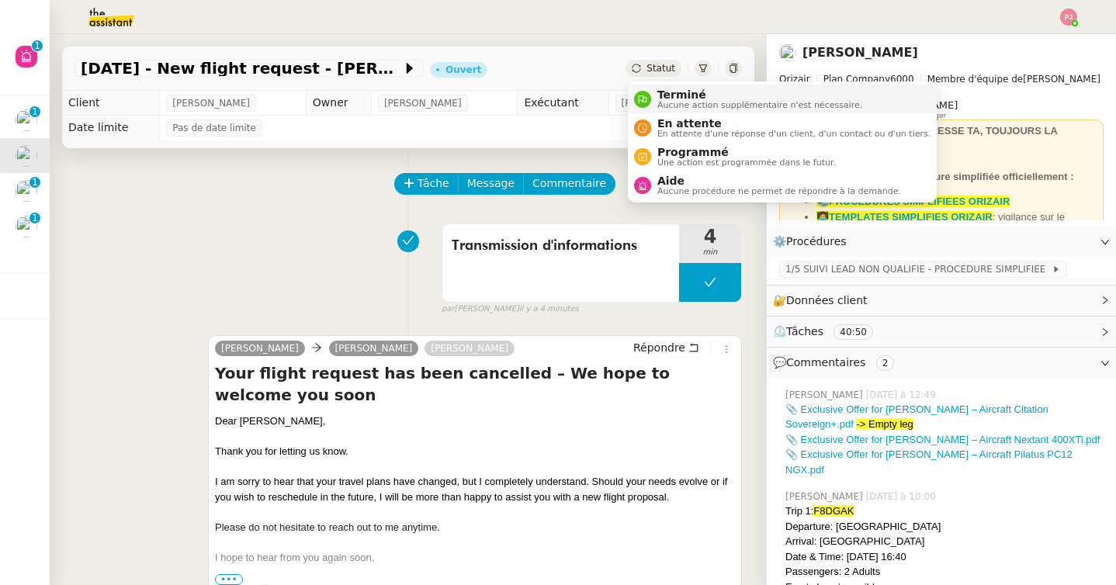
click at [674, 106] on span "Aucune action supplémentaire n'est nécessaire." at bounding box center [759, 105] width 205 height 9
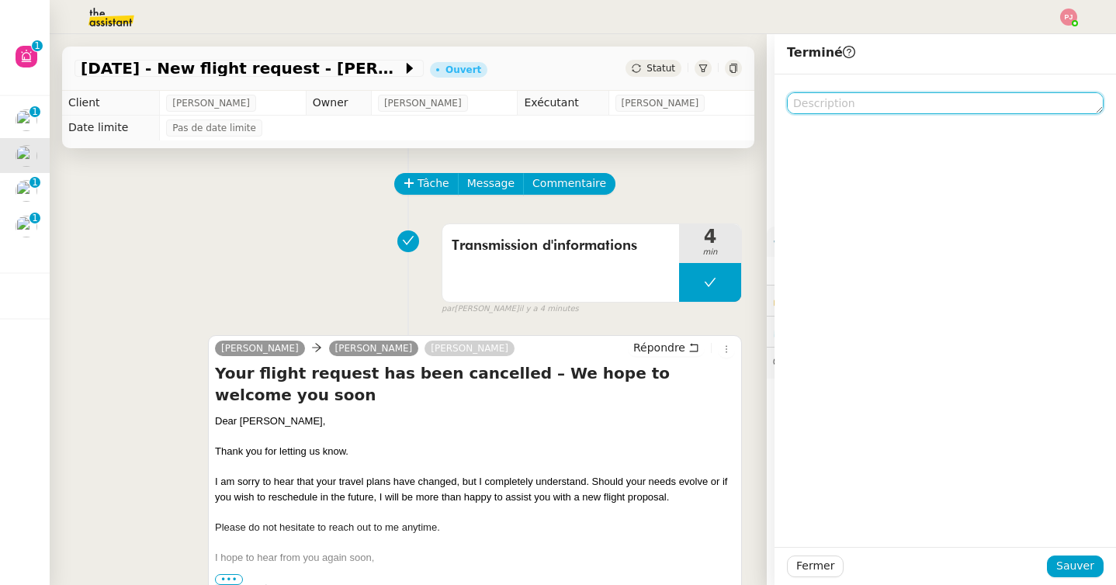
click at [825, 102] on textarea at bounding box center [945, 103] width 317 height 22
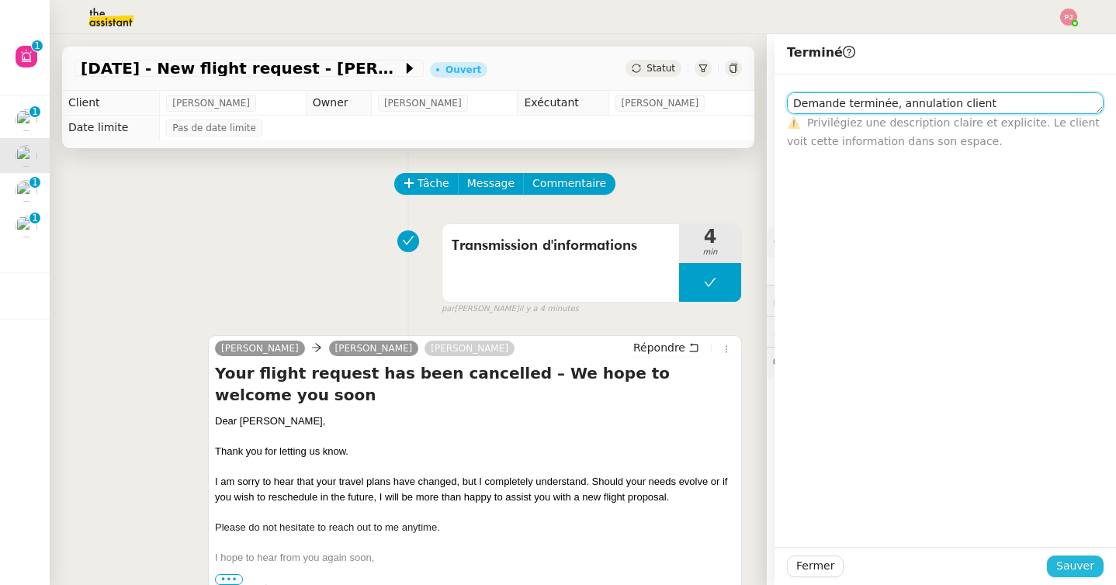
type textarea "Demande terminée, annulation client"
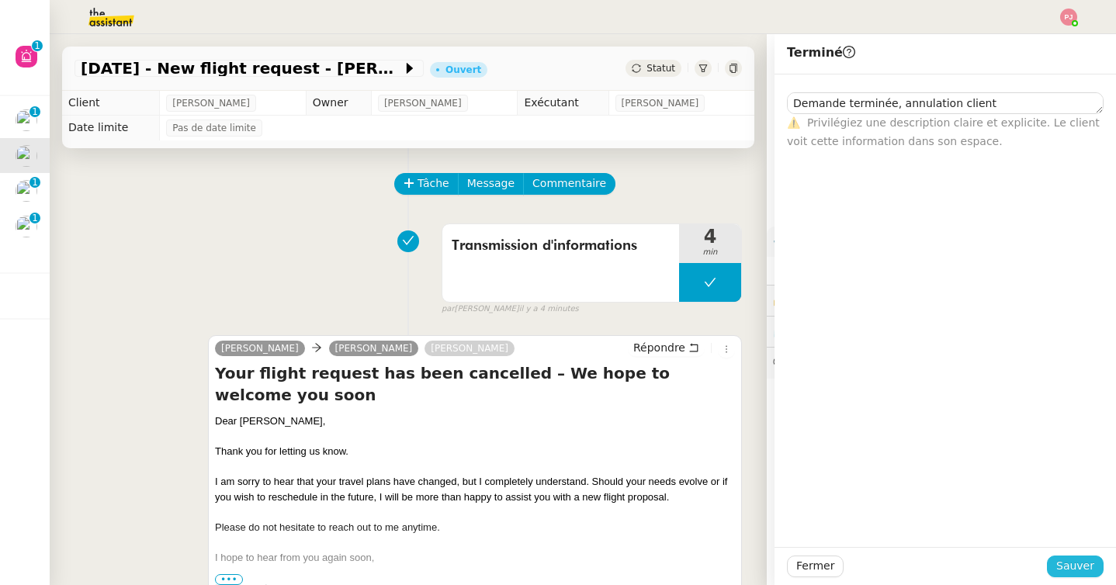
click at [1074, 560] on span "Sauver" at bounding box center [1075, 566] width 38 height 18
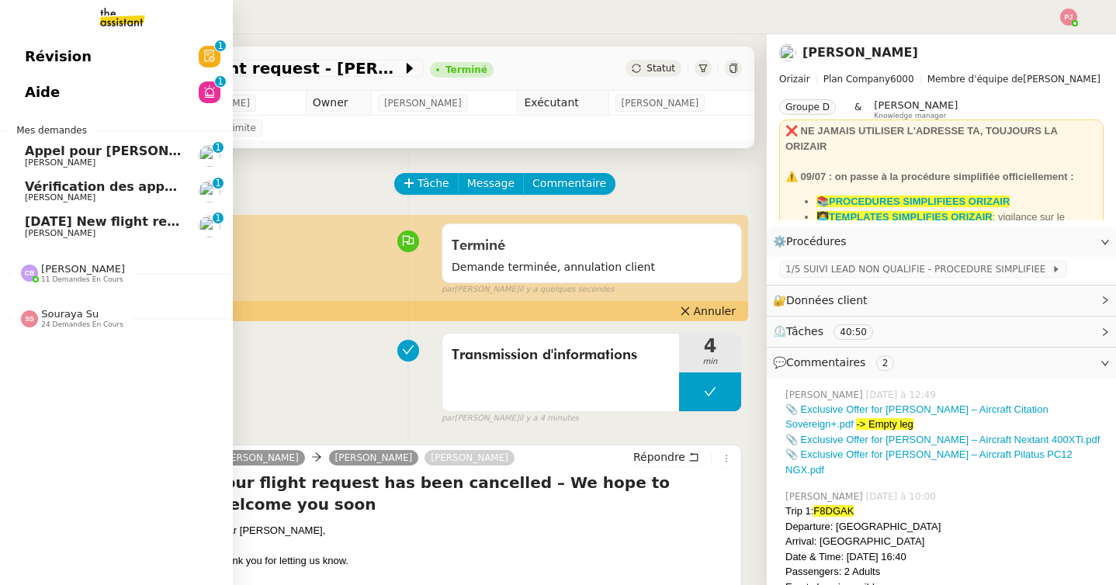
click at [41, 227] on span "[DATE] New flight request - [PERSON_NAME]" at bounding box center [180, 221] width 311 height 15
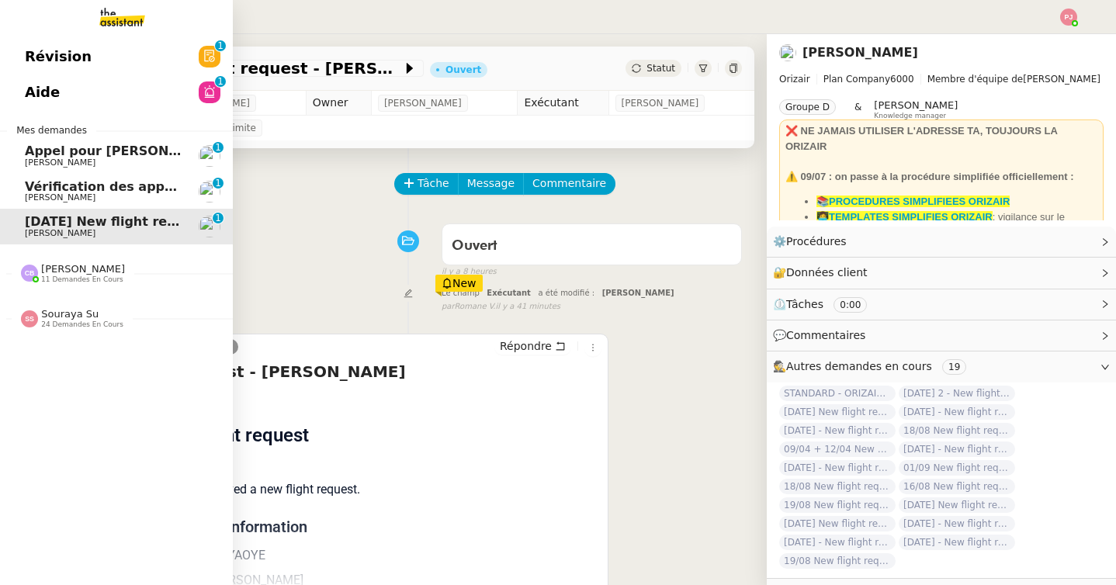
click at [39, 265] on div "[PERSON_NAME] 11 demandes en cours" at bounding box center [73, 273] width 104 height 20
click at [83, 279] on span "11 demandes en cours" at bounding box center [82, 280] width 82 height 9
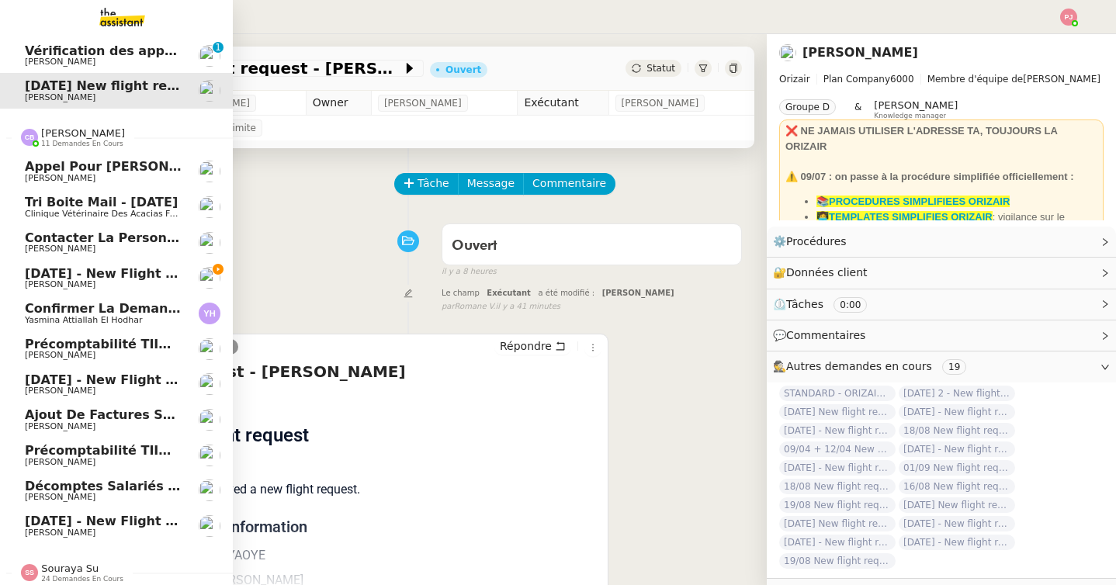
scroll to position [140, 0]
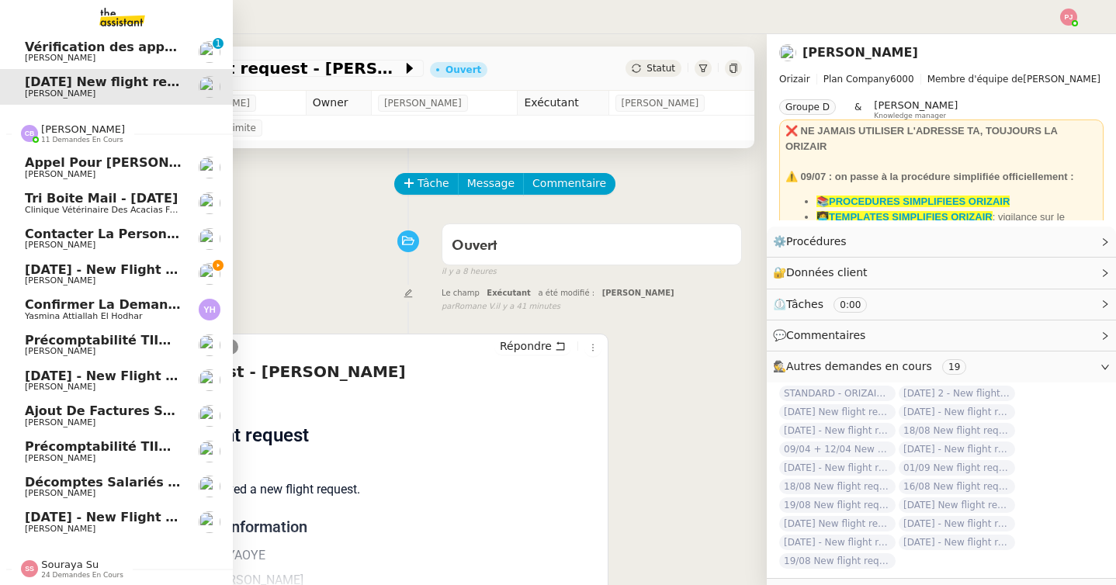
click at [122, 241] on span "[PERSON_NAME]" at bounding box center [103, 245] width 157 height 9
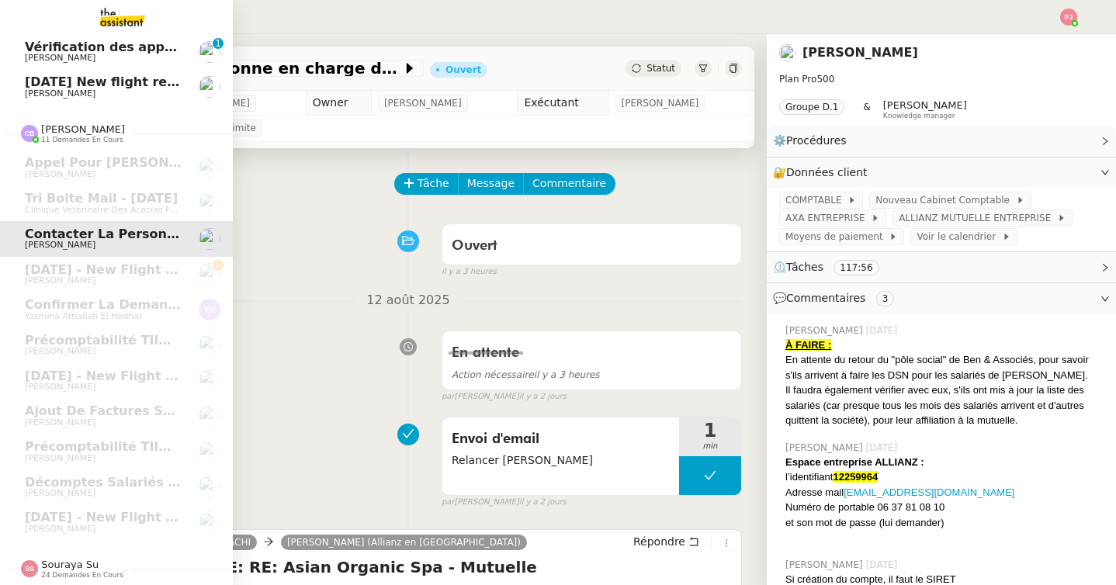
click at [35, 567] on img at bounding box center [29, 568] width 17 height 17
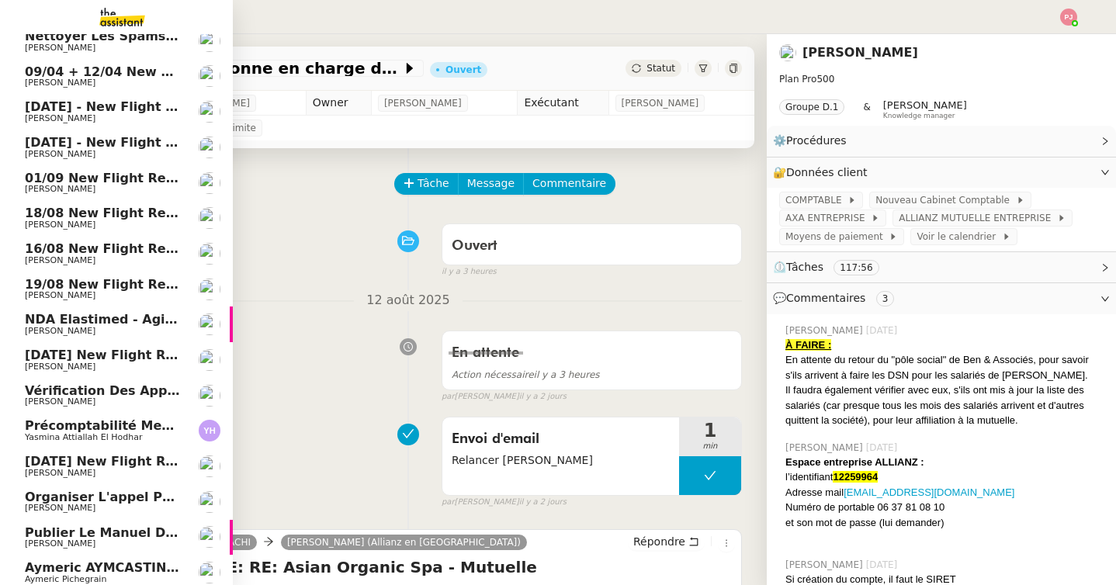
scroll to position [991, 0]
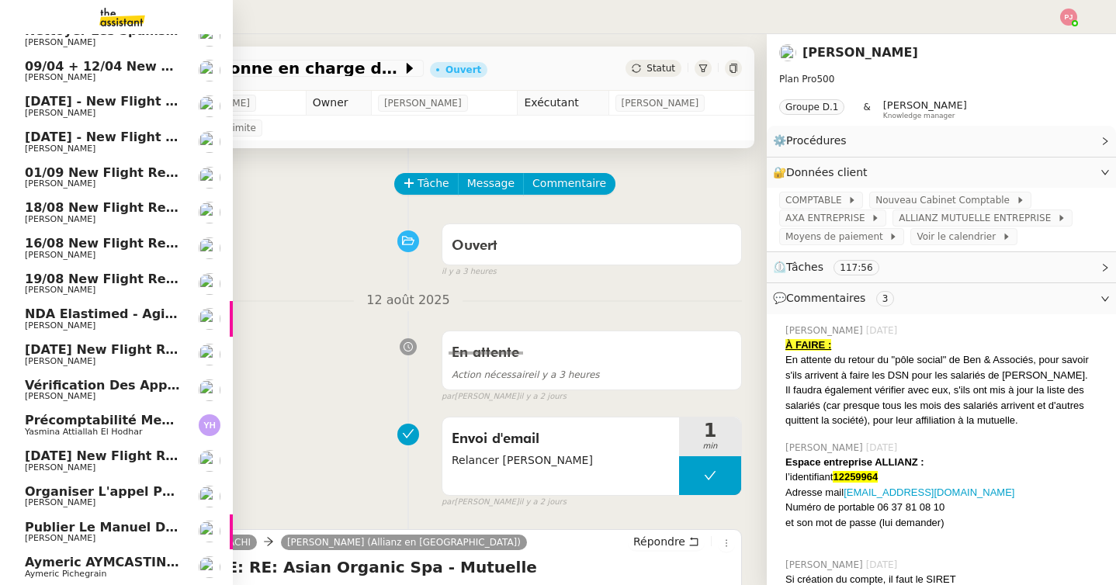
click at [57, 535] on span "[PERSON_NAME]" at bounding box center [60, 538] width 71 height 10
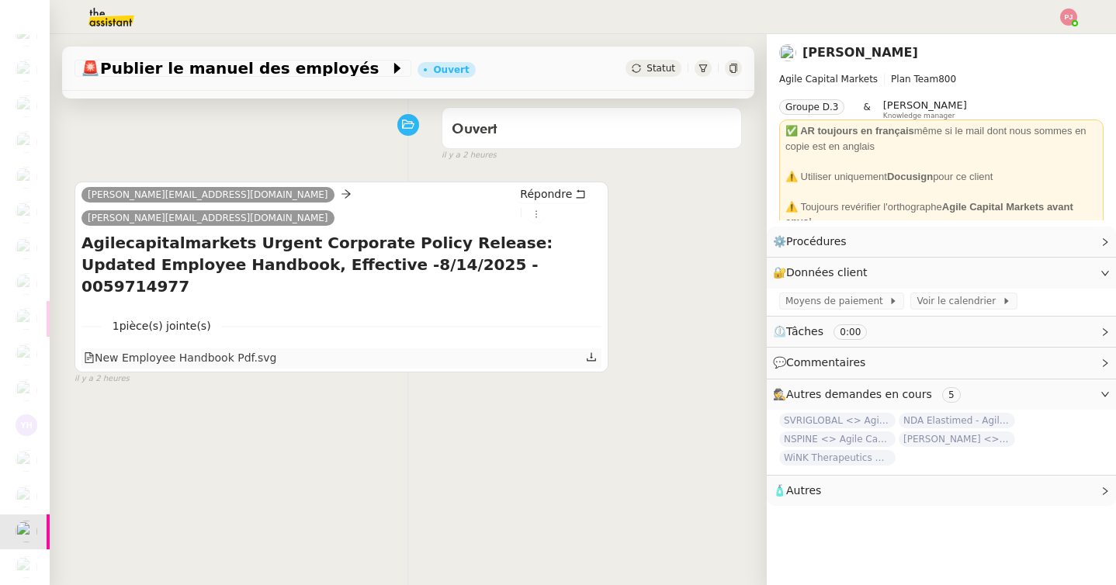
scroll to position [120, 0]
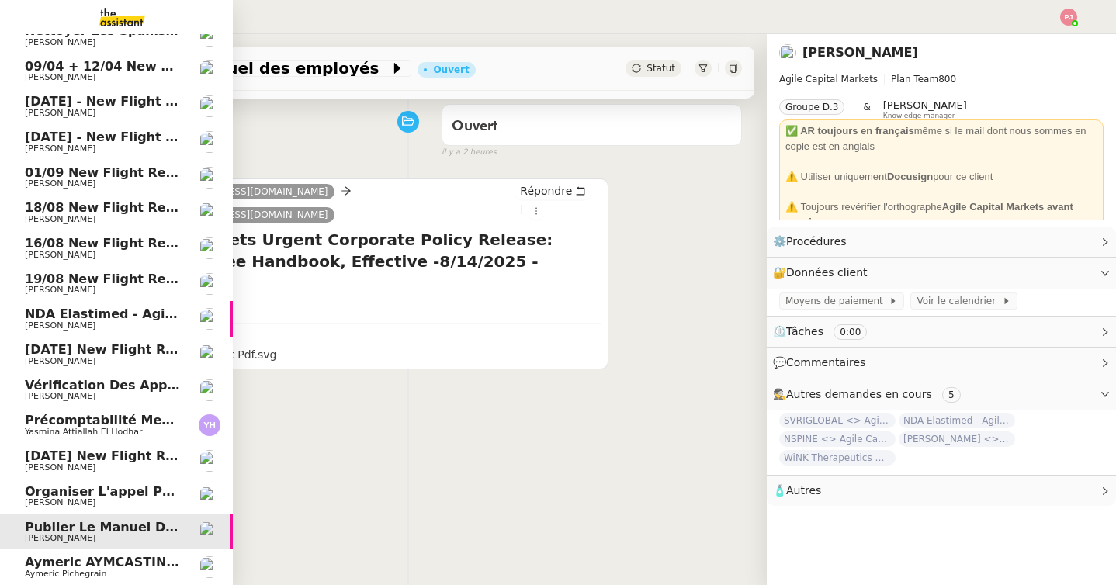
click at [57, 560] on span "Aymeric AYMCASTING ont effectué des modifications dans THIRD PARADISE" at bounding box center [291, 562] width 532 height 15
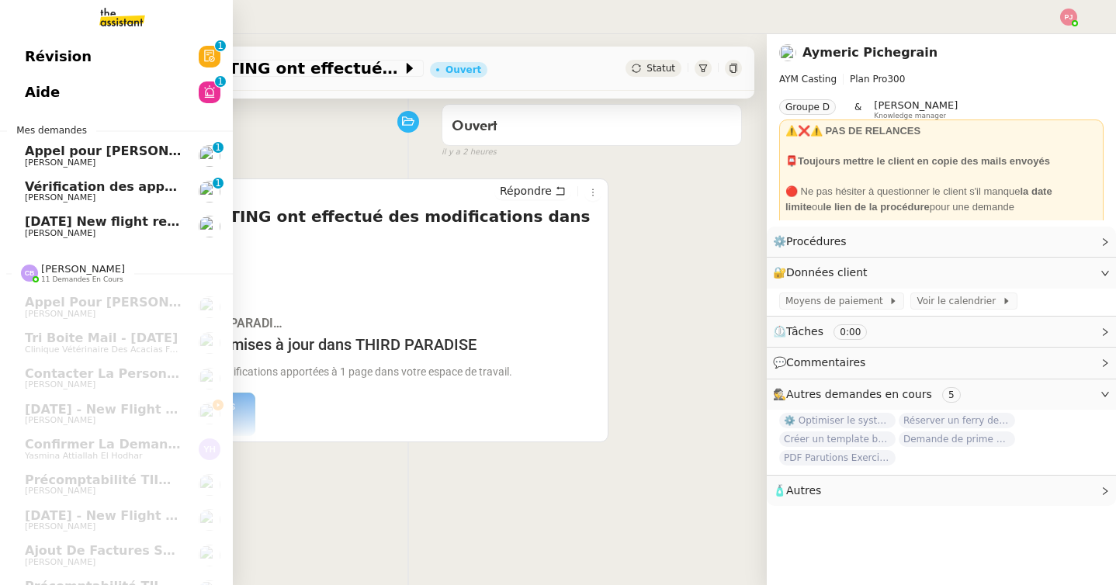
click at [122, 226] on span "[DATE] New flight request - [PERSON_NAME]" at bounding box center [180, 221] width 311 height 15
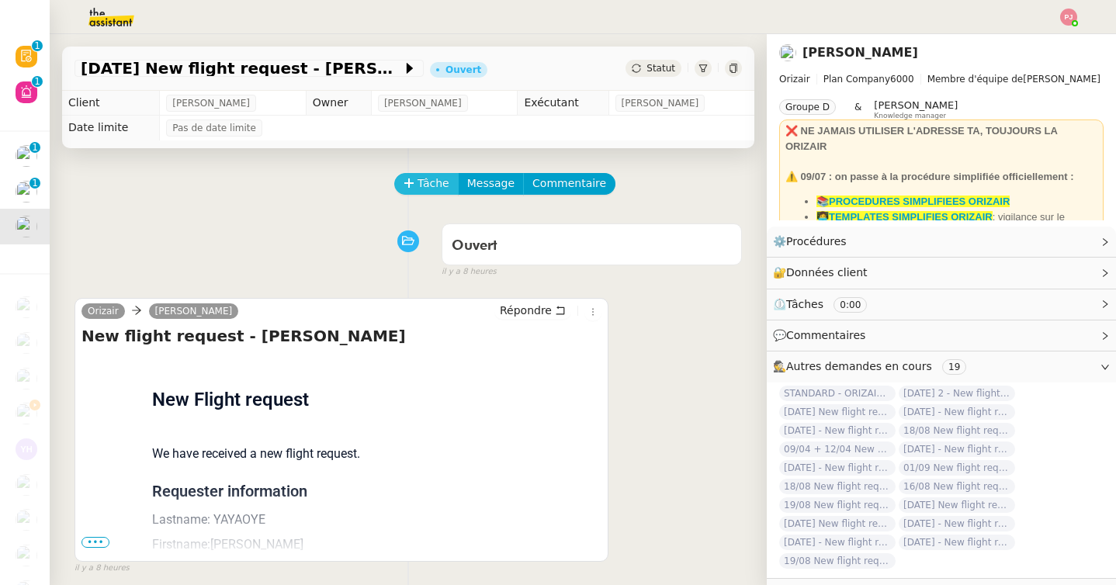
click at [437, 188] on span "Tâche" at bounding box center [434, 184] width 32 height 18
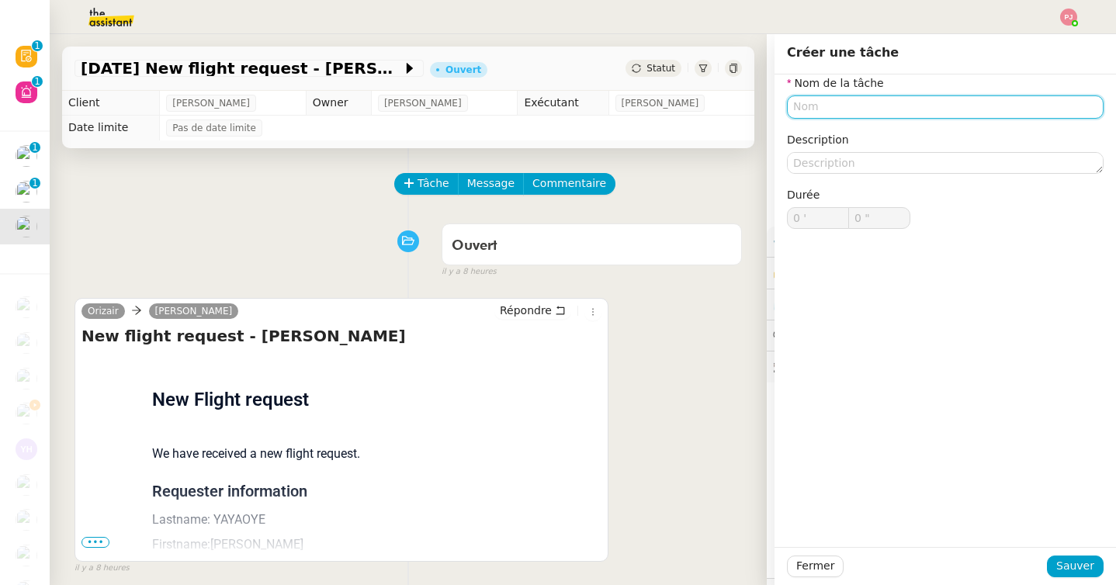
click at [829, 106] on input "text" at bounding box center [945, 106] width 317 height 23
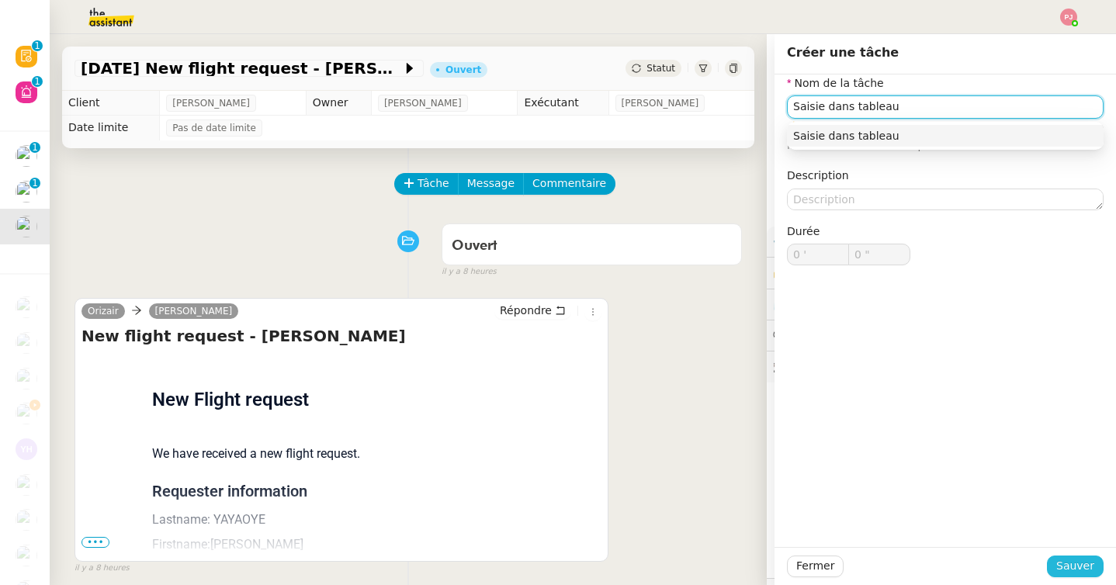
type input "Saisie dans tableau"
click at [1081, 560] on span "Sauver" at bounding box center [1075, 566] width 38 height 18
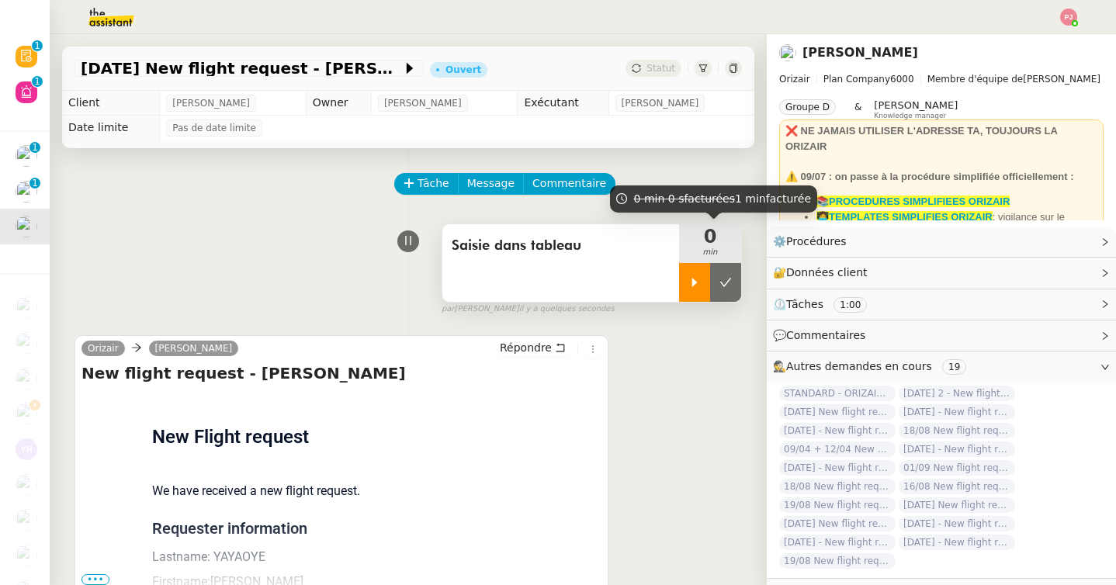
click at [698, 270] on div at bounding box center [694, 282] width 31 height 39
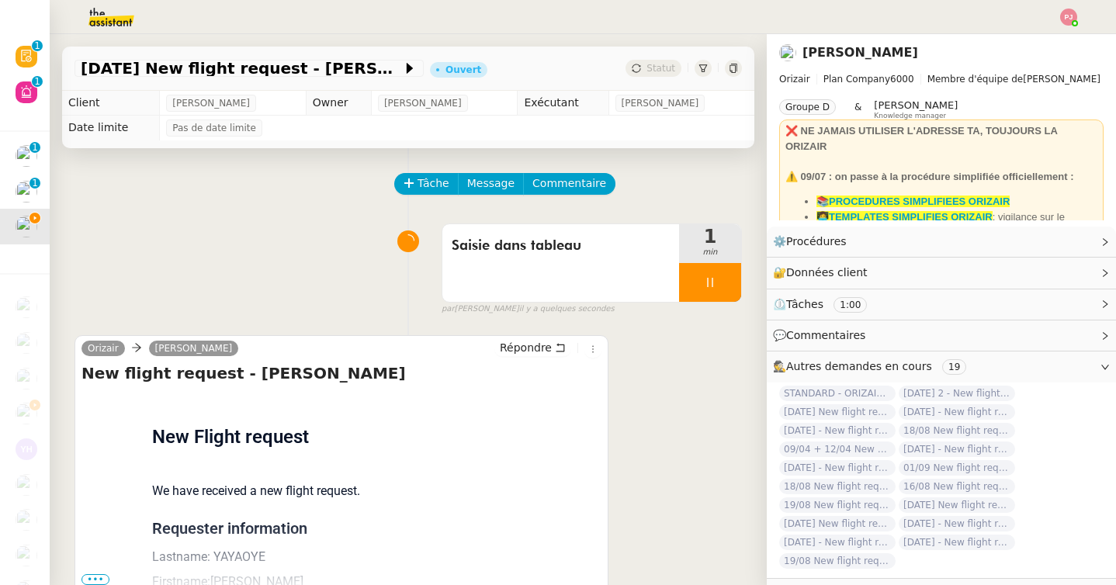
scroll to position [197, 0]
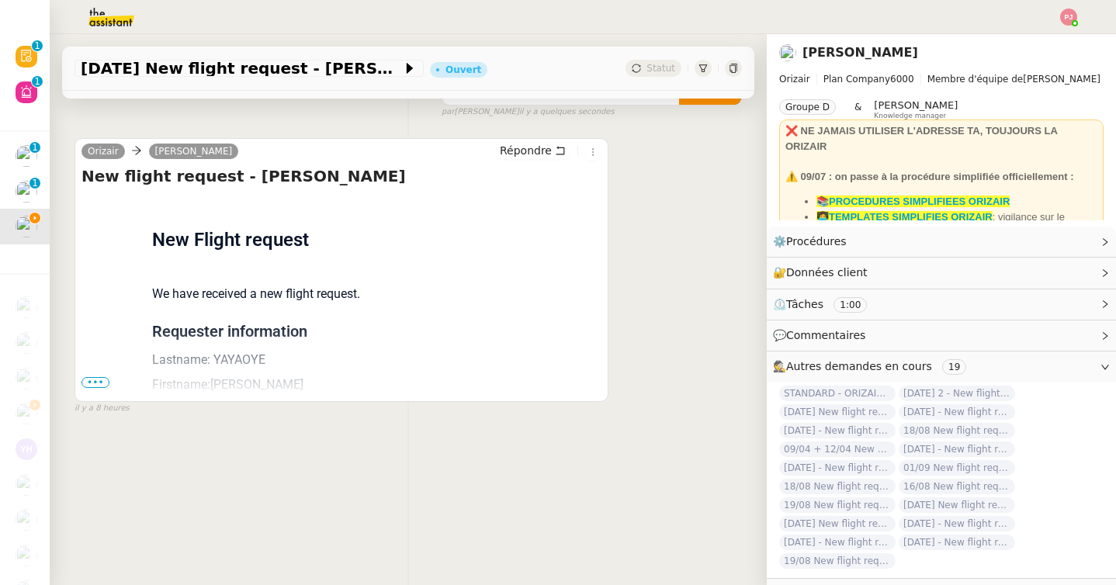
click at [95, 387] on span "•••" at bounding box center [95, 382] width 28 height 11
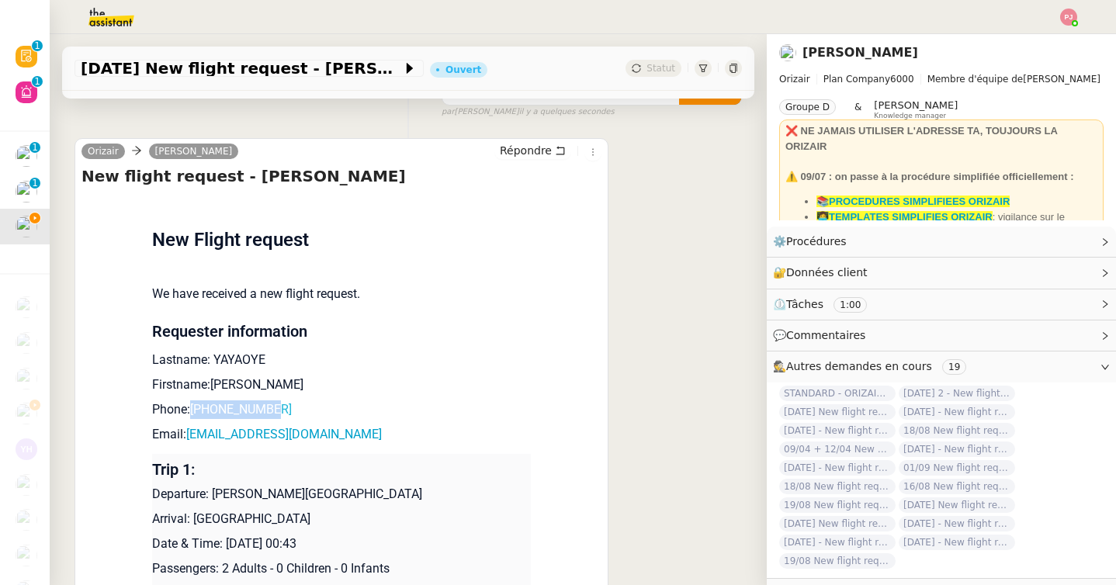
drag, startPoint x: 290, startPoint y: 414, endPoint x: 193, endPoint y: 407, distance: 96.5
click at [193, 407] on p "Phone: [PHONE_NUMBER]" at bounding box center [341, 409] width 379 height 19
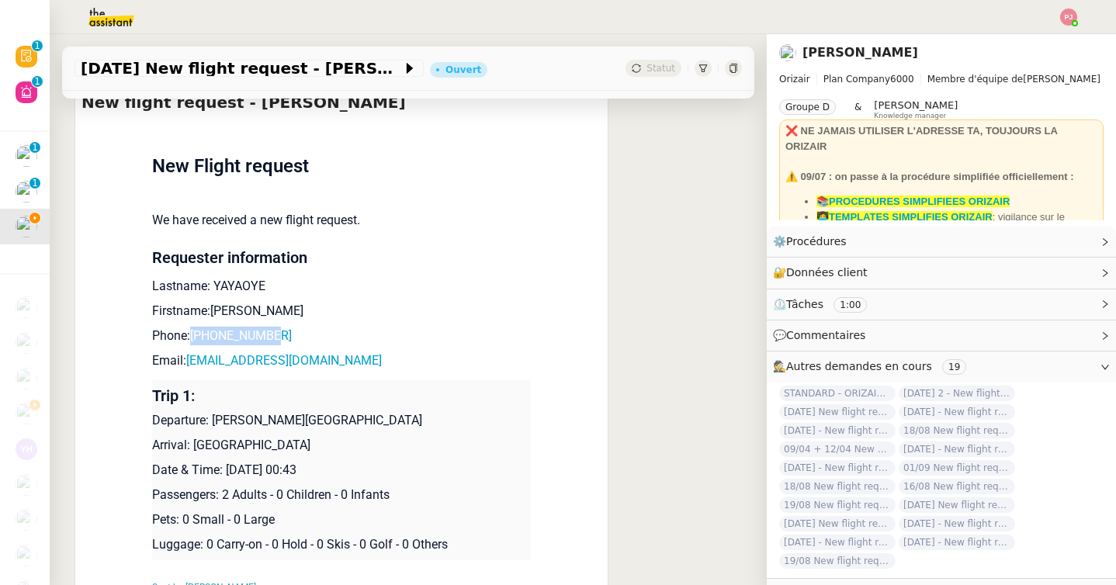
scroll to position [290, 0]
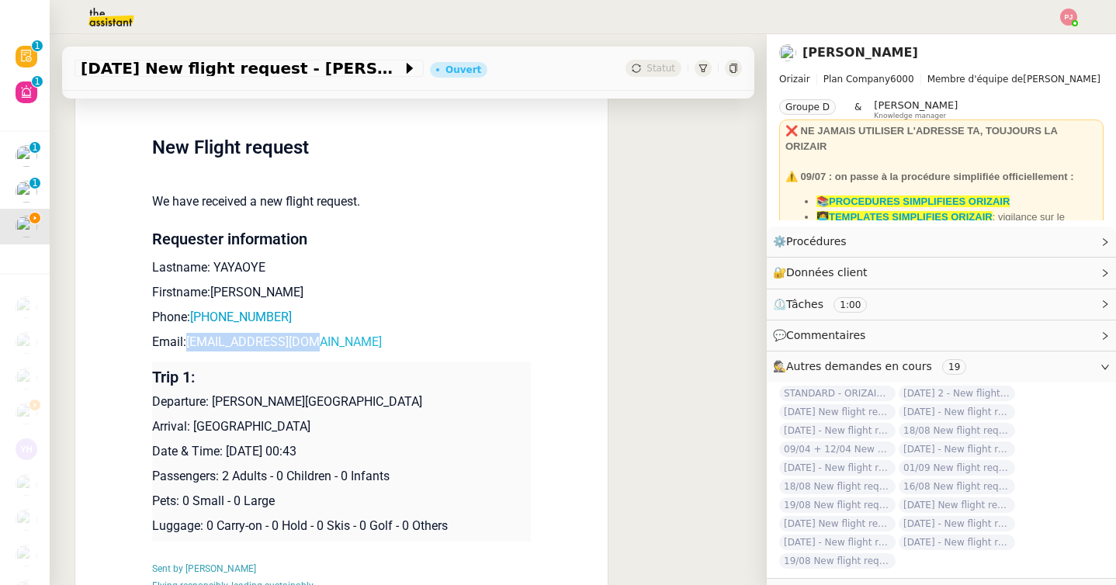
drag, startPoint x: 339, startPoint y: 341, endPoint x: 191, endPoint y: 343, distance: 148.3
click at [191, 343] on p "Email: [EMAIL_ADDRESS][DOMAIN_NAME]" at bounding box center [341, 342] width 379 height 19
drag, startPoint x: 435, startPoint y: 402, endPoint x: 216, endPoint y: 407, distance: 219.7
click at [216, 407] on p "Departure: [PERSON_NAME][GEOGRAPHIC_DATA]" at bounding box center [341, 402] width 379 height 19
drag, startPoint x: 355, startPoint y: 425, endPoint x: 196, endPoint y: 421, distance: 160.0
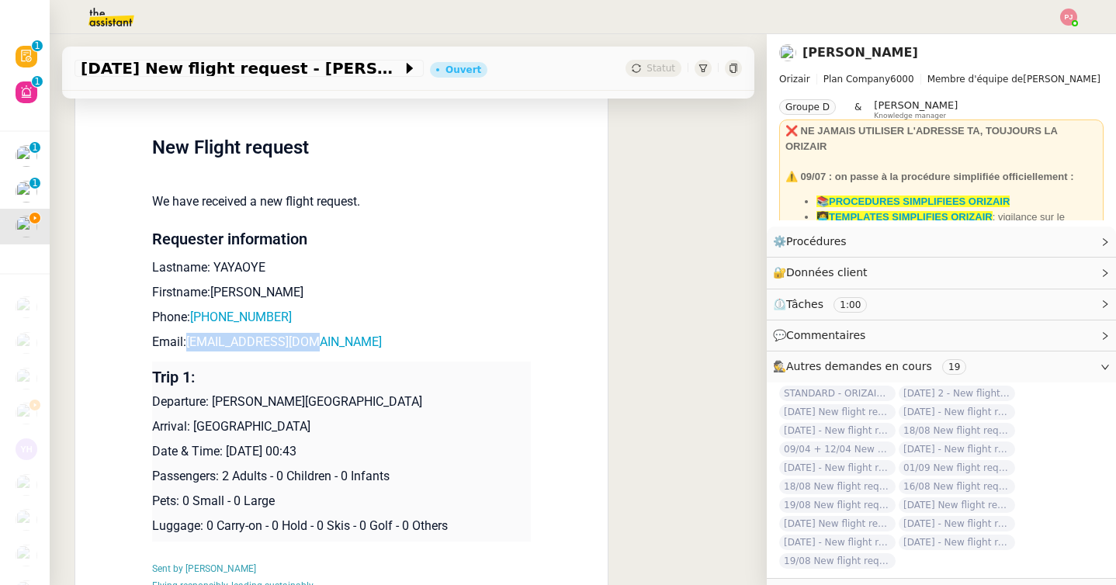
click at [196, 421] on p "Arrival: [GEOGRAPHIC_DATA]" at bounding box center [341, 427] width 379 height 19
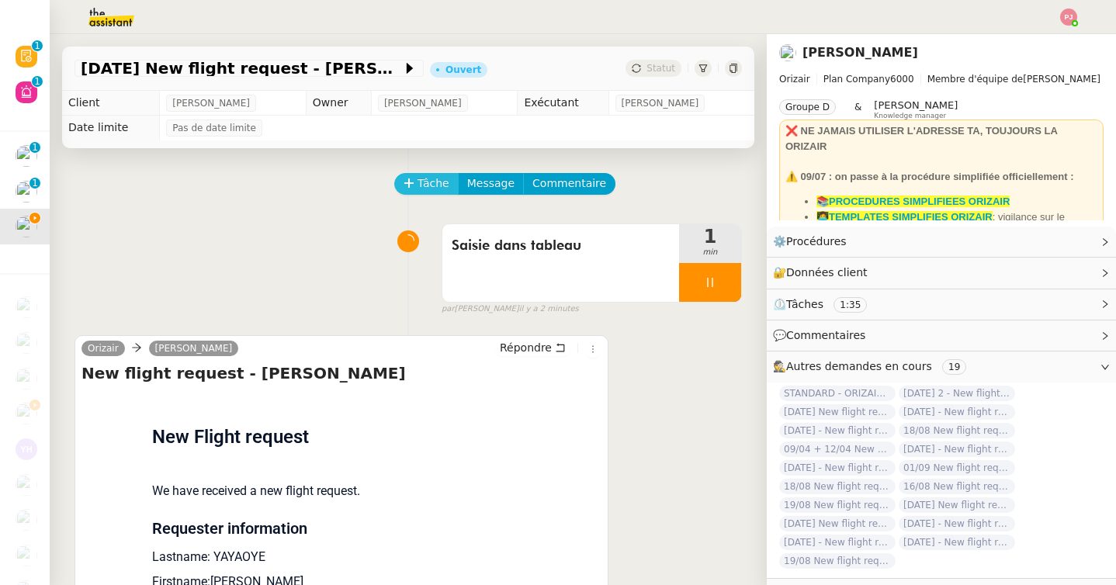
click at [439, 182] on span "Tâche" at bounding box center [434, 184] width 32 height 18
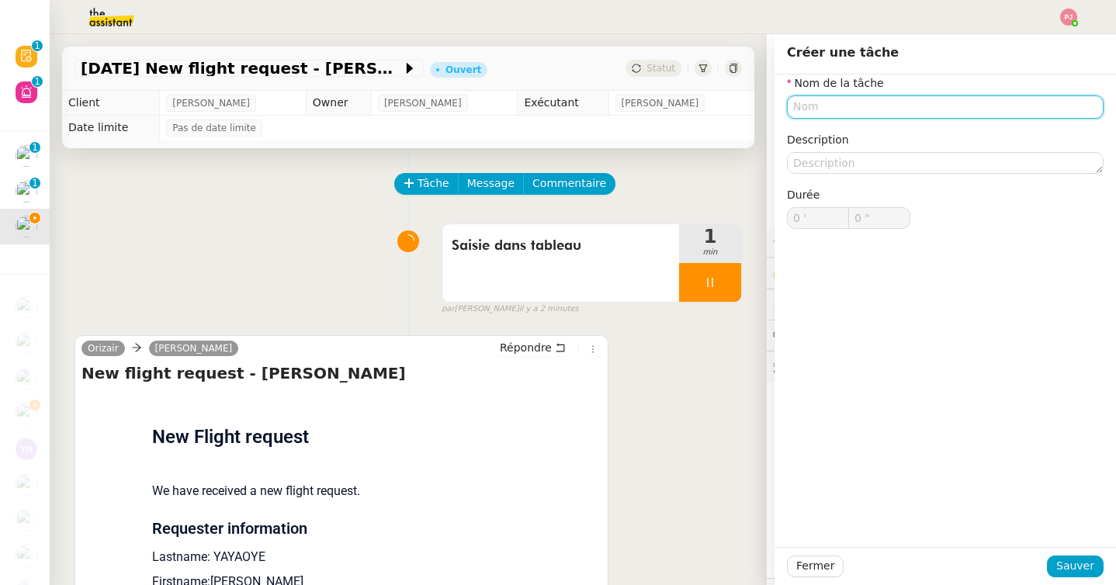
click at [821, 114] on input "text" at bounding box center [945, 106] width 317 height 23
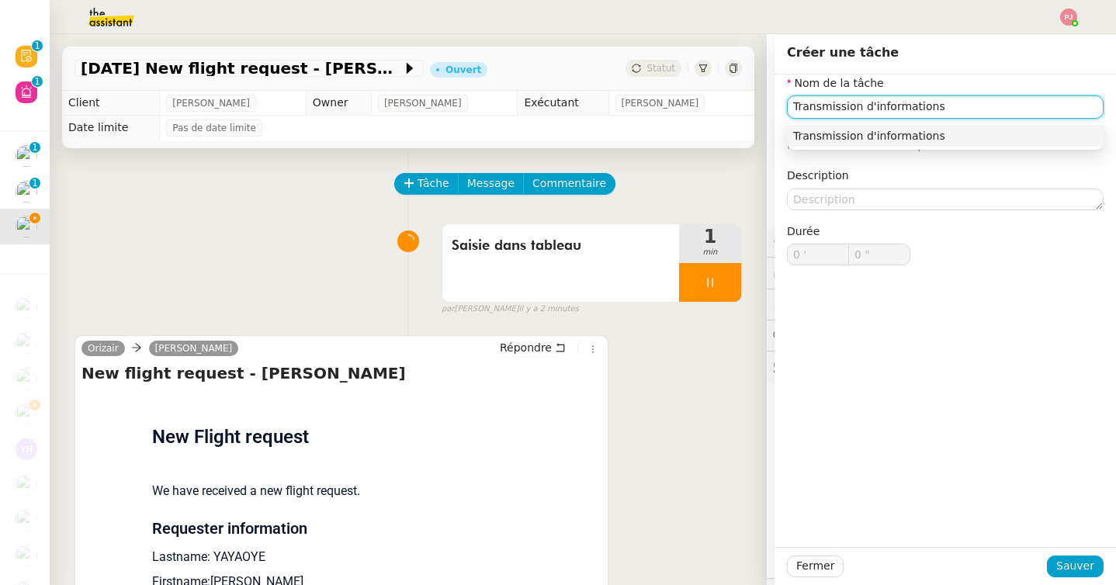
type input "Transmission d'informations"
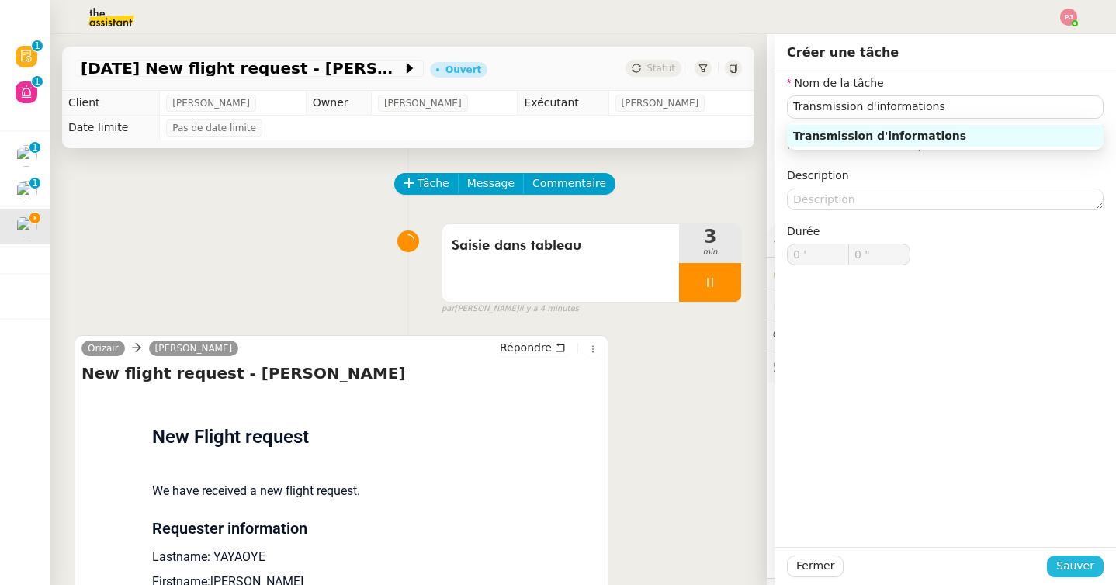
click at [1070, 573] on span "Sauver" at bounding box center [1075, 566] width 38 height 18
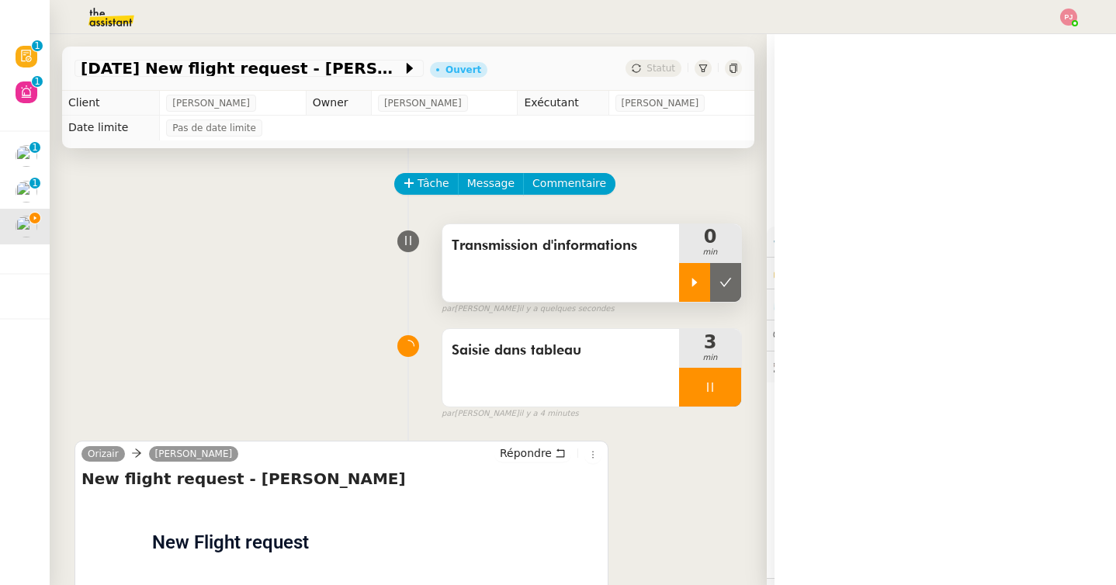
click at [688, 276] on icon at bounding box center [694, 282] width 12 height 12
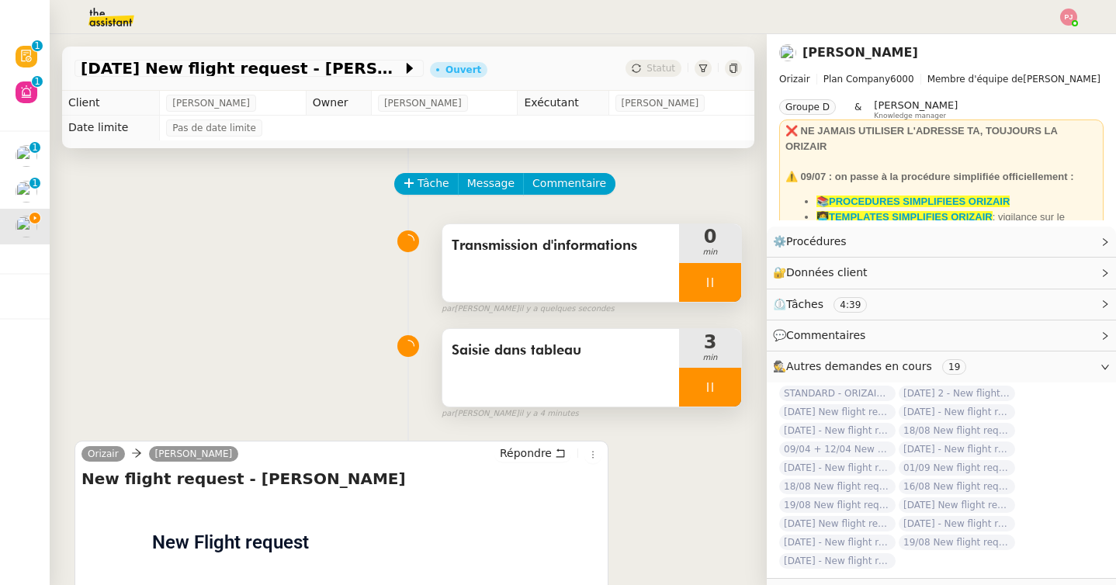
click at [711, 389] on icon at bounding box center [710, 387] width 12 height 12
click at [723, 389] on icon at bounding box center [726, 387] width 12 height 9
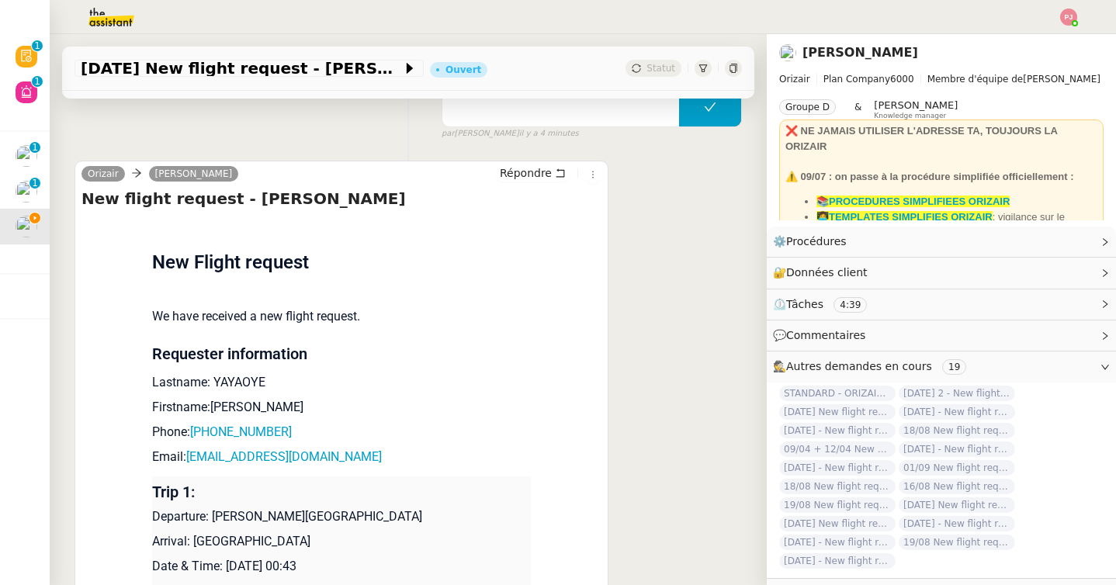
scroll to position [404, 0]
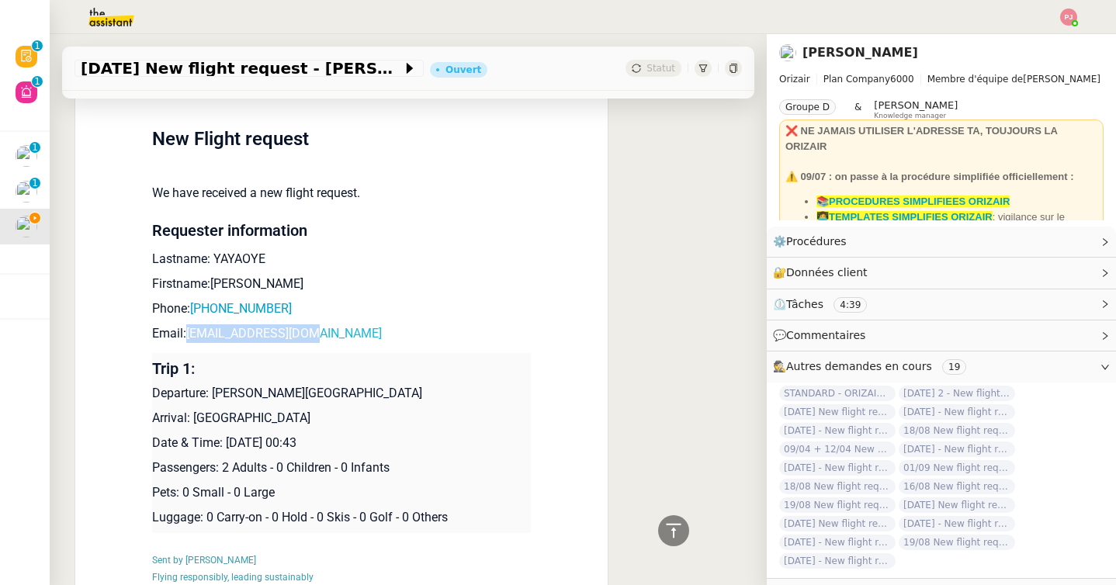
drag, startPoint x: 328, startPoint y: 336, endPoint x: 189, endPoint y: 336, distance: 138.9
click at [189, 336] on p "Email: [EMAIL_ADDRESS][DOMAIN_NAME]" at bounding box center [341, 333] width 379 height 19
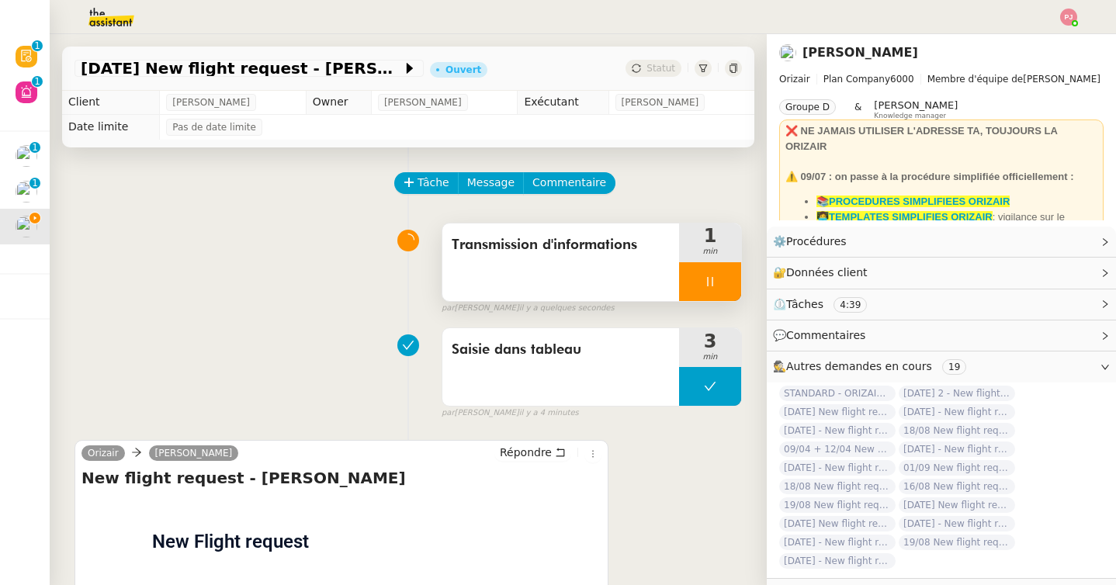
scroll to position [0, 0]
click at [479, 177] on span "Message" at bounding box center [490, 184] width 47 height 18
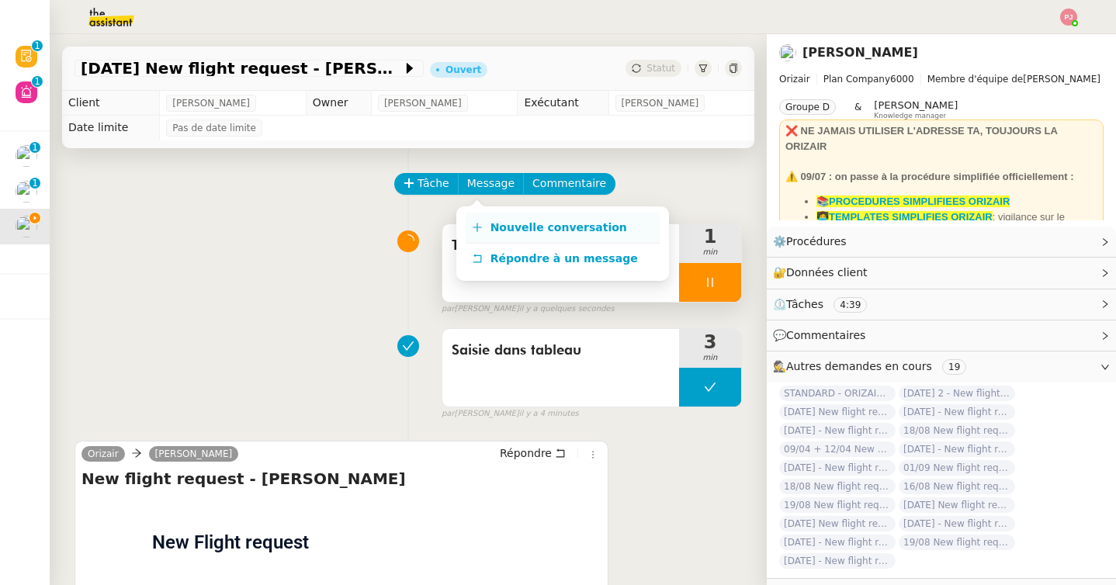
click at [482, 217] on link "Nouvelle conversation" at bounding box center [563, 228] width 194 height 31
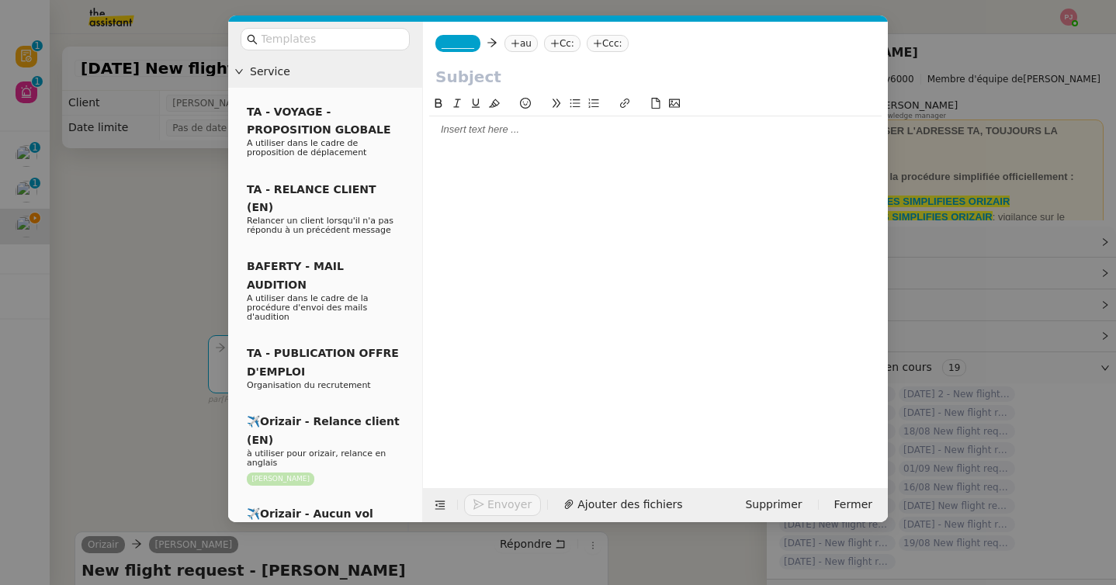
click at [460, 50] on nz-tag "_______" at bounding box center [457, 43] width 45 height 17
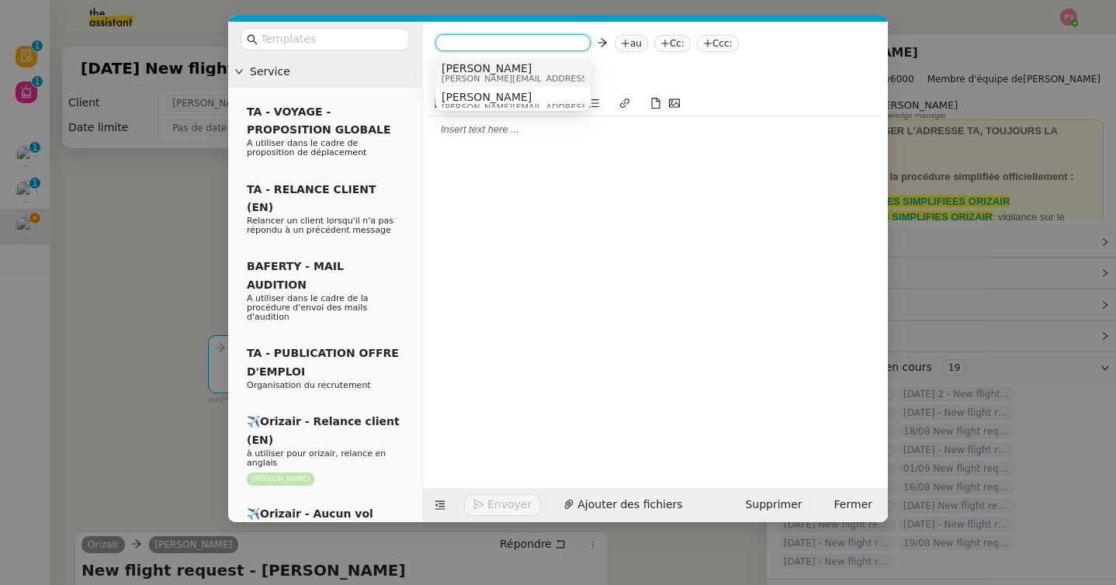
click at [486, 75] on span "[PERSON_NAME][EMAIL_ADDRESS][DOMAIN_NAME]" at bounding box center [552, 79] width 220 height 9
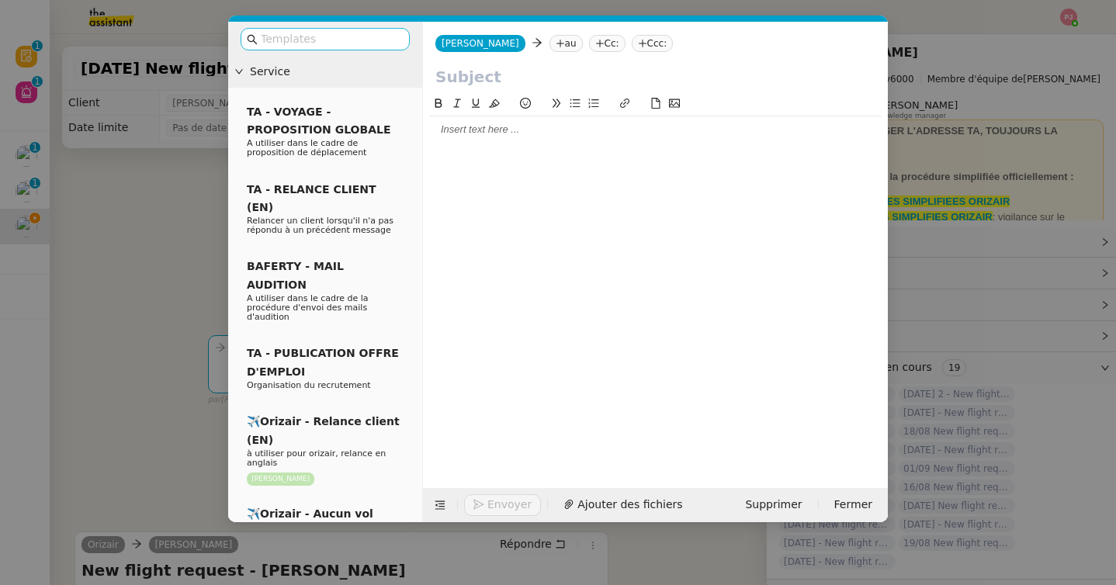
click at [394, 46] on input "text" at bounding box center [331, 39] width 140 height 18
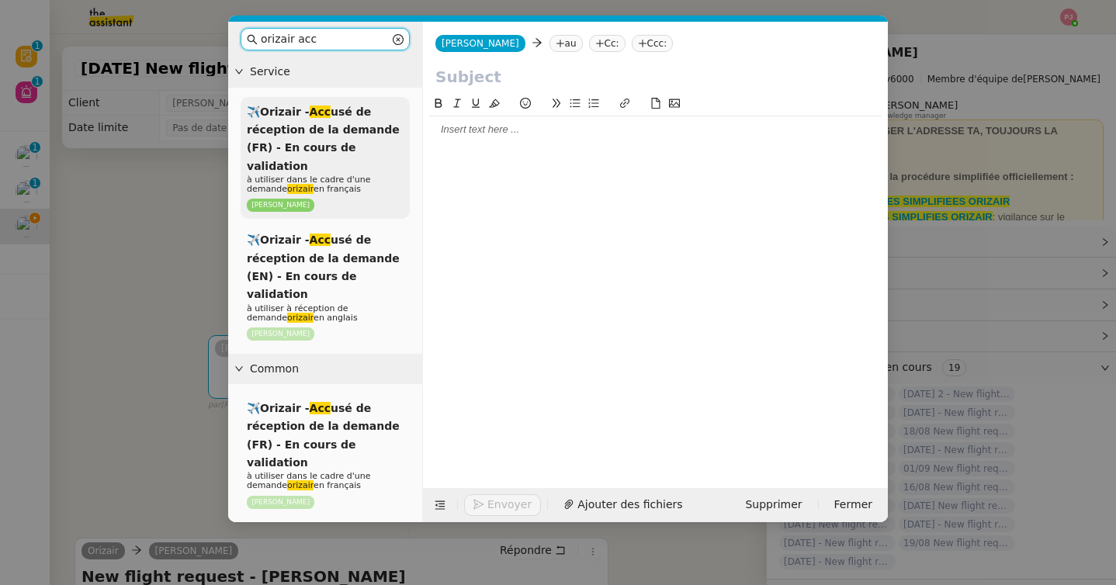
type input "orizair acc"
click at [382, 133] on div "✈️Orizair - Acc usé de réception de la demande (FR) - En cours de validation à …" at bounding box center [325, 158] width 169 height 123
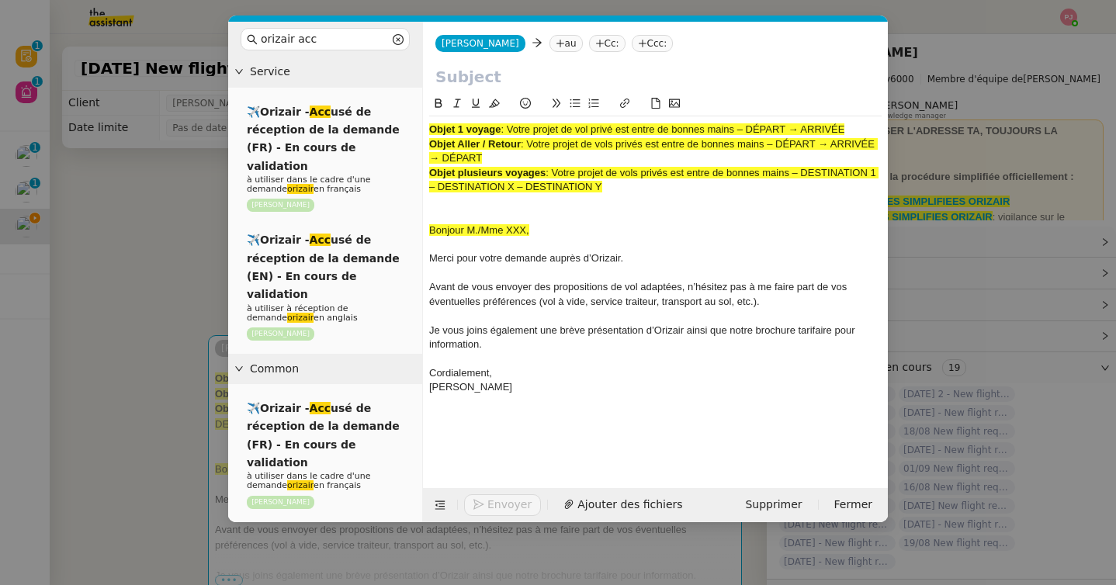
click at [556, 47] on icon at bounding box center [560, 43] width 9 height 9
paste input "[EMAIL_ADDRESS][DOMAIN_NAME]"
type input "[EMAIL_ADDRESS][DOMAIN_NAME]"
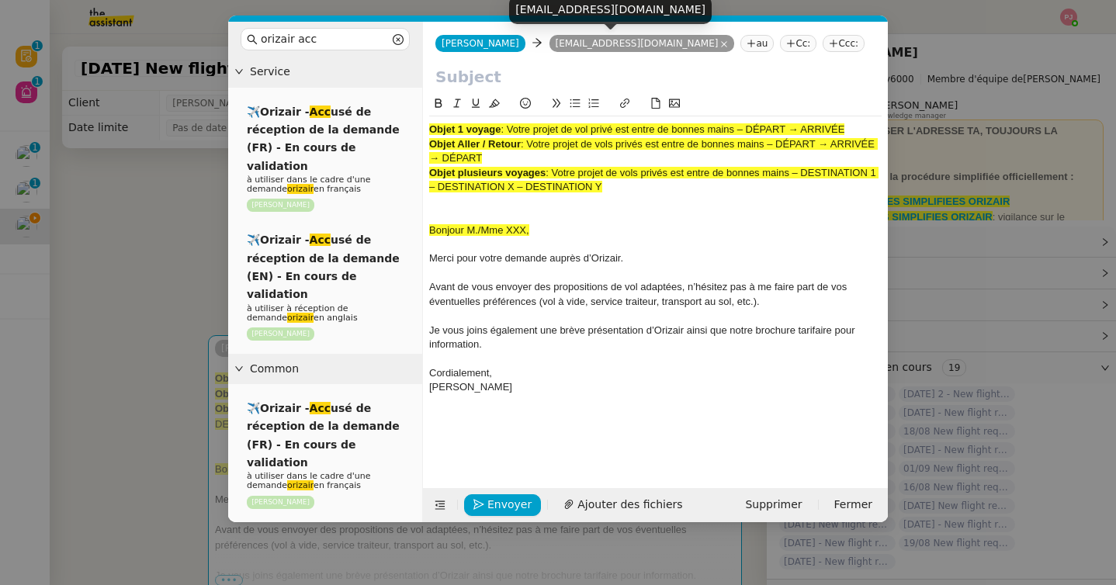
click at [823, 40] on nz-tag "Ccc:" at bounding box center [844, 43] width 42 height 17
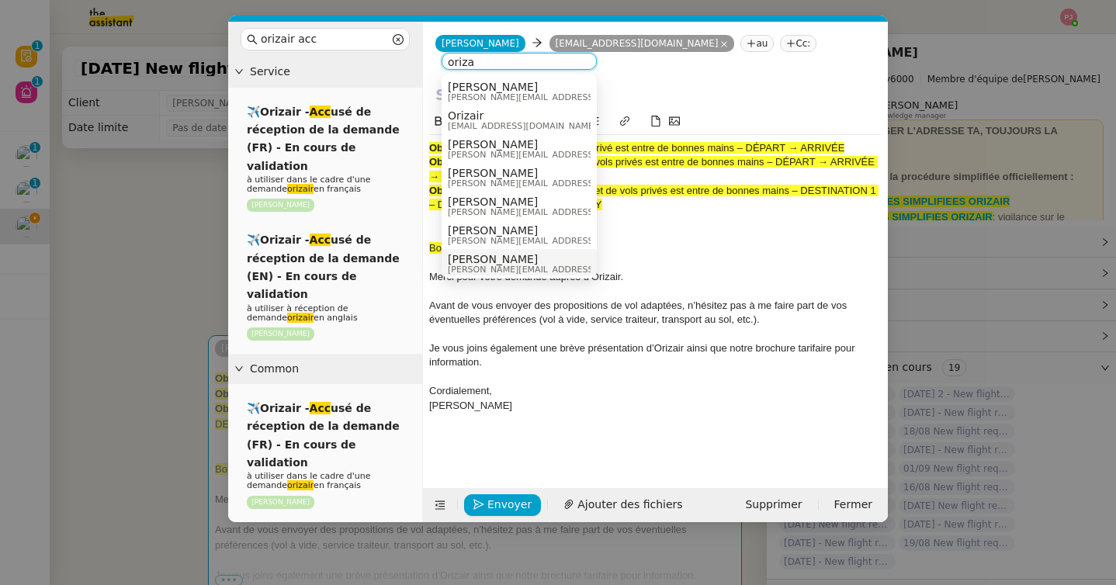
type input "oriza"
click at [541, 260] on div "[PERSON_NAME] [PERSON_NAME][EMAIL_ADDRESS][DOMAIN_NAME]" at bounding box center [519, 263] width 143 height 21
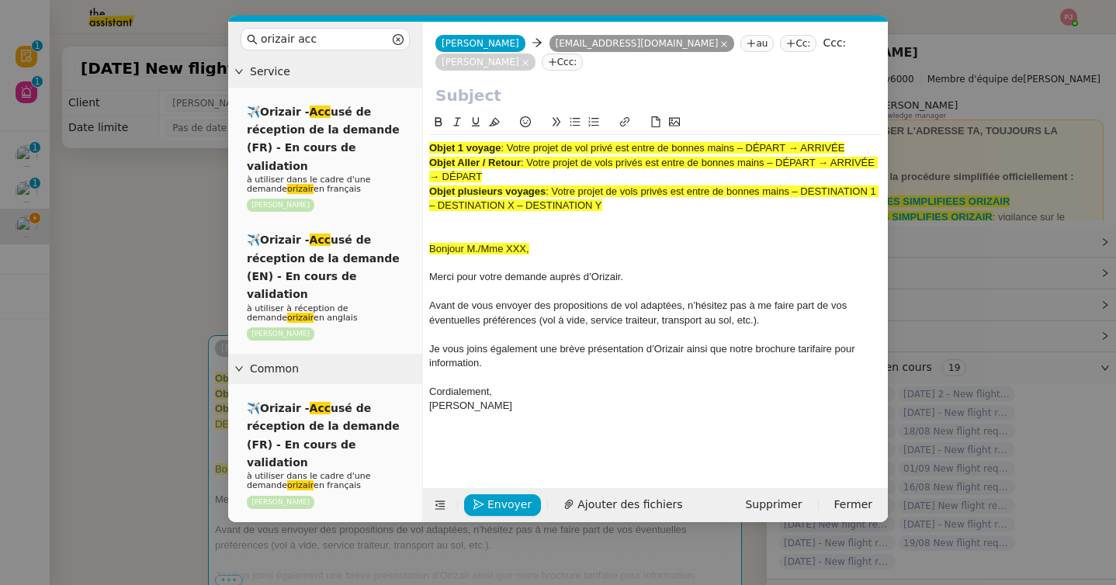
drag, startPoint x: 511, startPoint y: 147, endPoint x: 868, endPoint y: 151, distance: 357.1
click at [868, 151] on div "Objet 1 voyage : Votre projet de vol privé est entre de bonnes mains – DÉPART →…" at bounding box center [655, 148] width 452 height 14
click at [530, 103] on input "text" at bounding box center [655, 95] width 440 height 23
paste input "Votre projet de vol privé est entre de bonnes mains – DÉPART → ARRIVÉE"
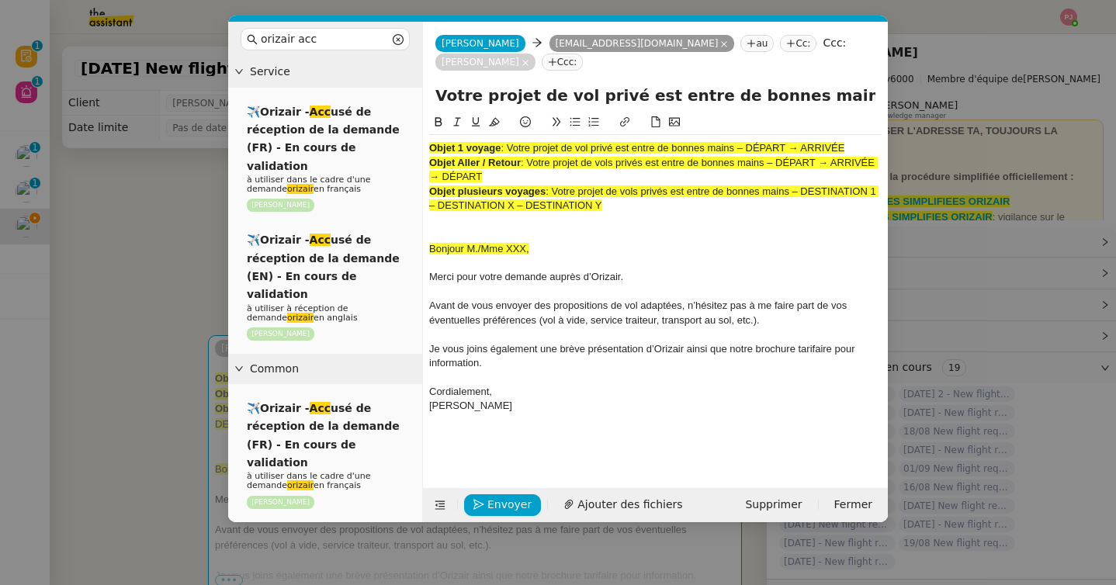
scroll to position [0, 92]
type input "Votre projet de vol privé est entre de bonnes mains – DÉPART → ARRIVÉE"
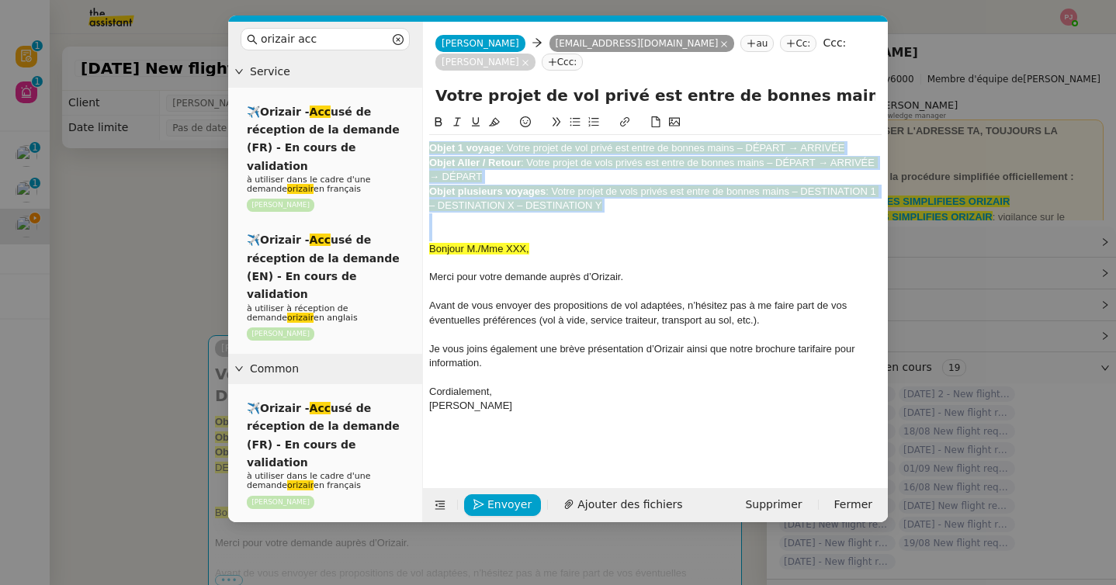
drag, startPoint x: 430, startPoint y: 249, endPoint x: 425, endPoint y: 132, distance: 117.3
click at [425, 132] on nz-spin "Objet 1 voyage : Votre projet de vol privé est entre de bonnes mains – DÉPART →…" at bounding box center [655, 291] width 465 height 357
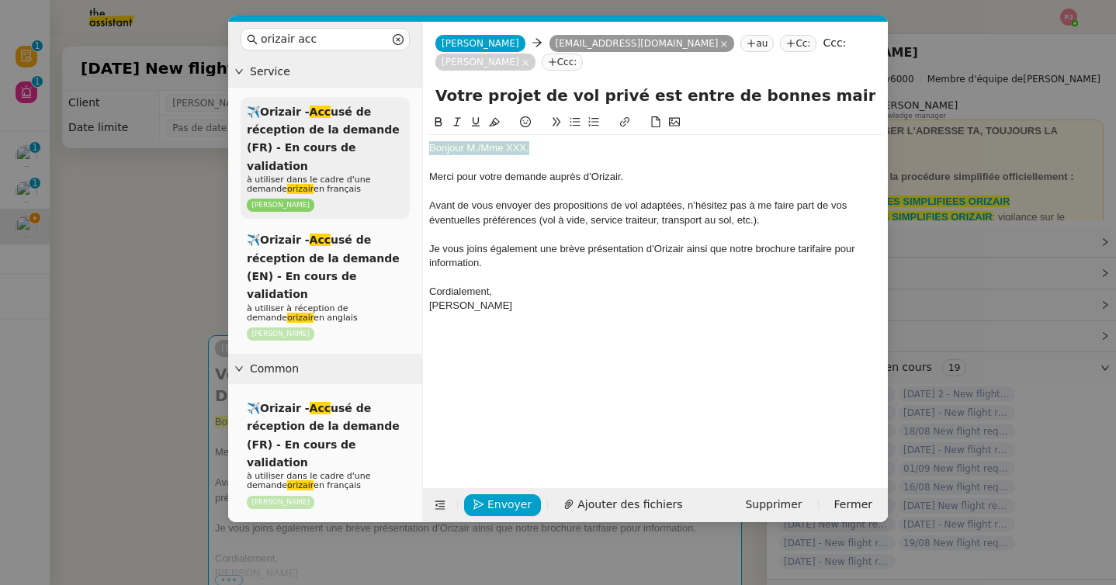
drag, startPoint x: 543, startPoint y: 145, endPoint x: 388, endPoint y: 144, distance: 154.5
click at [388, 144] on nz-layout "orizair acc Service ✈️Orizair - Acc usé de réception de la demande (FR) - En co…" at bounding box center [558, 272] width 660 height 501
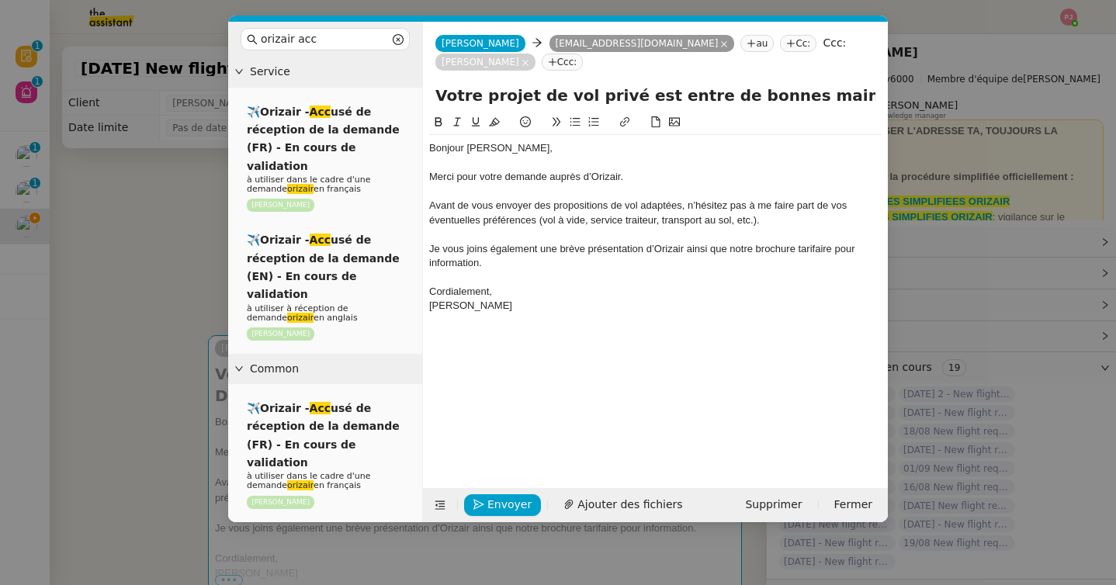
click at [186, 304] on nz-modal-container "orizair acc Service ✈️Orizair - Acc usé de réception de la demande (FR) - En co…" at bounding box center [558, 292] width 1116 height 585
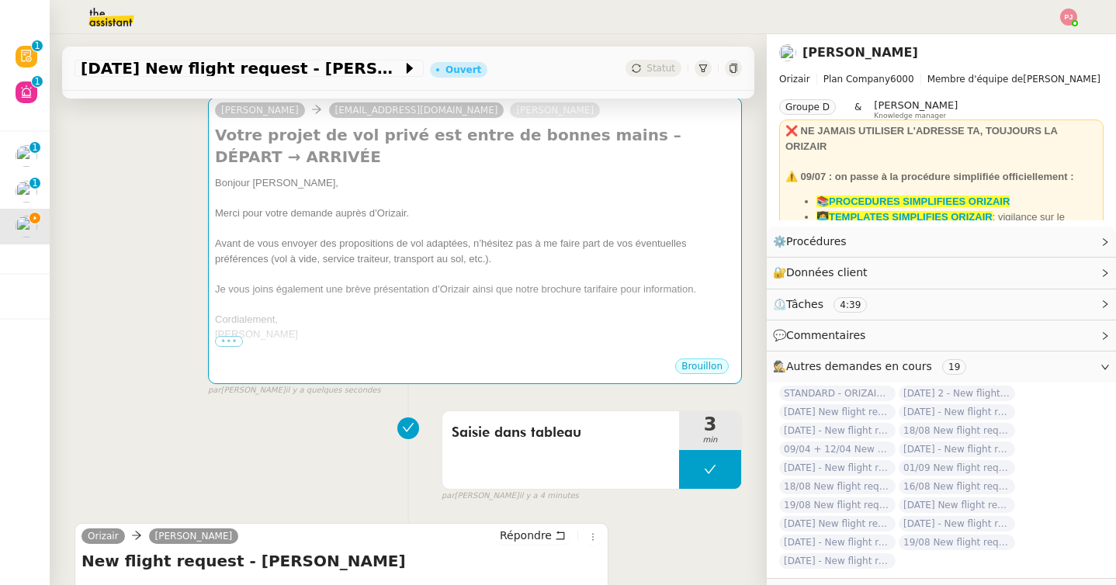
scroll to position [137, 0]
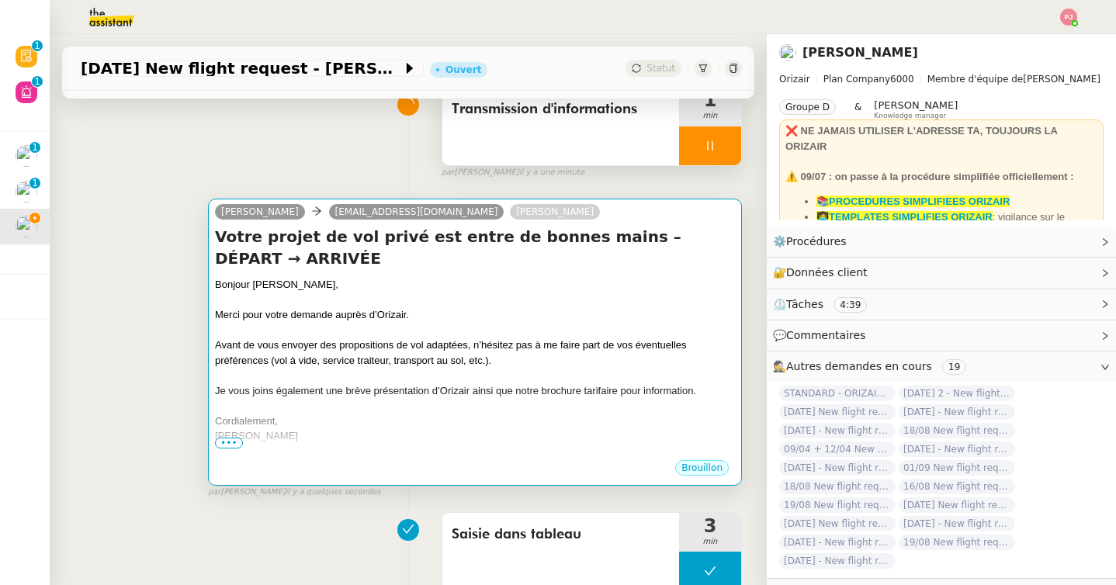
click at [297, 339] on span "Avant de vous envoyer des propositions de vol adaptées, n’hésitez pas à me fair…" at bounding box center [451, 352] width 472 height 27
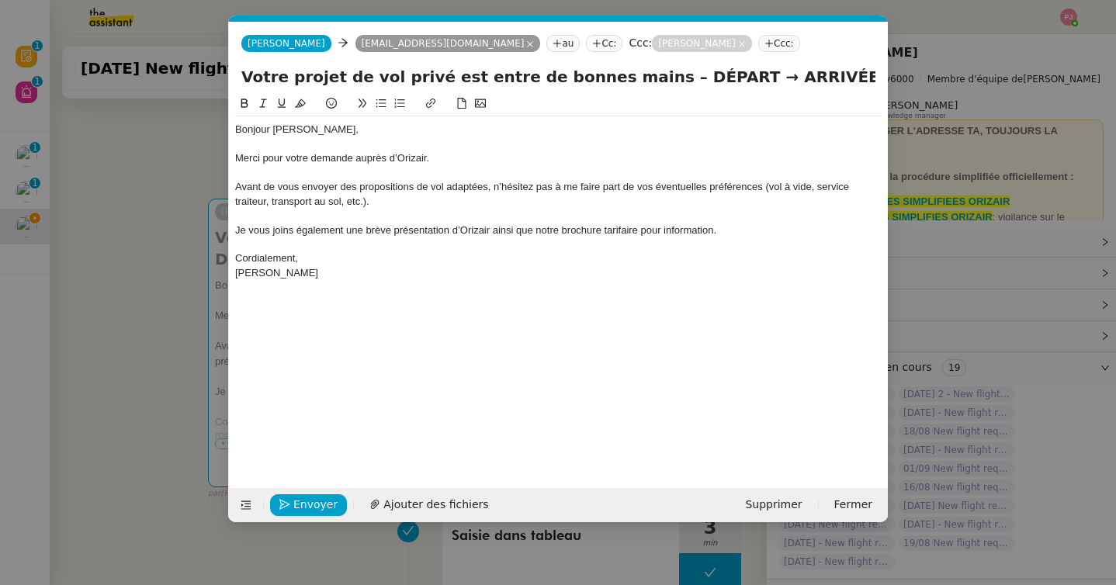
scroll to position [0, 85]
click at [290, 130] on div "Bonjour [PERSON_NAME]," at bounding box center [558, 130] width 647 height 14
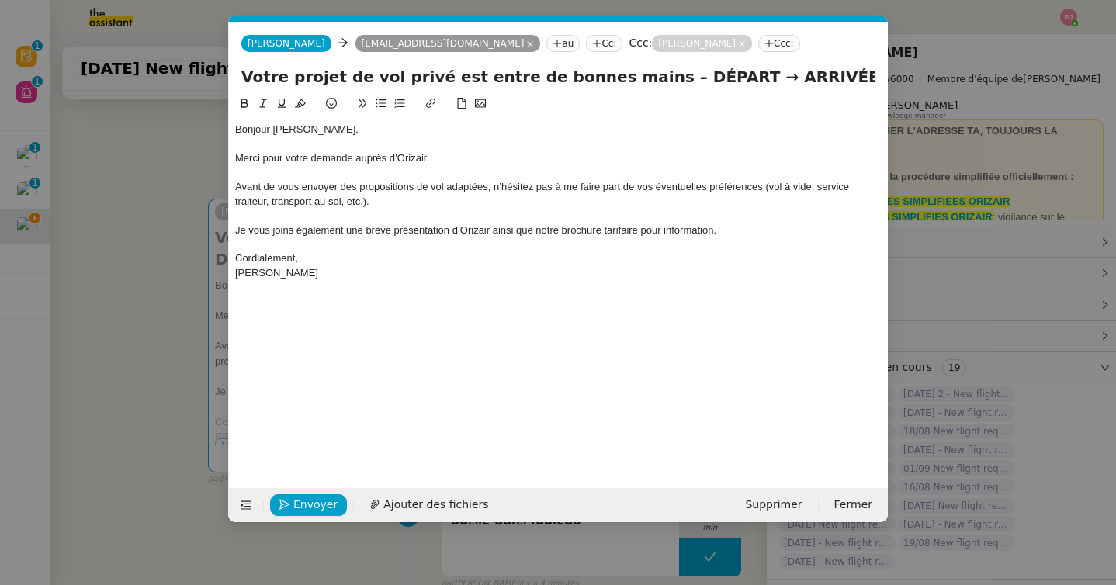
click at [175, 210] on nz-modal-container "orizair acc Service ✈️Orizair - Acc usé de réception de la demande (FR) - En co…" at bounding box center [558, 292] width 1116 height 585
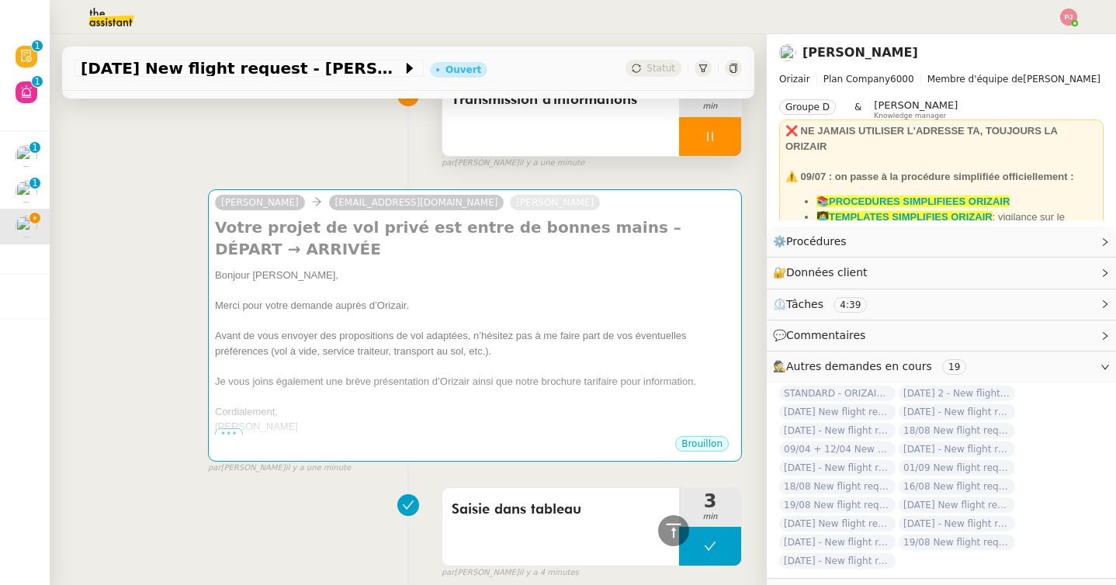
scroll to position [54, 0]
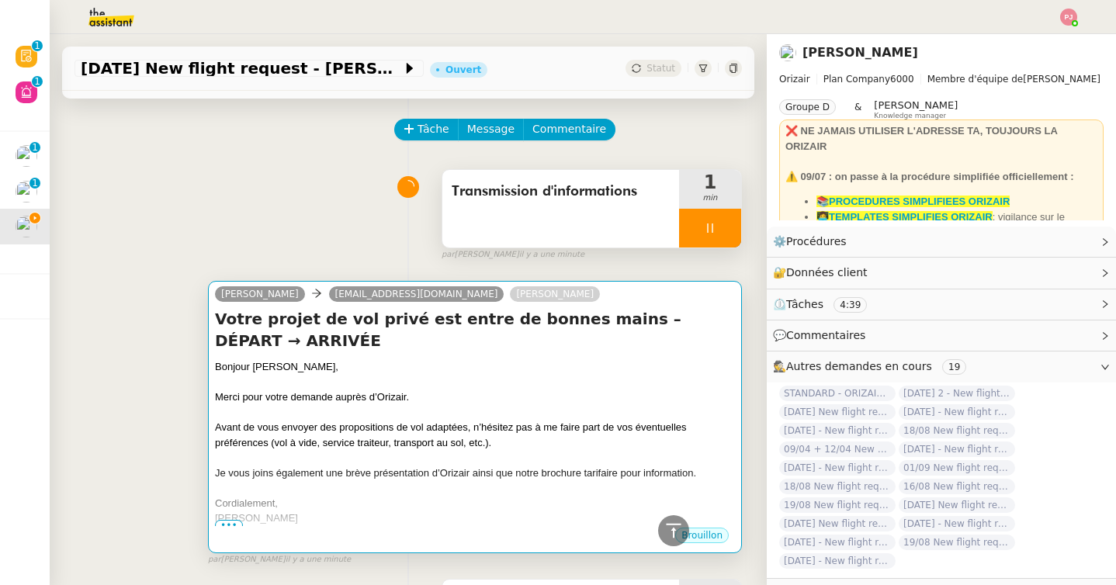
click at [276, 405] on div at bounding box center [475, 413] width 520 height 16
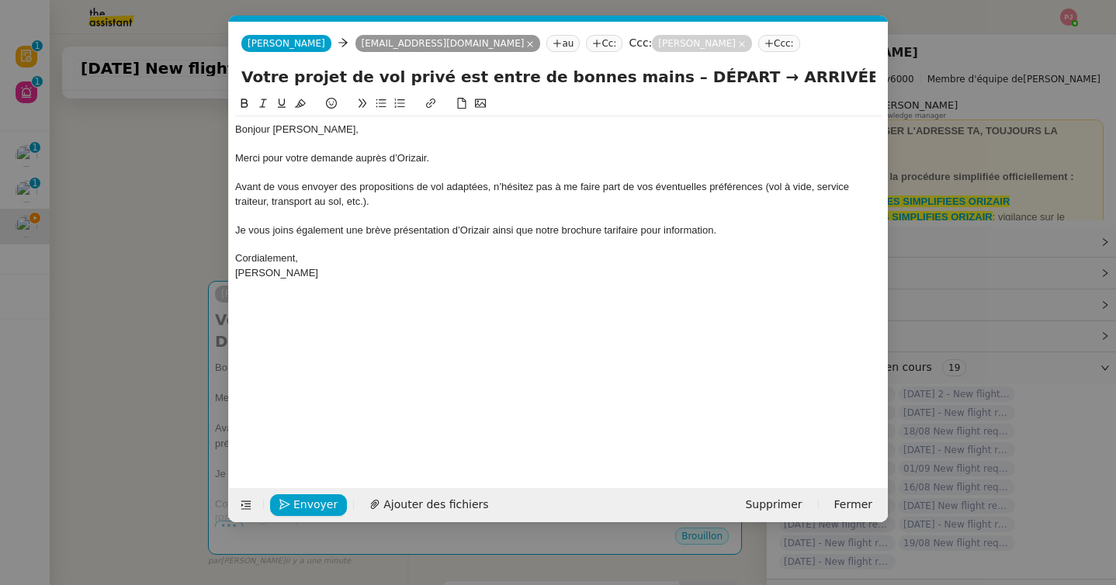
scroll to position [0, 85]
click at [272, 129] on div "Bonjour [PERSON_NAME]," at bounding box center [558, 130] width 647 height 14
drag, startPoint x: 428, startPoint y: 130, endPoint x: 351, endPoint y: 128, distance: 76.9
click at [351, 128] on div "Bonjour [PERSON_NAME]," at bounding box center [558, 130] width 647 height 14
click at [415, 504] on span "Ajouter des fichiers" at bounding box center [435, 505] width 105 height 18
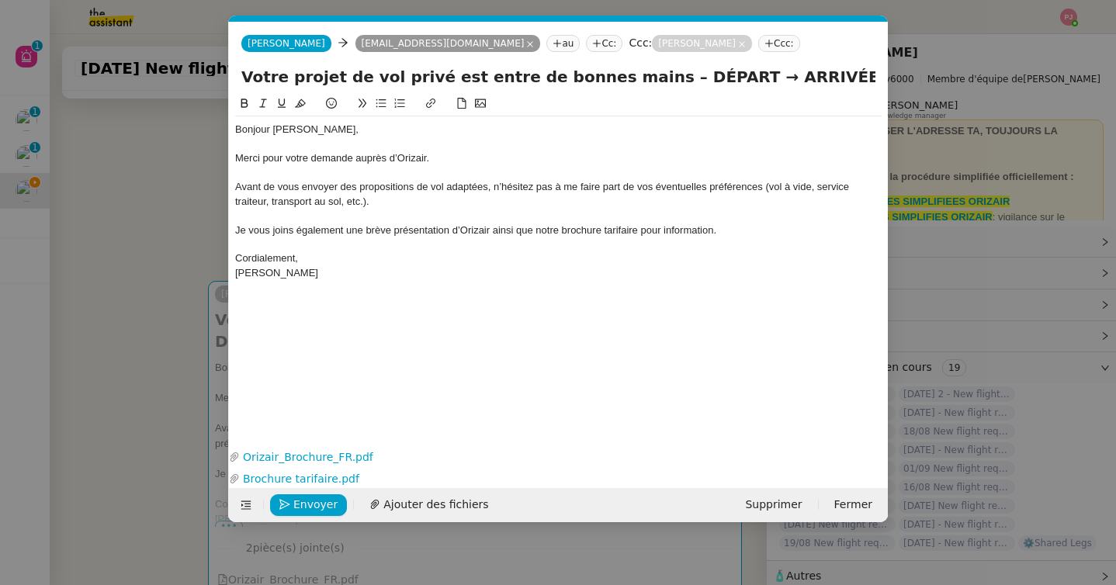
click at [82, 383] on nz-modal-container "orizair acc Service ✈️Orizair - Acc usé de réception de la demande (FR) - En co…" at bounding box center [558, 292] width 1116 height 585
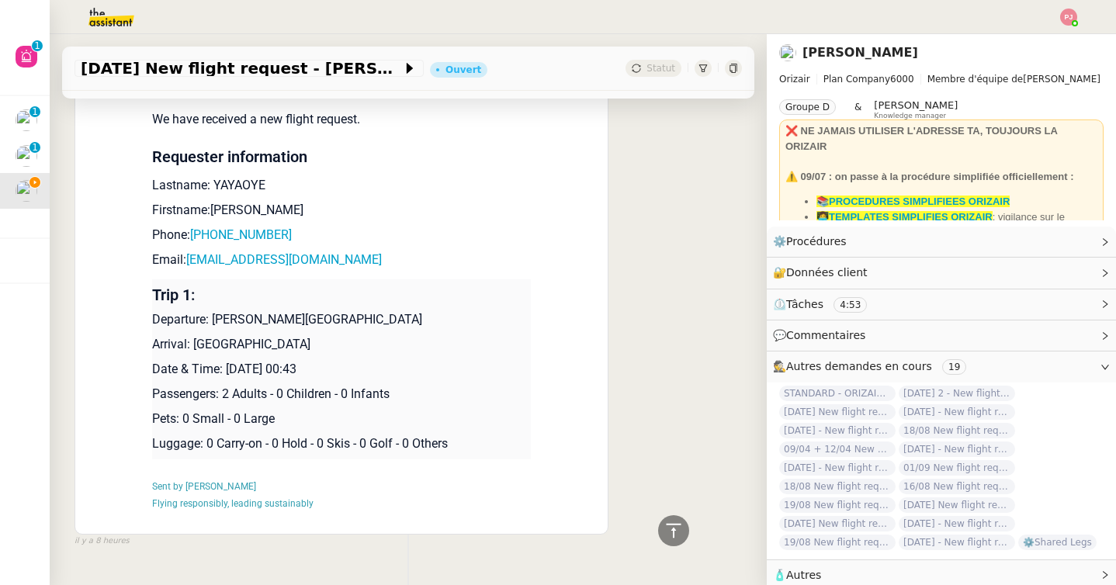
scroll to position [882, 0]
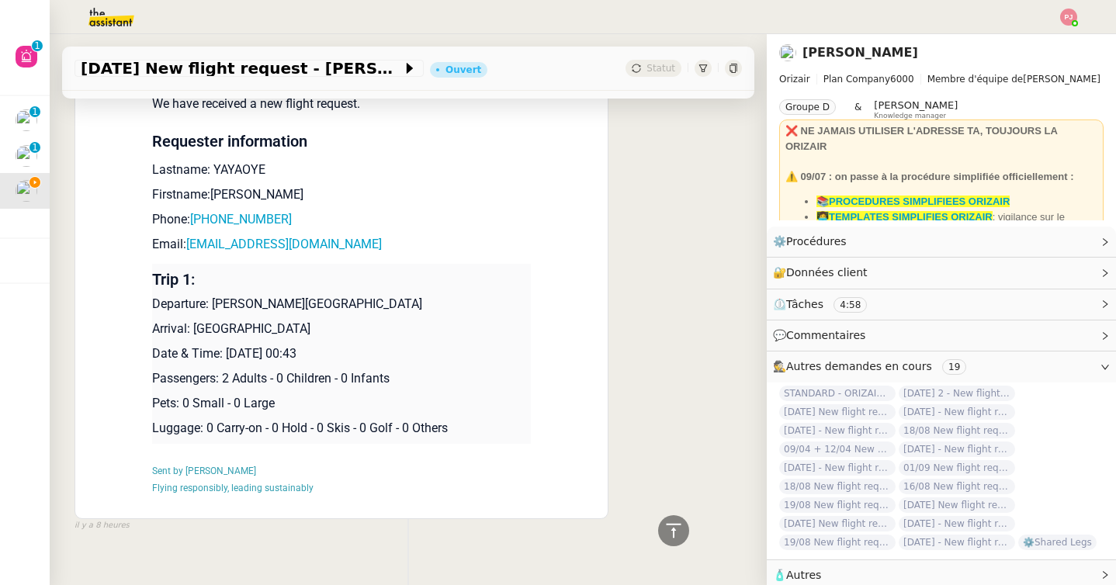
drag, startPoint x: 213, startPoint y: 281, endPoint x: 364, endPoint y: 310, distance: 153.4
click at [364, 310] on td "Trip 1: Departure: [PERSON_NAME][GEOGRAPHIC_DATA] Arrival: [GEOGRAPHIC_DATA] Da…" at bounding box center [341, 354] width 379 height 180
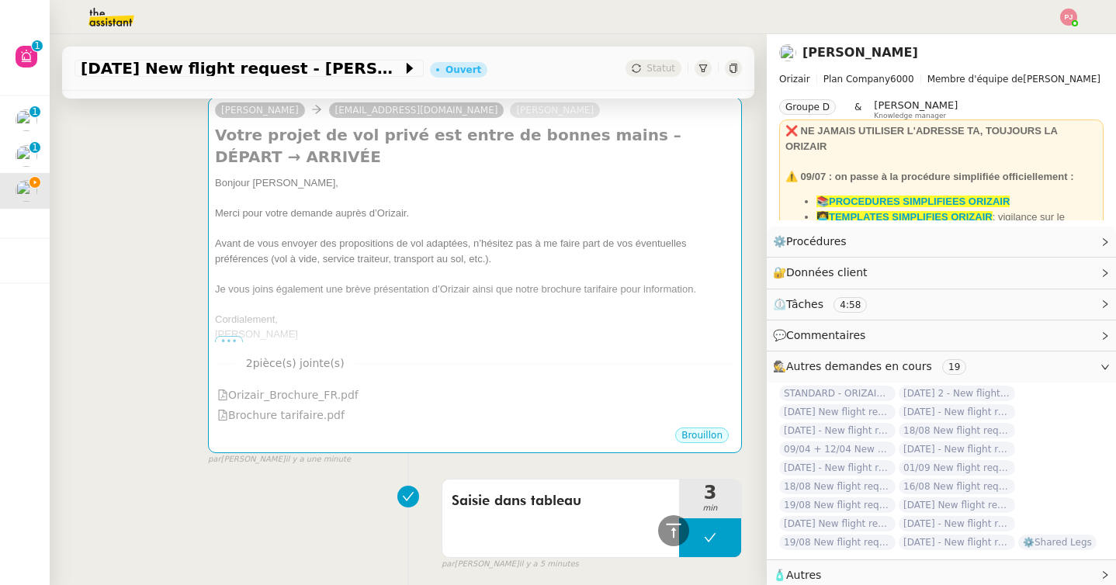
scroll to position [0, 0]
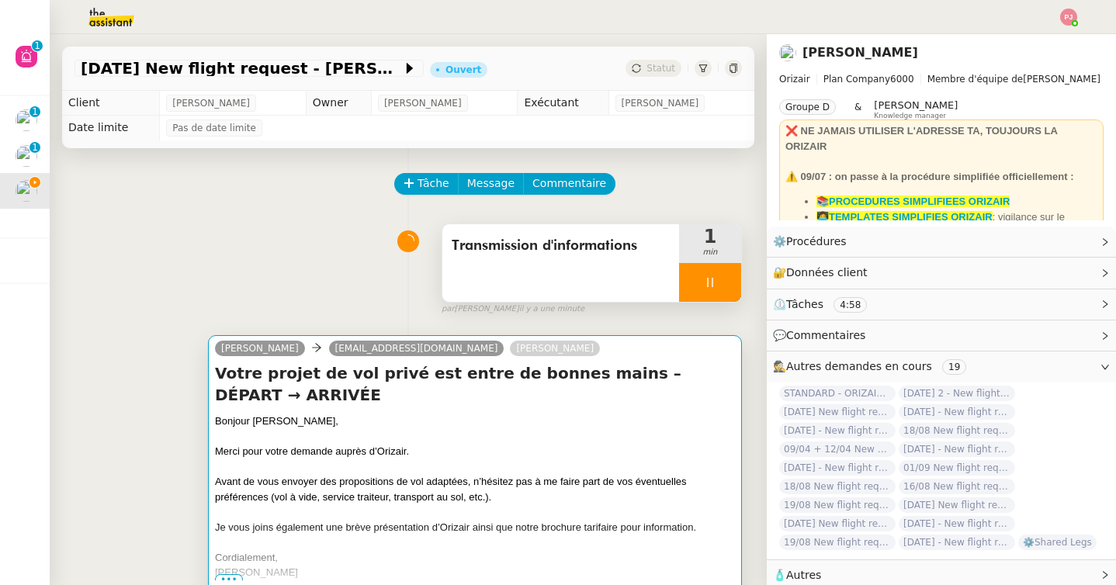
click at [389, 429] on div at bounding box center [475, 437] width 520 height 16
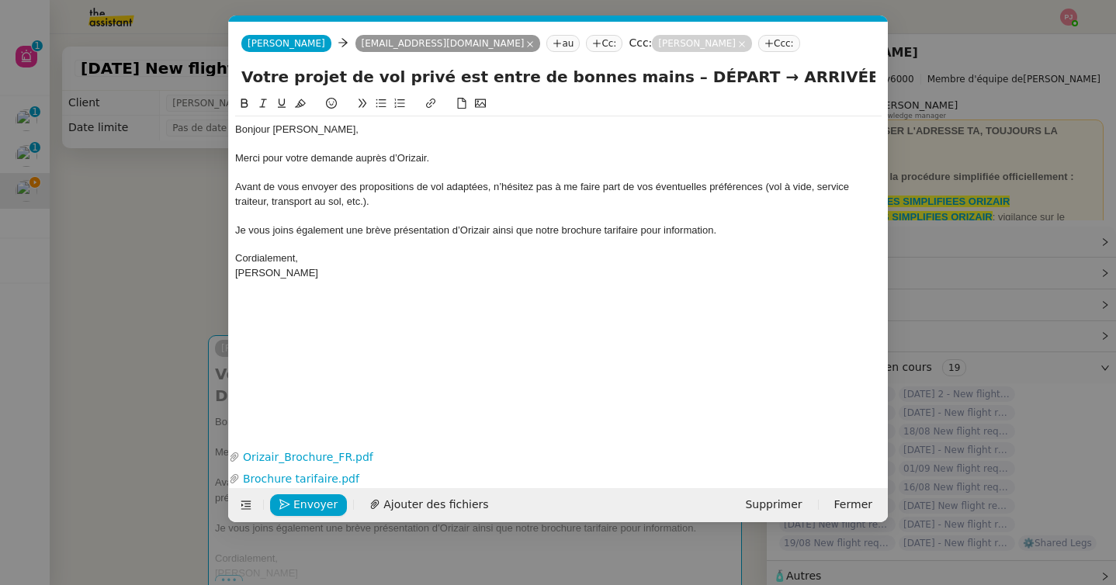
scroll to position [0, 85]
drag, startPoint x: 685, startPoint y: 75, endPoint x: 626, endPoint y: 77, distance: 59.8
click at [626, 77] on input "Votre projet de vol privé est entre de bonnes mains – DÉPART → ARRIVÉE" at bounding box center [558, 76] width 634 height 23
paste input "[PERSON_NAME][GEOGRAPHIC_DATA] Arrival: [GEOGRAPHIC_DATA]"
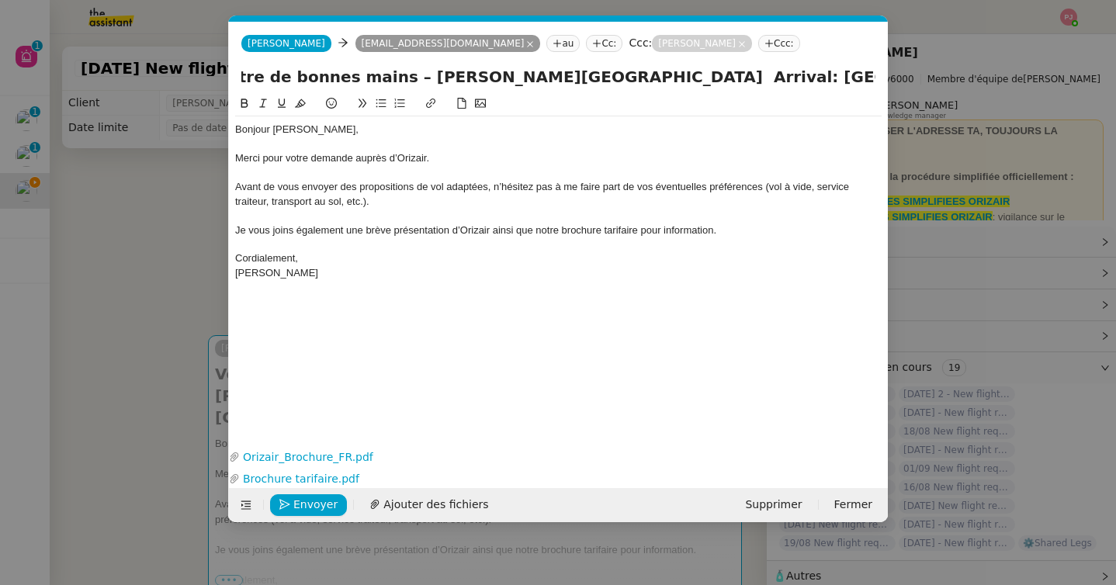
drag, startPoint x: 691, startPoint y: 77, endPoint x: 637, endPoint y: 76, distance: 53.6
click at [637, 76] on input "Votre projet de vol privé est entre de bonnes mains – [PERSON_NAME][GEOGRAPHIC_…" at bounding box center [558, 76] width 634 height 23
drag, startPoint x: 636, startPoint y: 77, endPoint x: 818, endPoint y: 77, distance: 181.6
click at [818, 77] on input "Votre projet de vol privé est entre de bonnes mains – [PERSON_NAME][GEOGRAPHIC_…" at bounding box center [558, 76] width 634 height 23
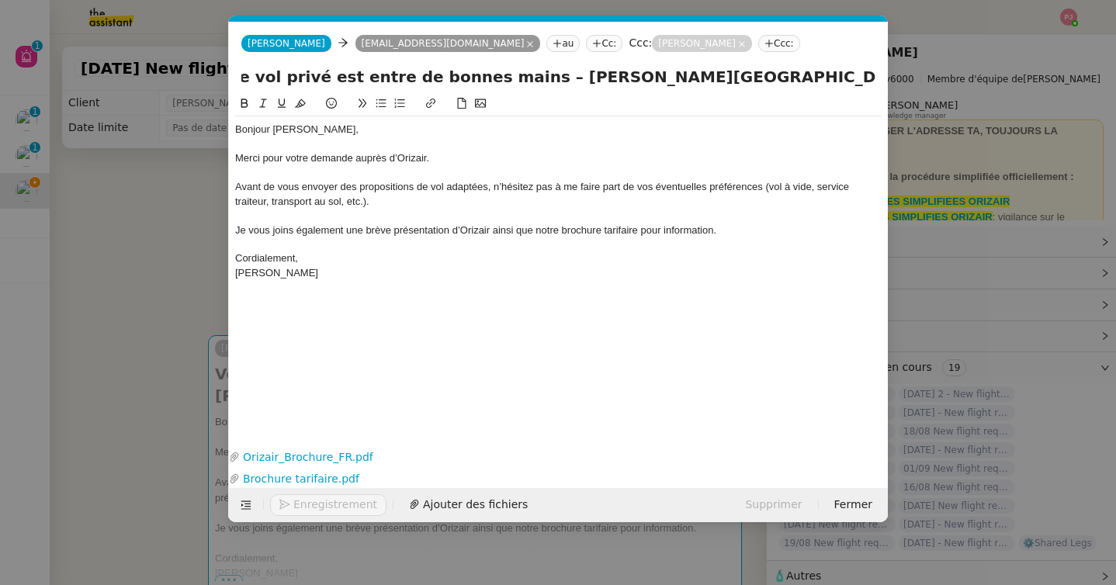
scroll to position [0, 121]
drag, startPoint x: 809, startPoint y: 74, endPoint x: 953, endPoint y: 72, distance: 144.4
click at [953, 72] on nz-modal-container "orizair acc Service ✈️Orizair - Acc usé de réception de la demande (FR) - En co…" at bounding box center [558, 292] width 1116 height 585
paste input "[GEOGRAPHIC_DATA]"
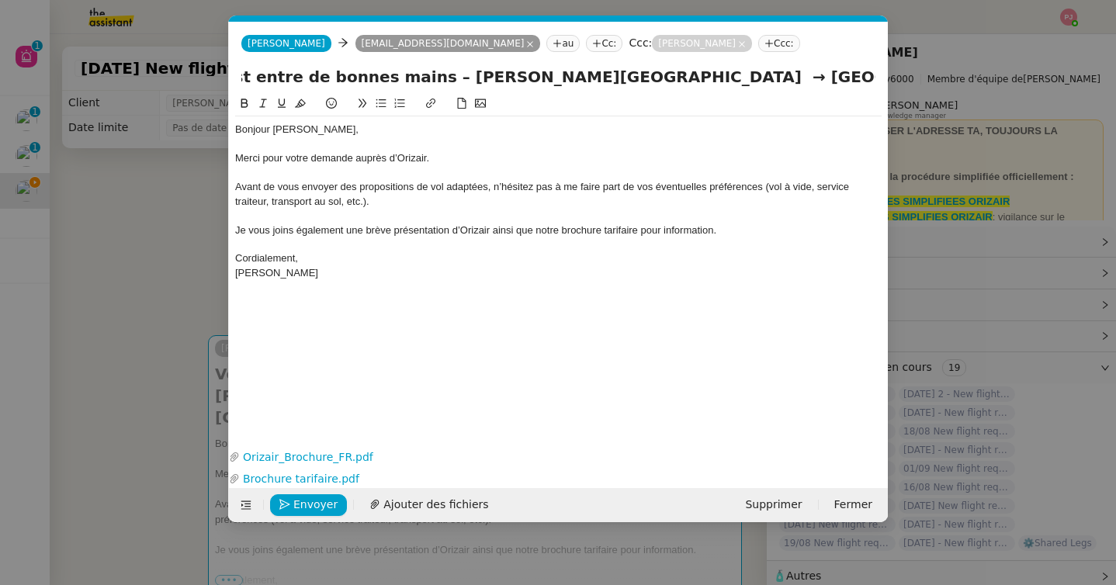
type input "Votre projet de vol privé est entre de bonnes mains – [PERSON_NAME][GEOGRAPHIC_…"
click at [190, 415] on nz-modal-container "orizair acc Service ✈️Orizair - Acc usé de réception de la demande (FR) - En co…" at bounding box center [558, 292] width 1116 height 585
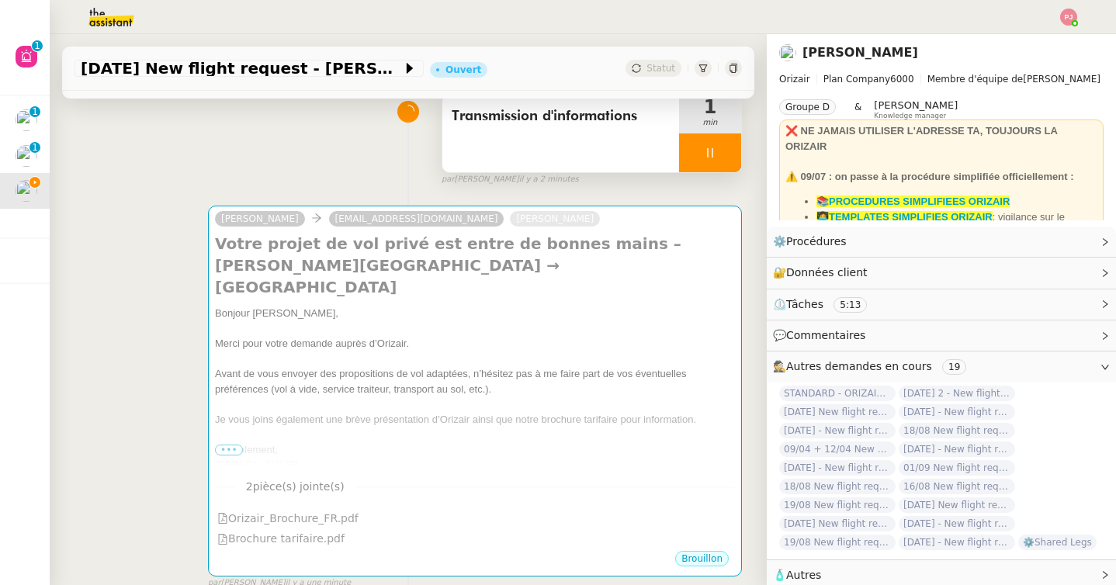
scroll to position [0, 0]
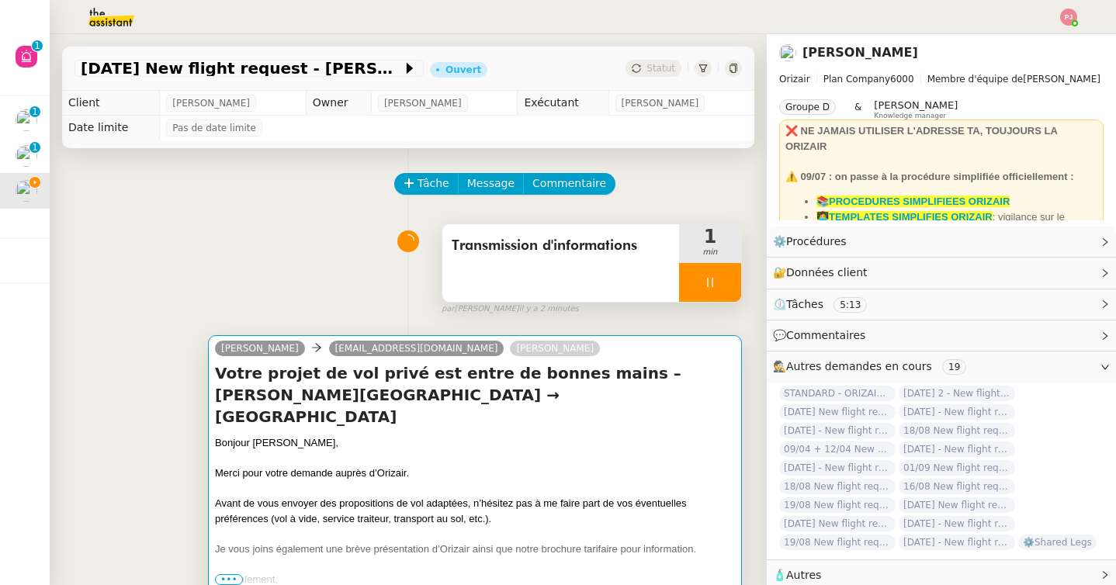
click at [380, 498] on span "Avant de vous envoyer des propositions de vol adaptées, n’hésitez pas à me fair…" at bounding box center [451, 511] width 472 height 27
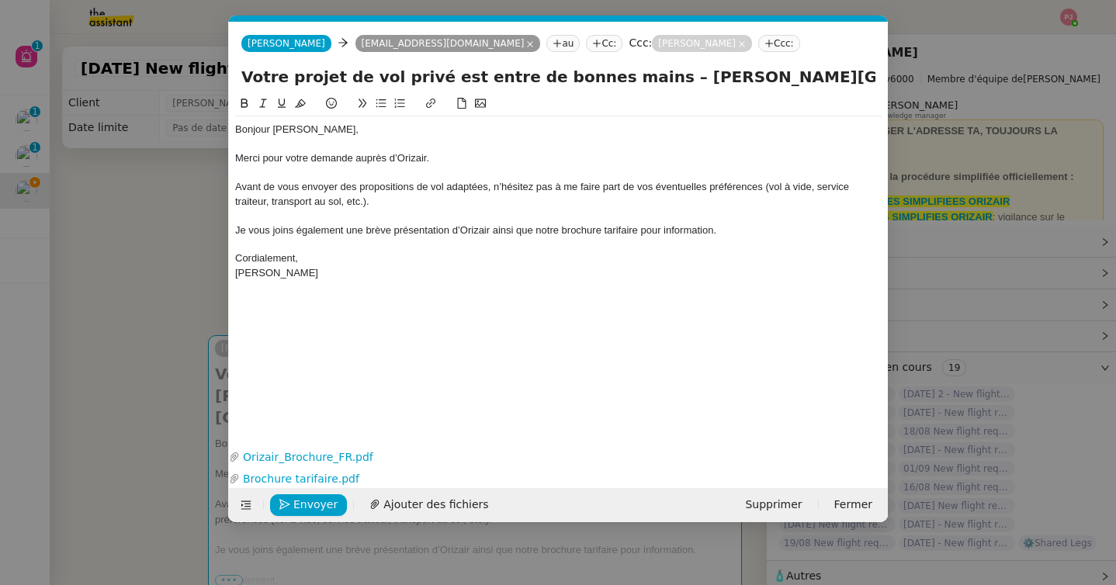
scroll to position [0, 85]
click at [301, 504] on span "Envoyer" at bounding box center [315, 505] width 44 height 18
click at [301, 504] on span "Confirmer l'envoi" at bounding box center [339, 505] width 93 height 18
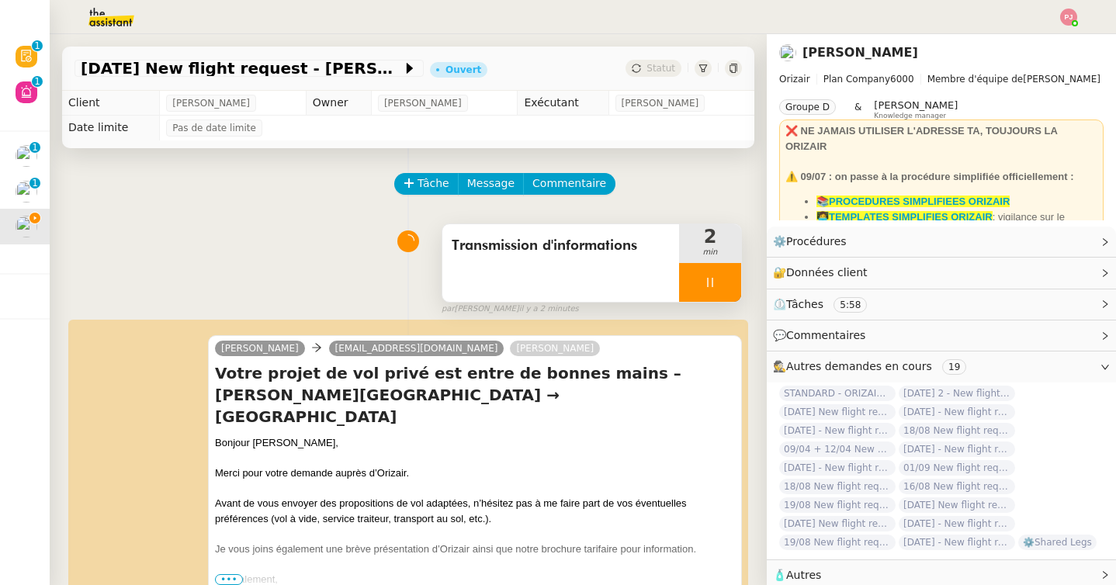
click at [716, 187] on div "Tâche Message Commentaire" at bounding box center [569, 191] width 346 height 37
click at [709, 283] on icon at bounding box center [710, 282] width 12 height 12
click at [730, 293] on button at bounding box center [725, 282] width 31 height 39
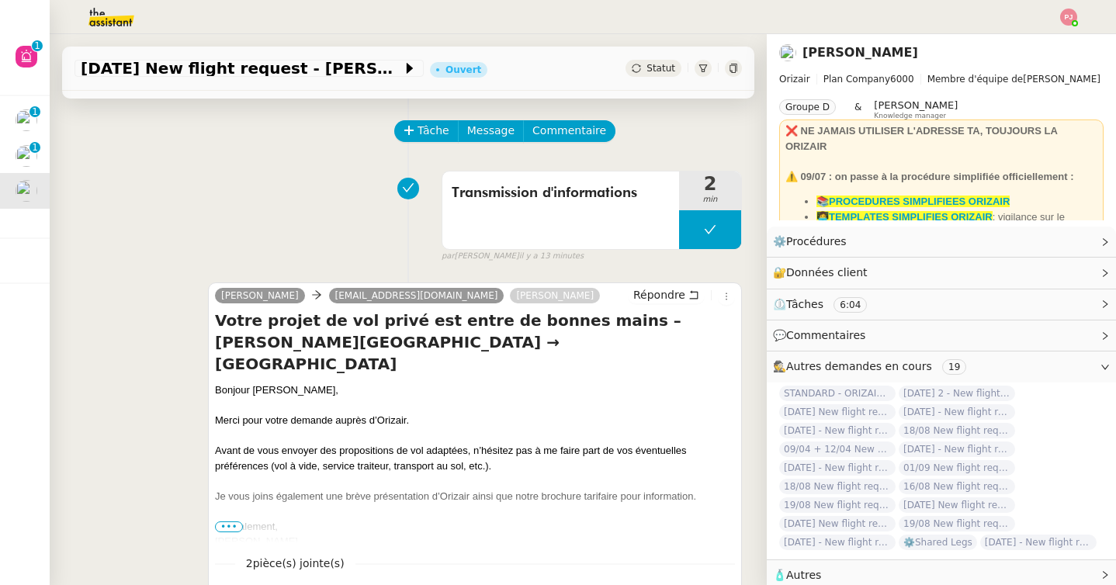
scroll to position [0, 0]
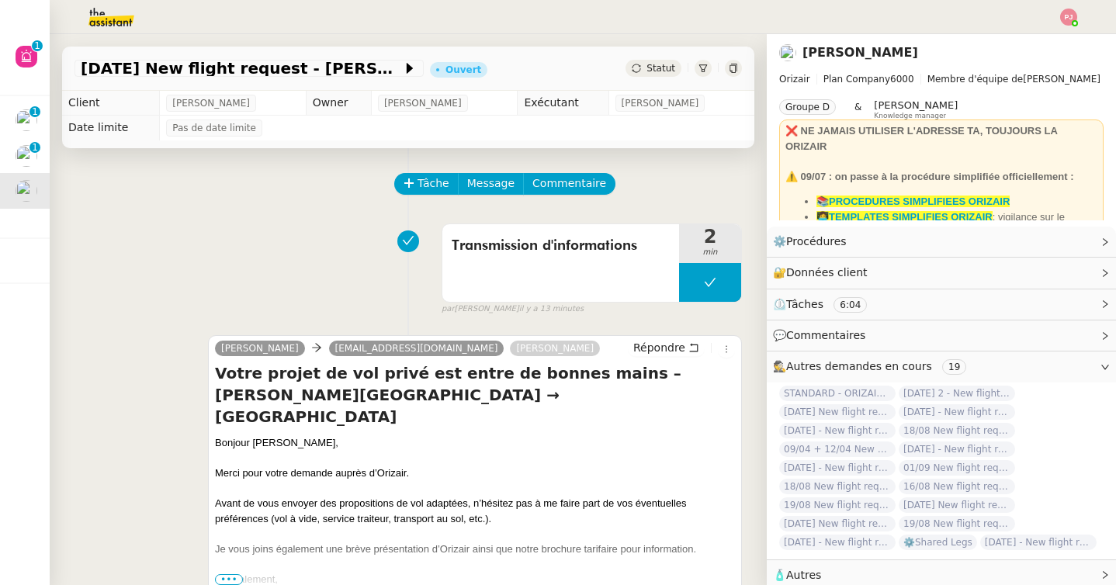
click at [649, 71] on span "Statut" at bounding box center [661, 68] width 29 height 11
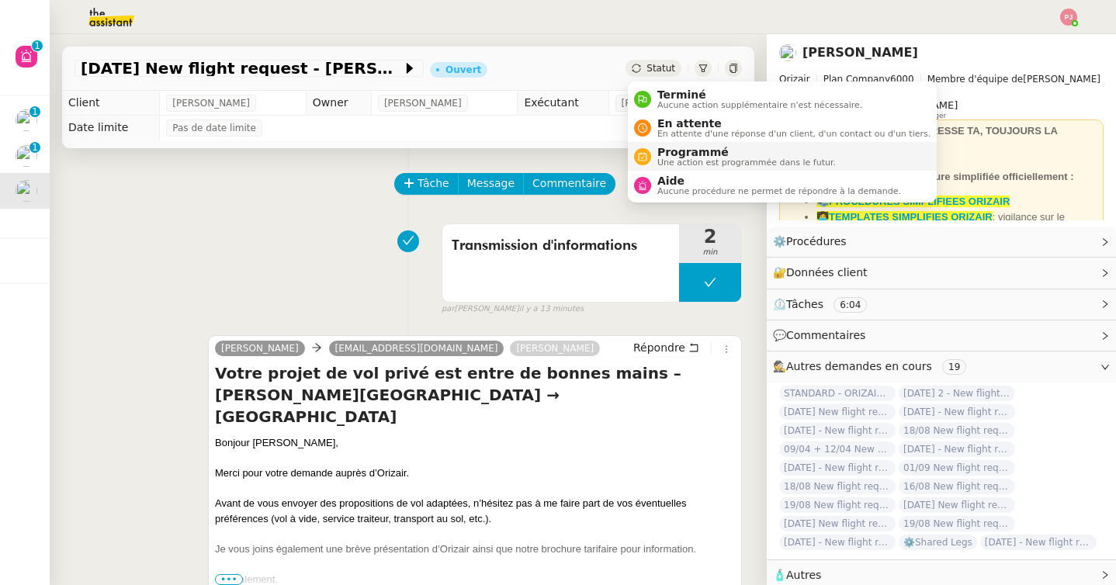
click at [668, 158] on span "Une action est programmée dans le futur." at bounding box center [746, 162] width 179 height 9
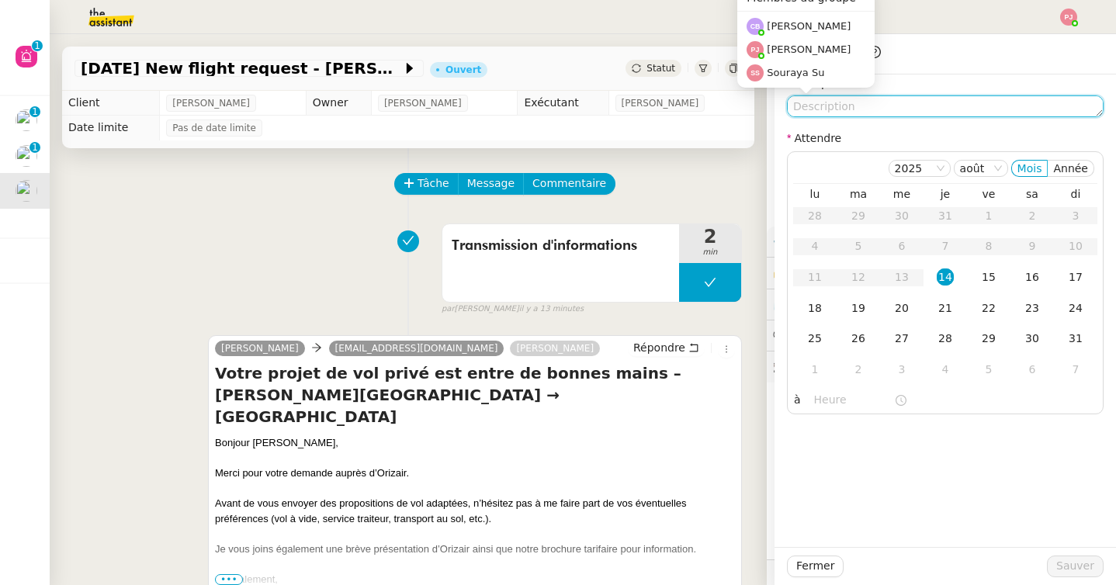
click at [830, 109] on textarea at bounding box center [945, 106] width 317 height 22
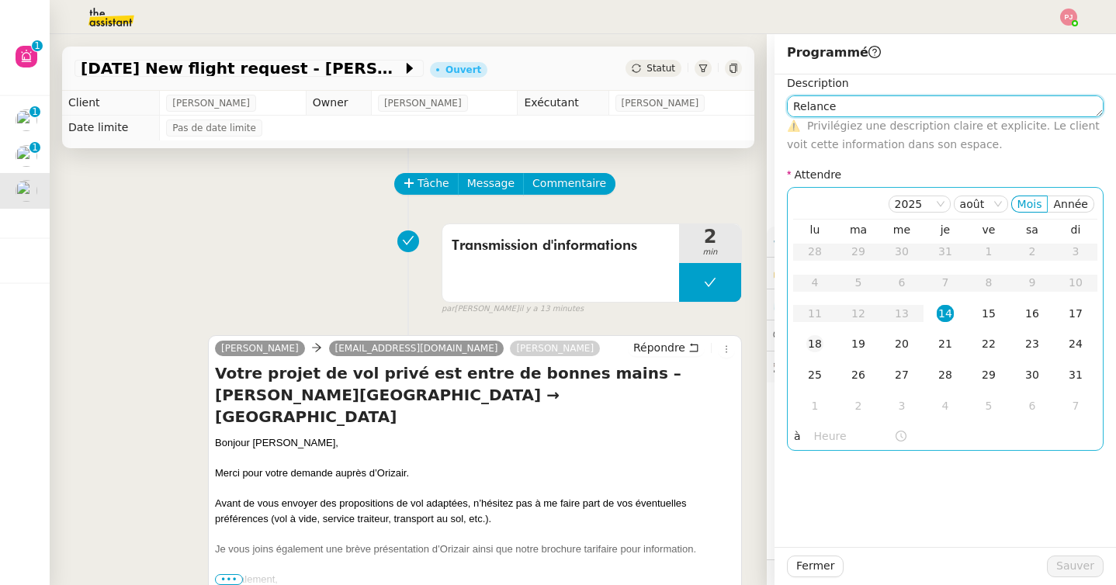
type textarea "Relance"
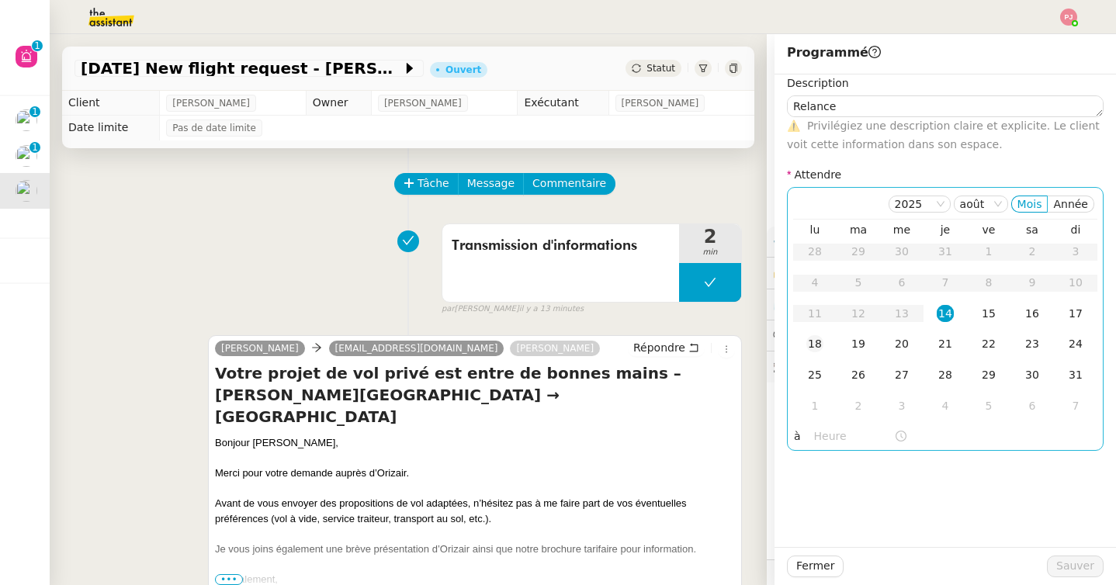
click at [822, 345] on div "18" at bounding box center [814, 343] width 17 height 17
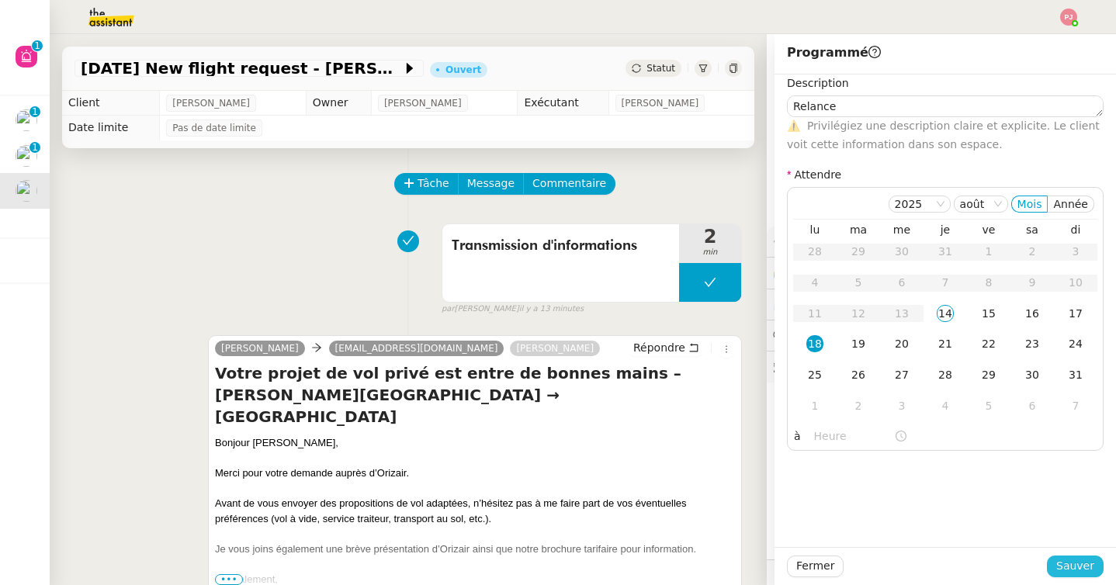
click at [1061, 569] on span "Sauver" at bounding box center [1075, 566] width 38 height 18
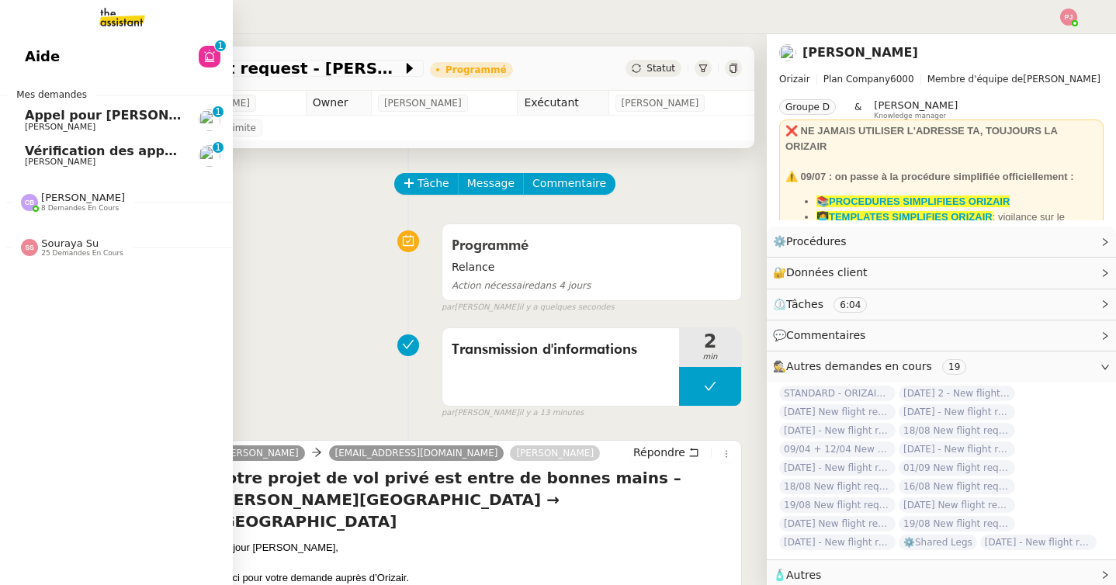
click at [37, 155] on span "Vérification des appels sortants - août 2025" at bounding box center [178, 151] width 307 height 15
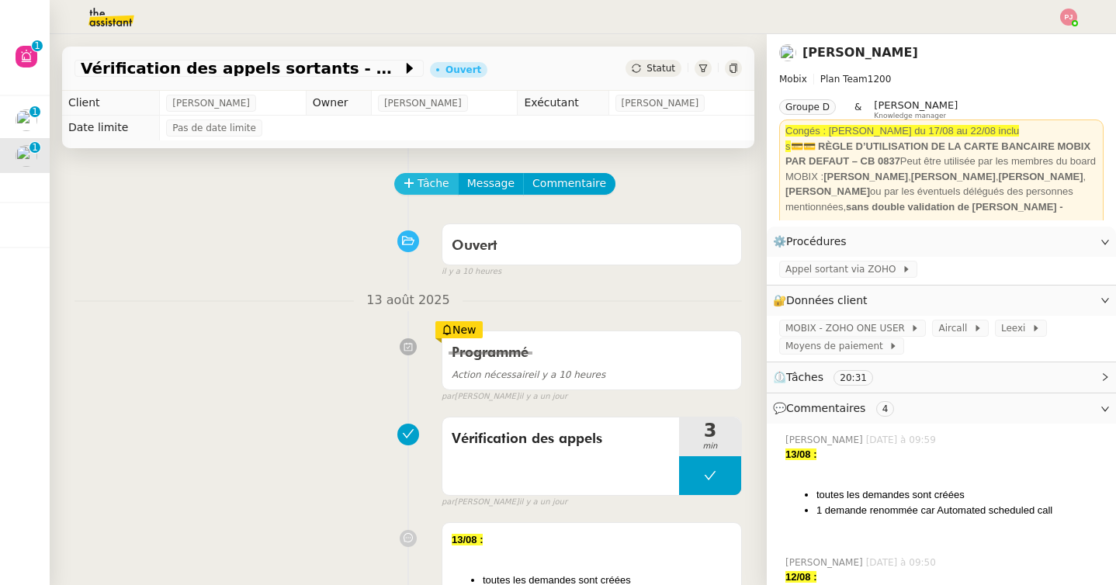
click at [432, 187] on span "Tâche" at bounding box center [434, 184] width 32 height 18
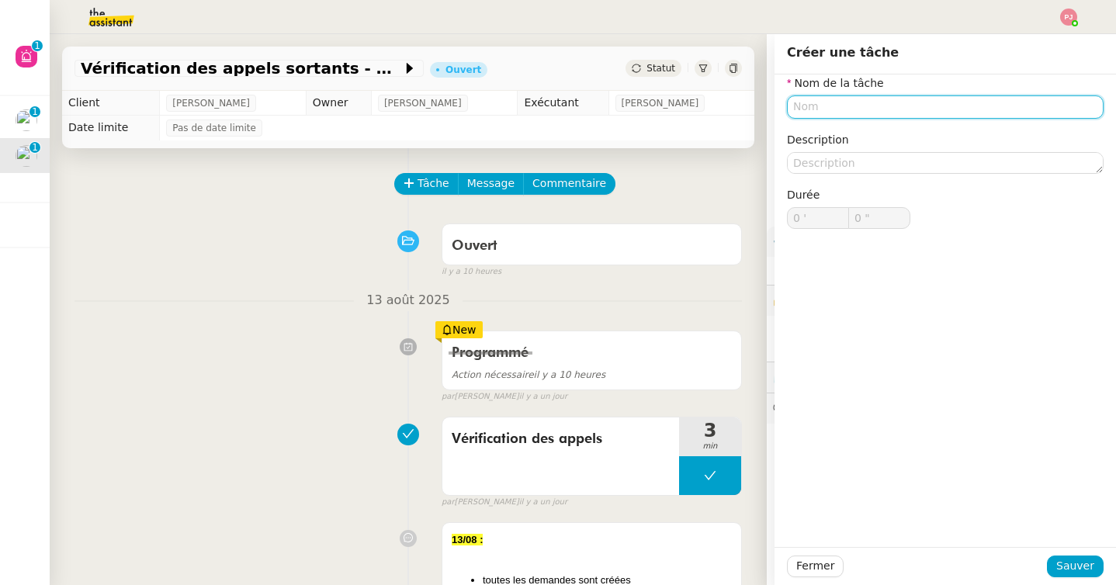
click at [801, 106] on input "text" at bounding box center [945, 106] width 317 height 23
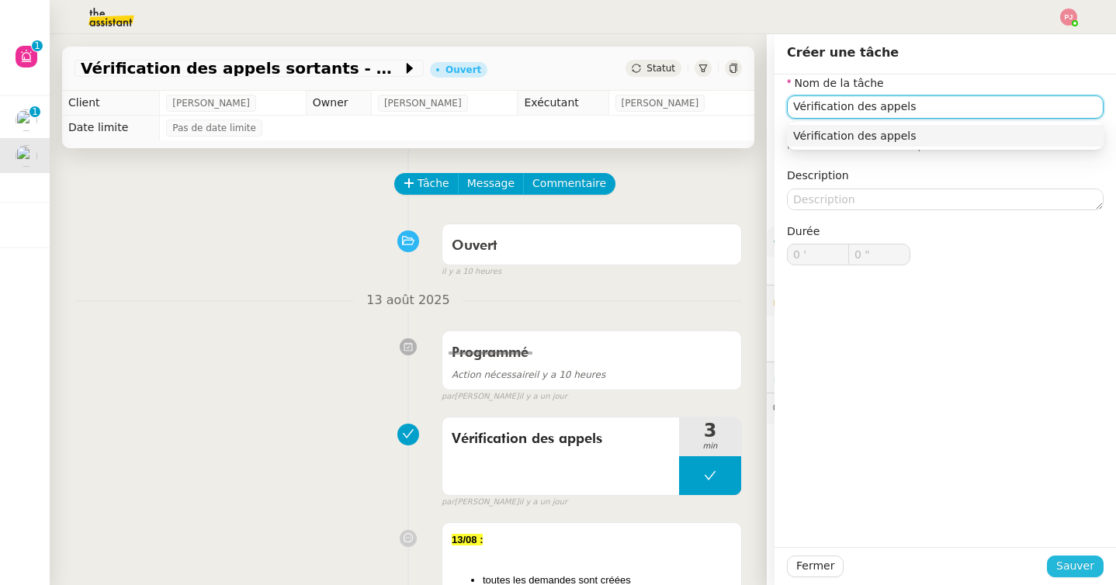
type input "Vérification des appels"
click at [1073, 562] on span "Sauver" at bounding box center [1075, 566] width 38 height 18
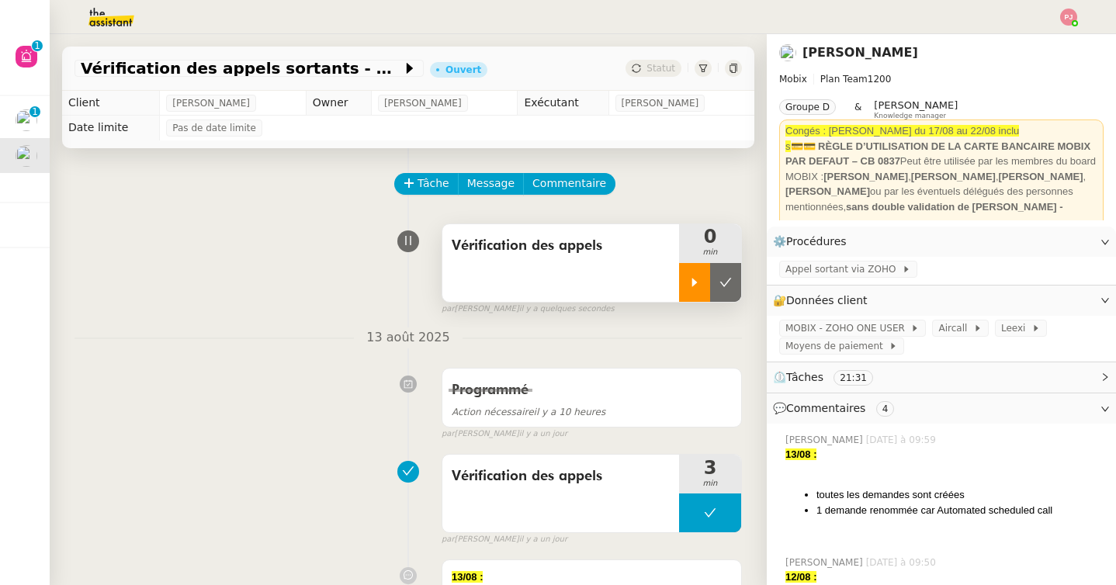
click at [699, 283] on icon at bounding box center [694, 282] width 12 height 12
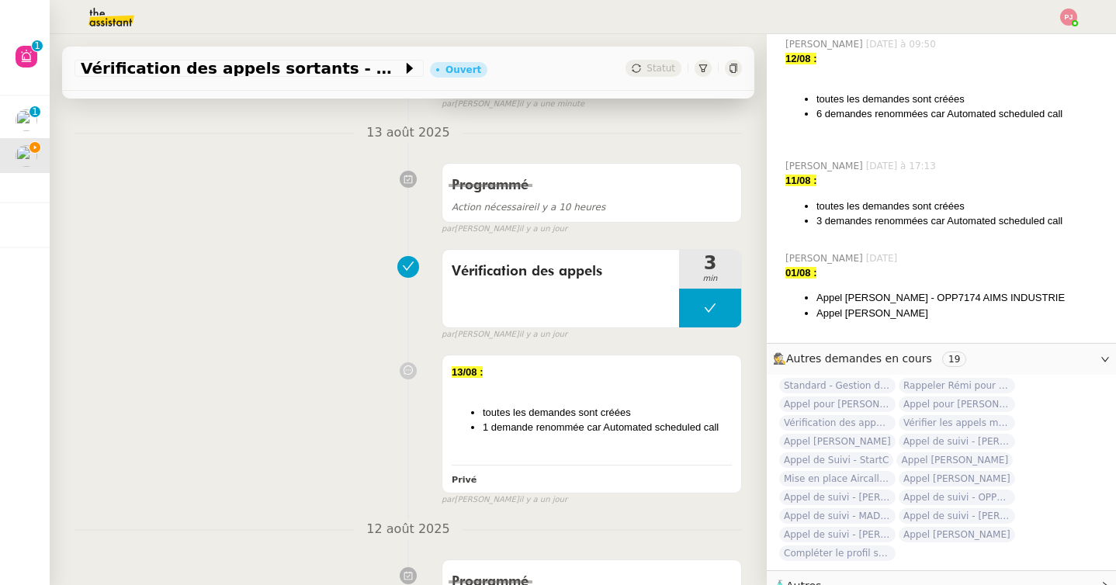
scroll to position [535, 0]
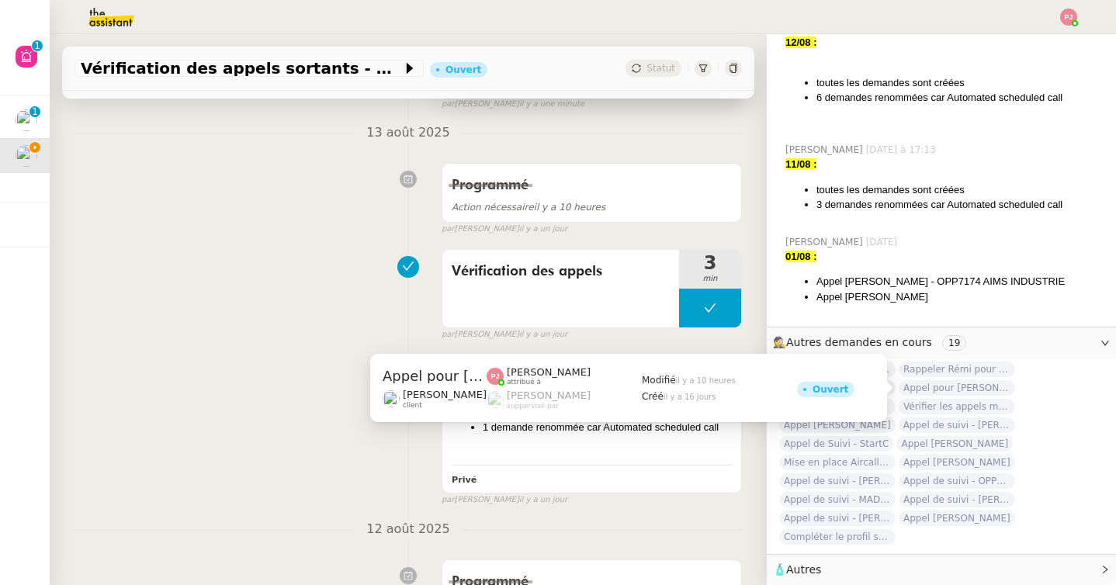
click at [969, 392] on span "Appel pour [PERSON_NAME]" at bounding box center [957, 388] width 116 height 16
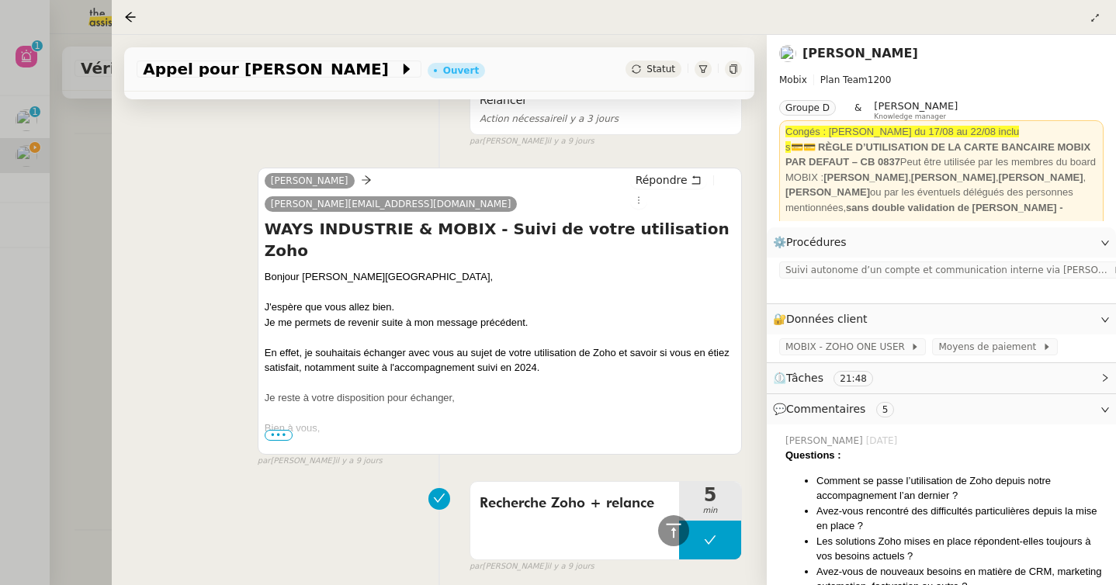
scroll to position [750, 0]
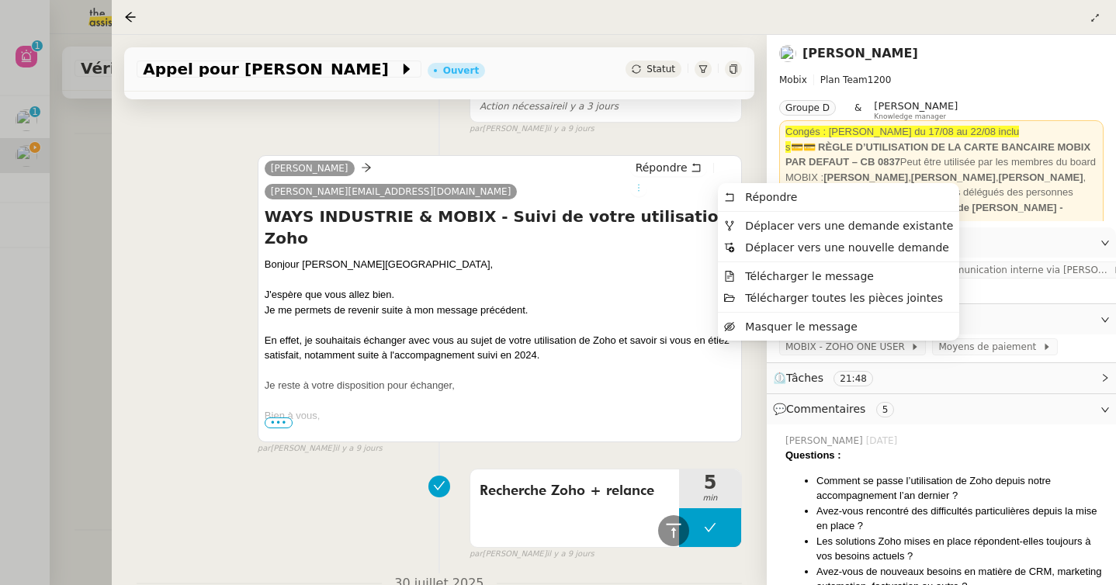
click at [643, 183] on icon at bounding box center [638, 187] width 9 height 9
click at [733, 228] on icon at bounding box center [729, 225] width 11 height 11
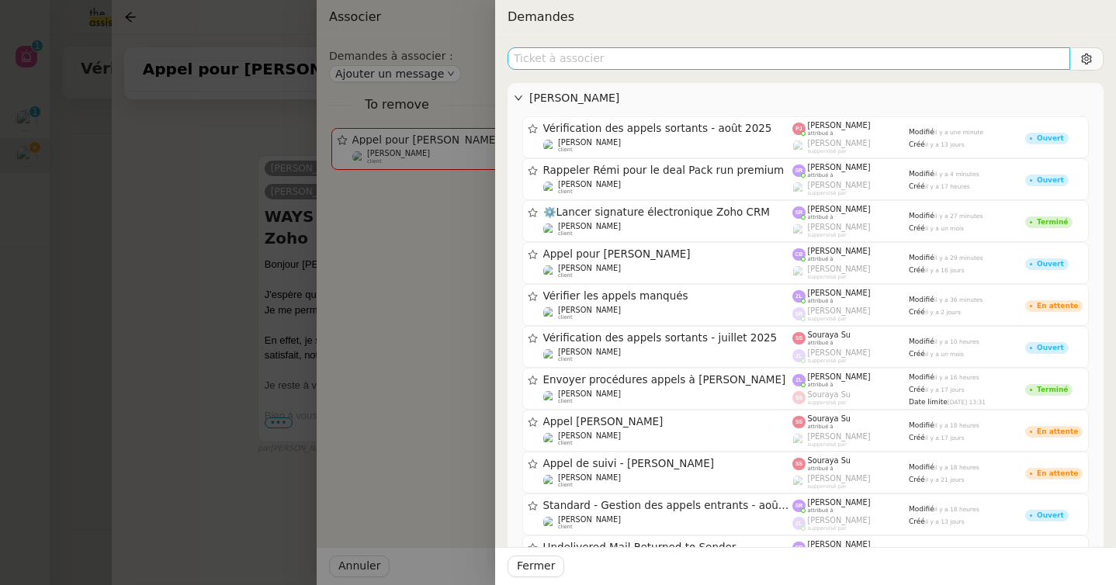
click at [725, 61] on input "text" at bounding box center [789, 58] width 563 height 23
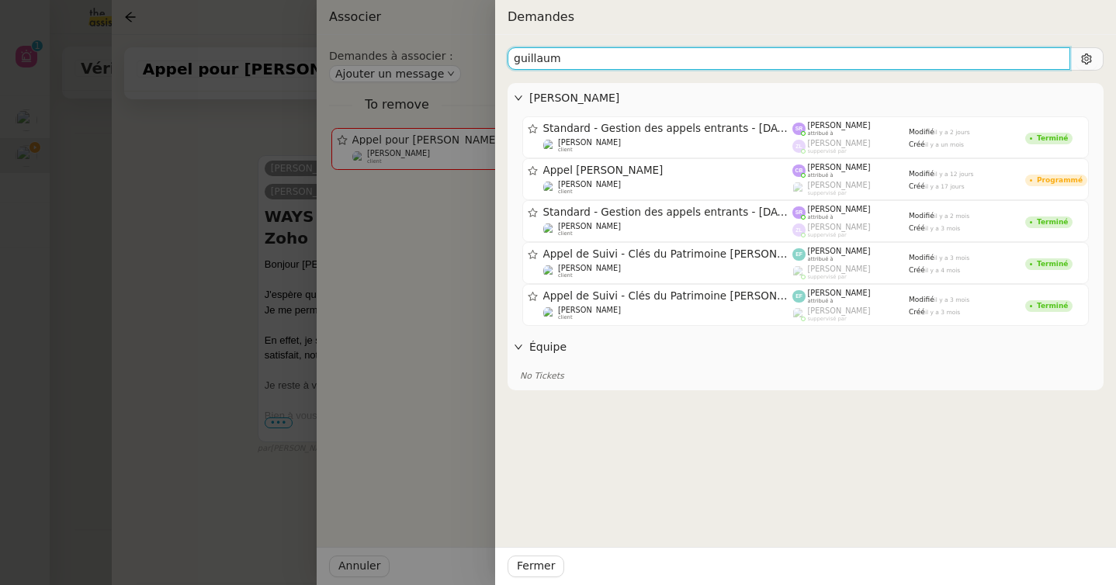
drag, startPoint x: 573, startPoint y: 64, endPoint x: 480, endPoint y: 62, distance: 93.1
click at [480, 62] on div "Demandes [PERSON_NAME] Standard - Gestion des appels entrants - [DATE] [PERSON_…" at bounding box center [558, 292] width 1116 height 585
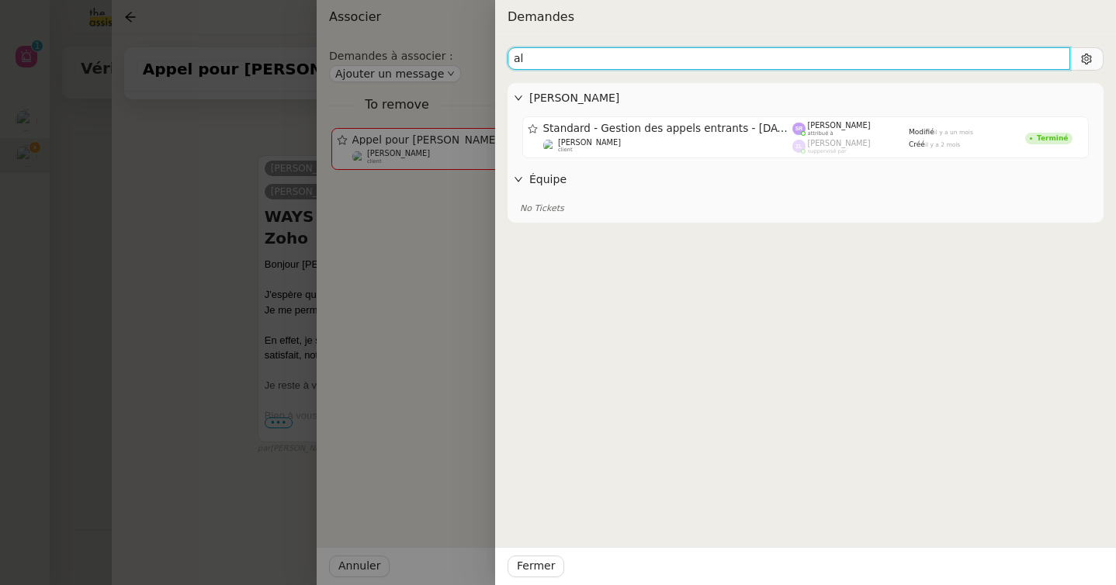
type input "a"
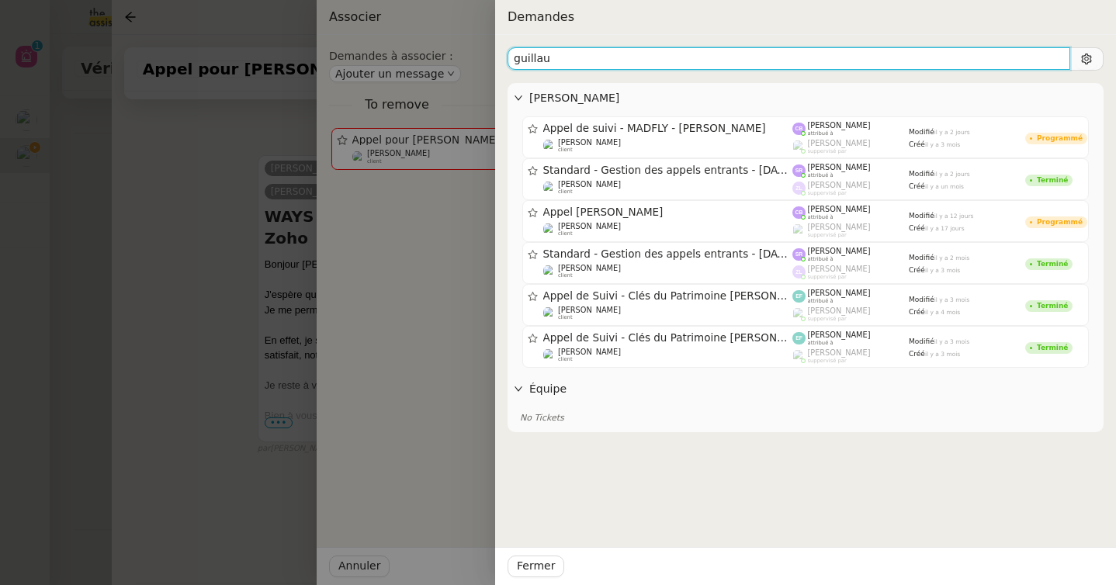
type input "guillaum"
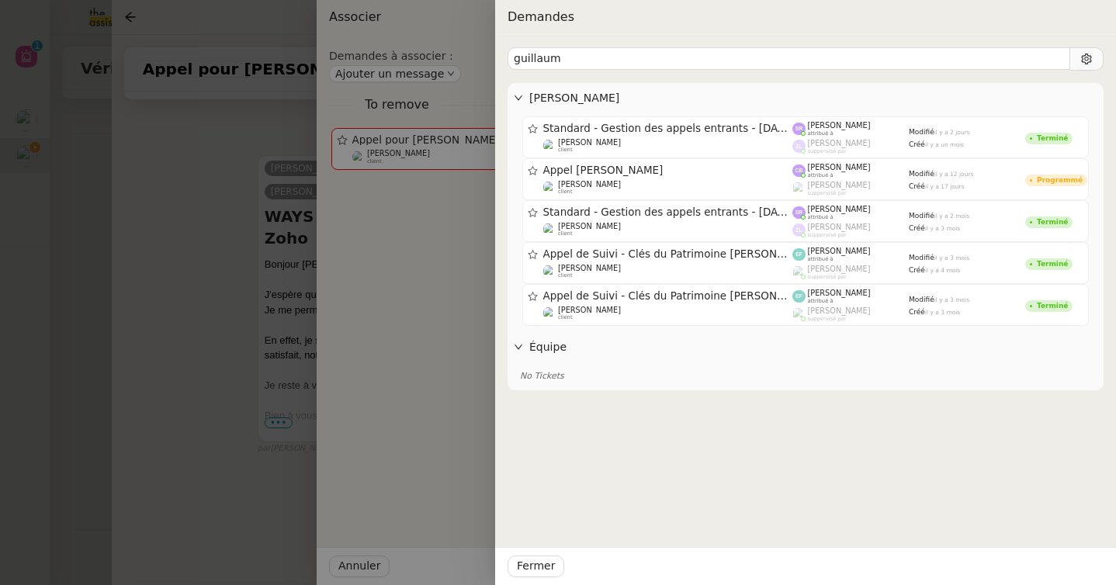
click at [237, 252] on div at bounding box center [558, 292] width 1116 height 585
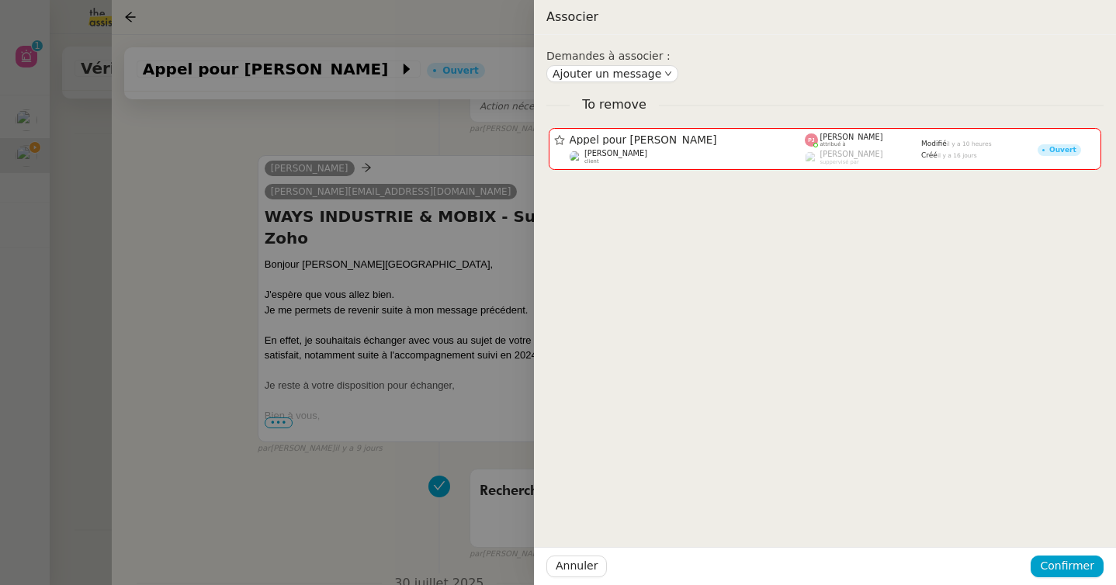
click at [211, 249] on div at bounding box center [558, 292] width 1116 height 585
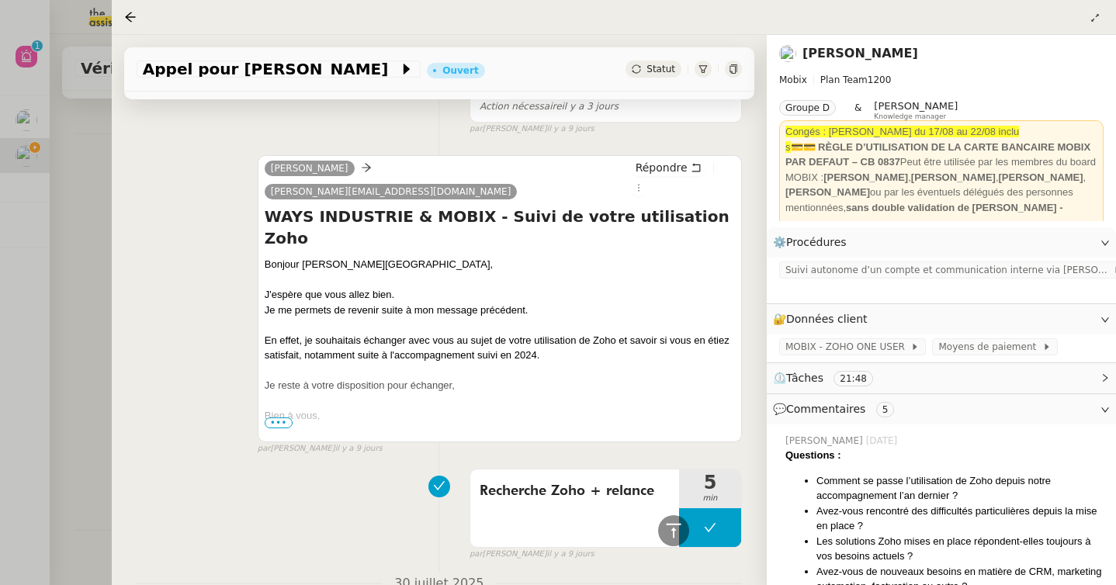
click at [96, 250] on div at bounding box center [558, 292] width 1116 height 585
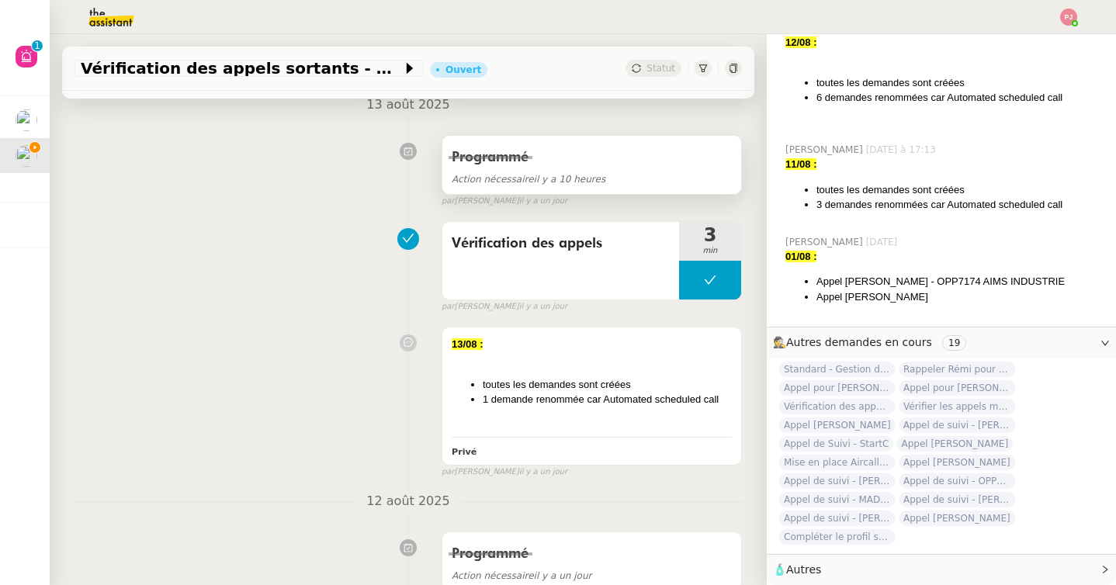
scroll to position [338, 0]
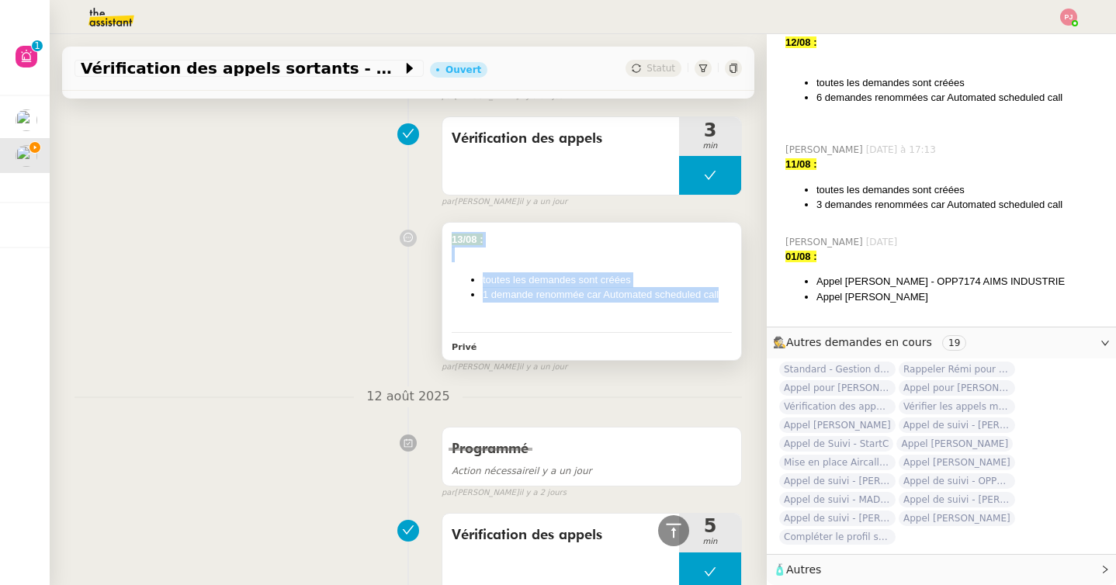
drag, startPoint x: 730, startPoint y: 299, endPoint x: 452, endPoint y: 239, distance: 283.5
click at [452, 239] on div "13/08 : toutes les demandes sont créées 1 demande renommée car Automated schedu…" at bounding box center [592, 280] width 280 height 96
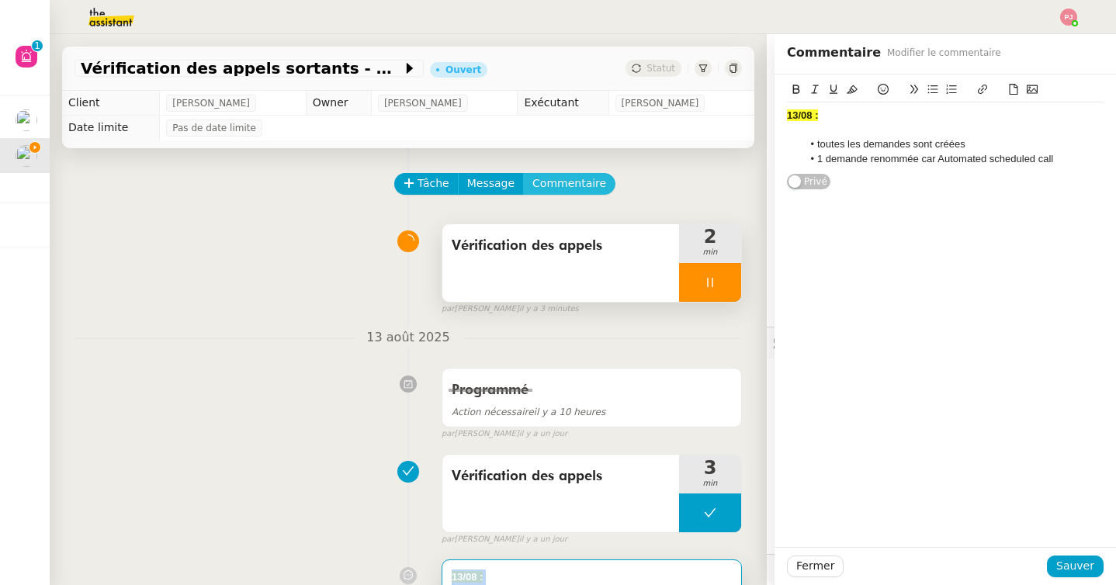
click at [545, 185] on span "Commentaire" at bounding box center [569, 184] width 74 height 18
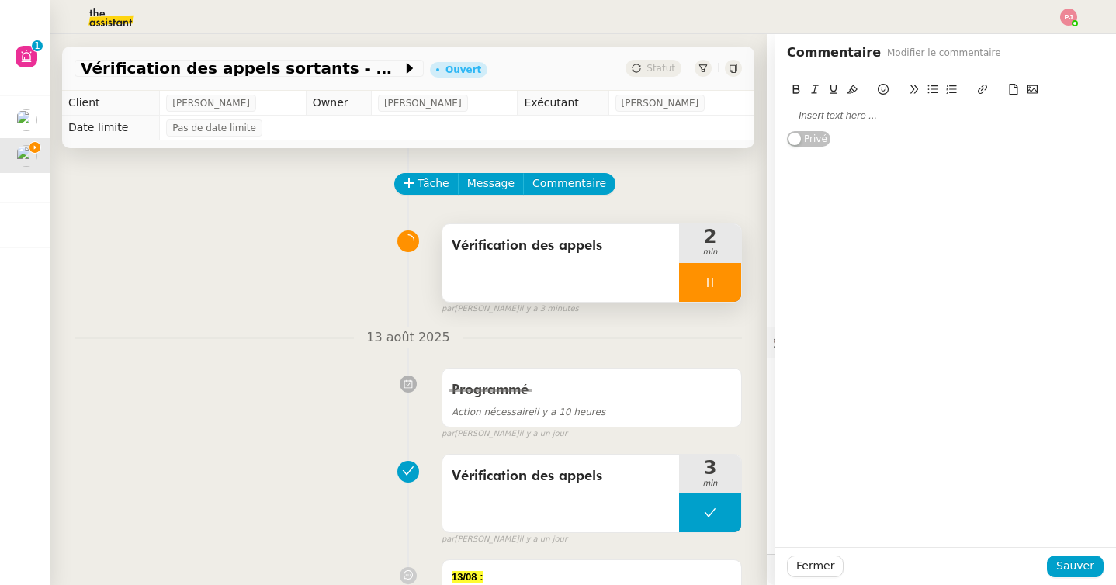
click at [854, 110] on div at bounding box center [945, 116] width 317 height 14
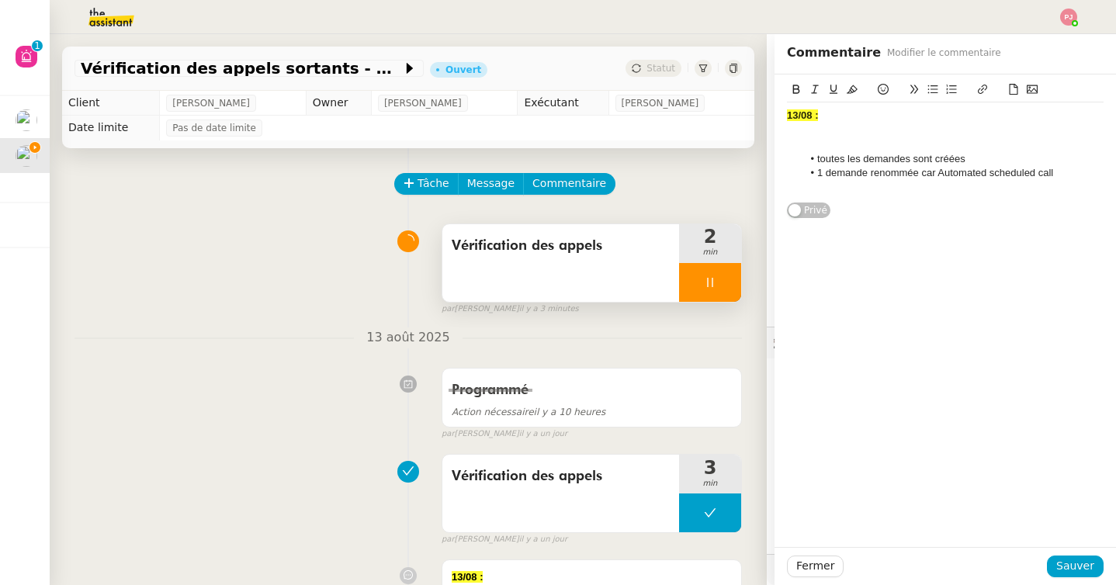
click at [799, 115] on strong "13/08 :" at bounding box center [802, 115] width 31 height 12
click at [870, 137] on div at bounding box center [945, 144] width 317 height 14
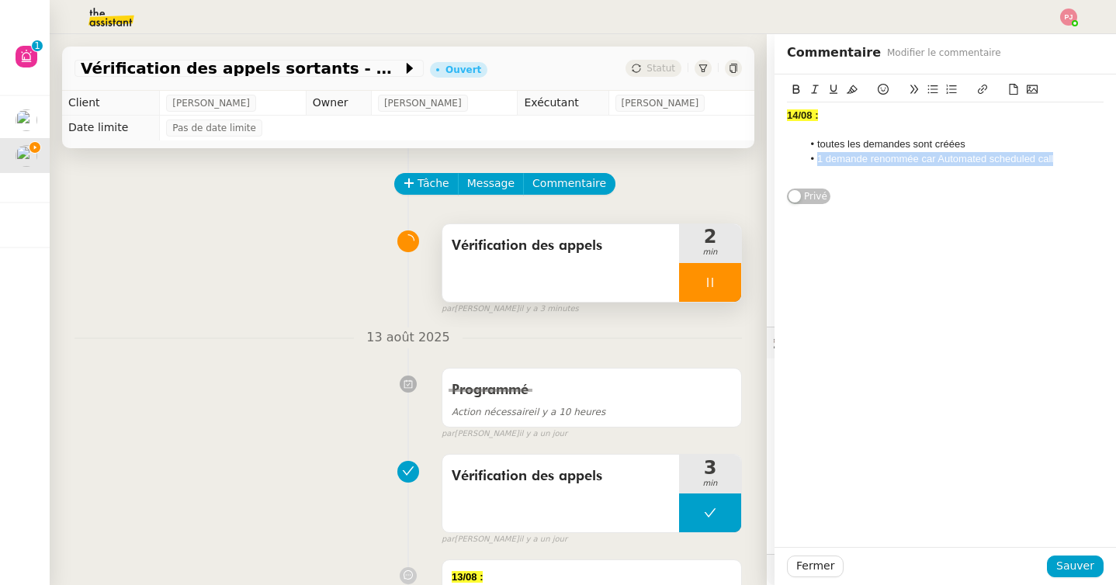
drag, startPoint x: 1066, startPoint y: 159, endPoint x: 808, endPoint y: 157, distance: 257.7
click at [808, 157] on li "1 demande renommée car Automated scheduled call" at bounding box center [954, 159] width 302 height 14
click at [1066, 576] on button "Sauver" at bounding box center [1075, 567] width 57 height 22
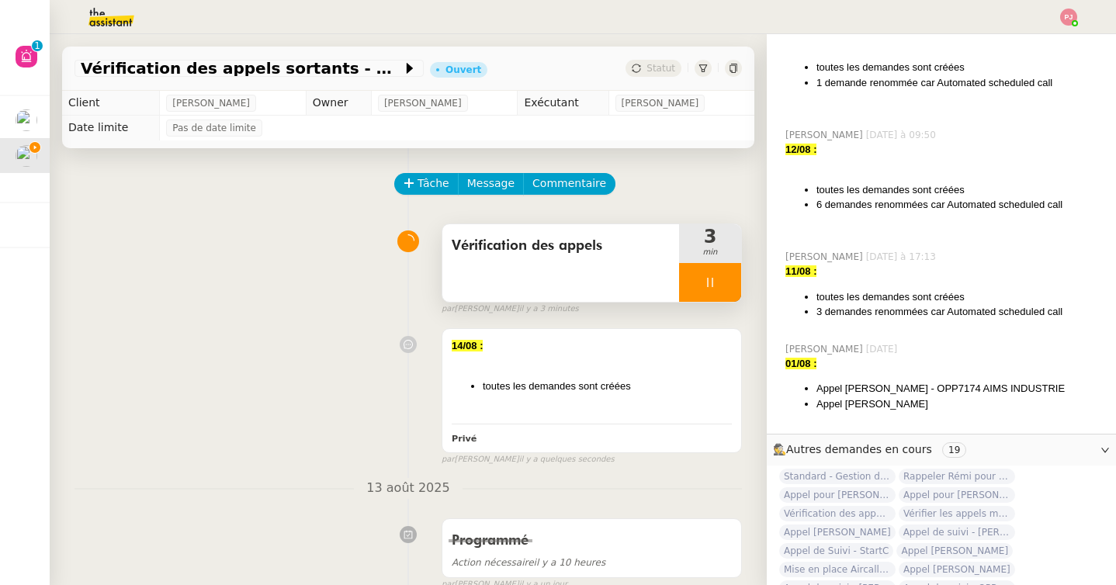
click at [719, 284] on div at bounding box center [710, 282] width 62 height 39
click at [729, 284] on icon at bounding box center [725, 282] width 12 height 12
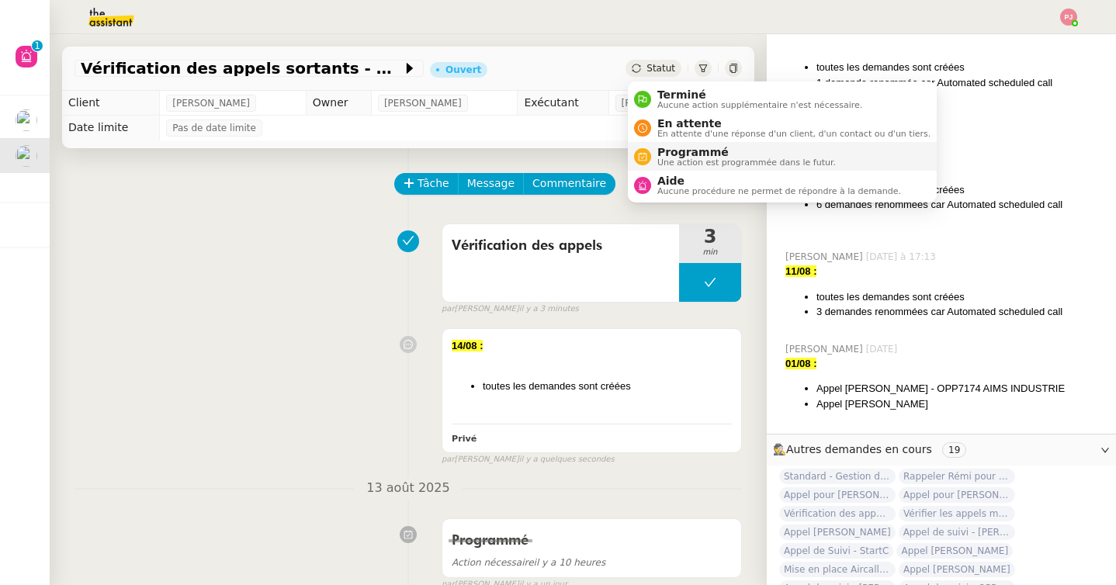
click at [674, 158] on span "Une action est programmée dans le futur." at bounding box center [746, 162] width 179 height 9
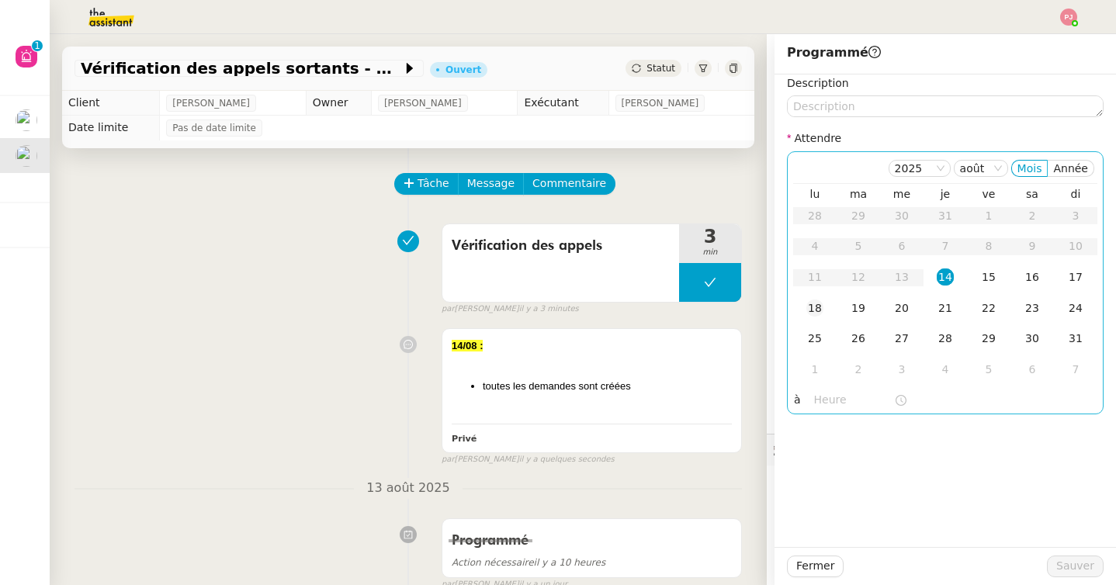
click at [820, 311] on div "18" at bounding box center [814, 308] width 17 height 17
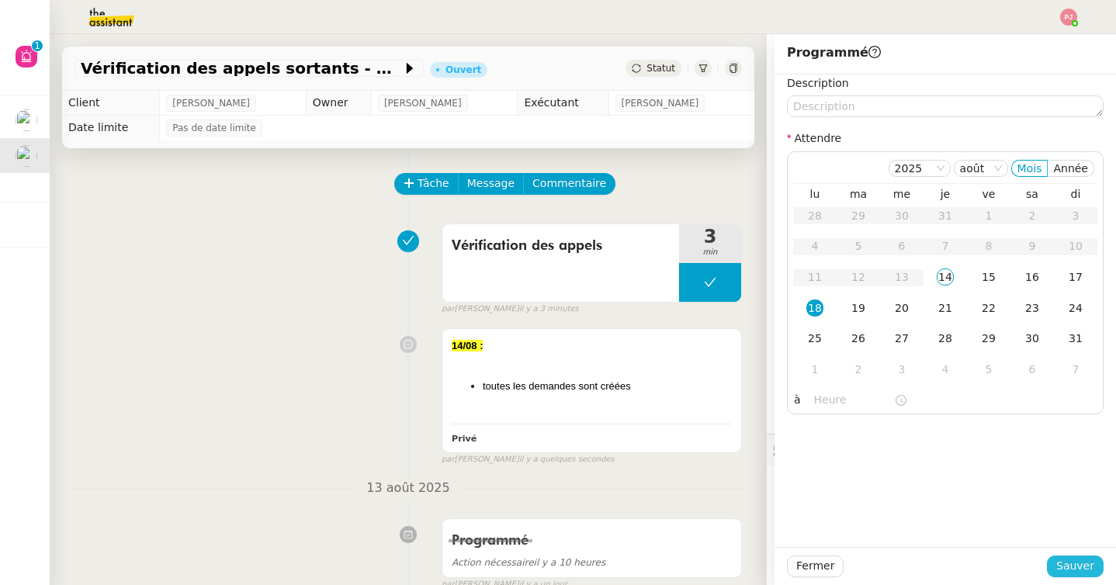
click at [1087, 571] on span "Sauver" at bounding box center [1075, 566] width 38 height 18
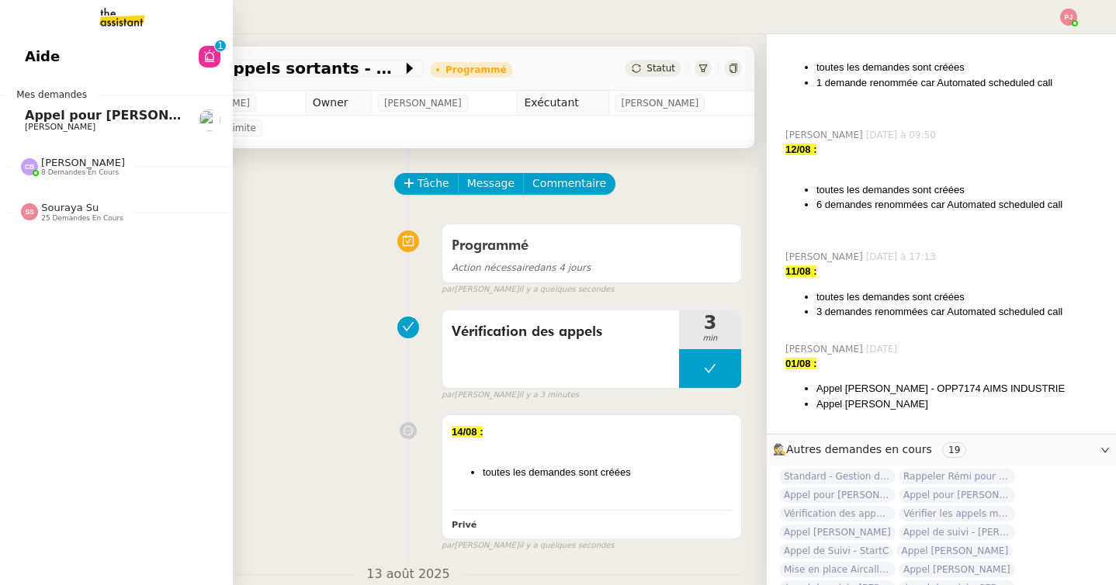
click at [73, 164] on span "[PERSON_NAME]" at bounding box center [83, 163] width 84 height 12
